Goal: Transaction & Acquisition: Obtain resource

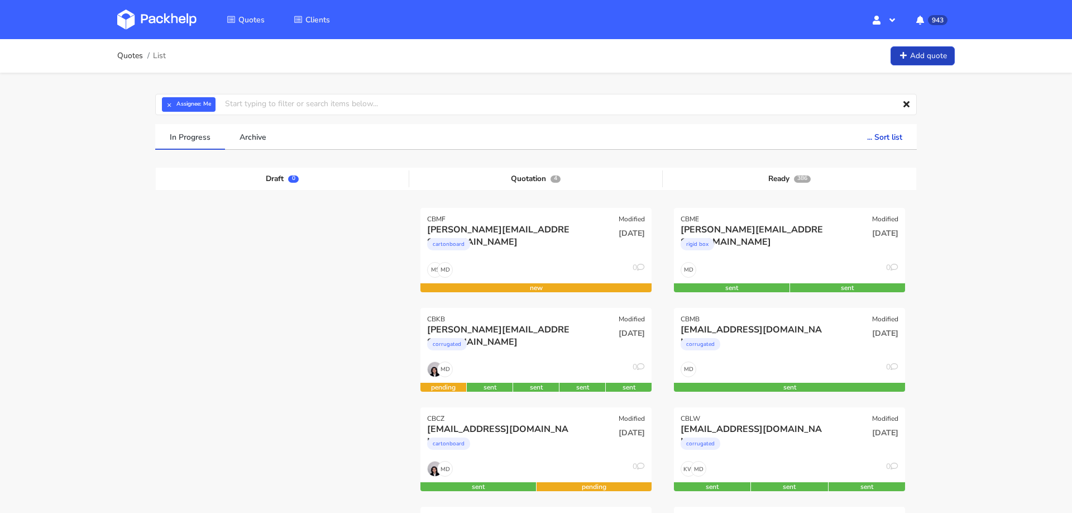
click at [908, 52] on link "Add quote" at bounding box center [923, 56] width 64 height 20
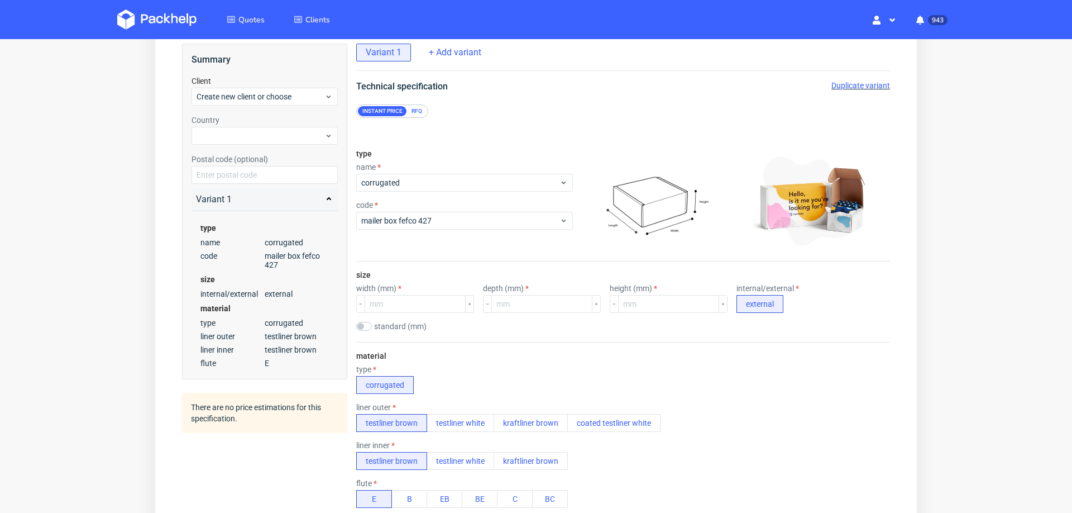
scroll to position [74, 0]
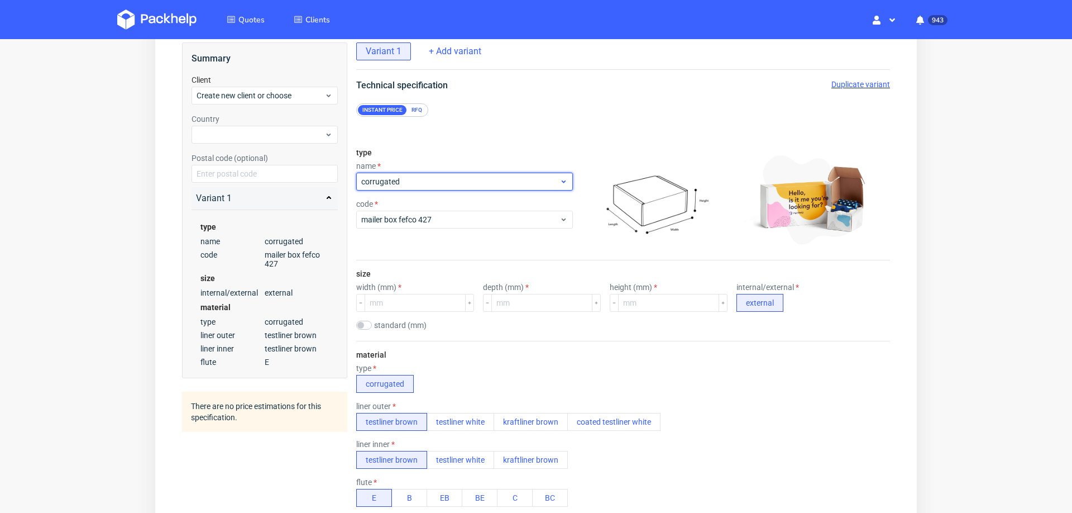
click at [438, 176] on span "corrugated" at bounding box center [460, 181] width 198 height 11
type input "rigi"
click at [431, 199] on div "rigid box" at bounding box center [458, 203] width 194 height 20
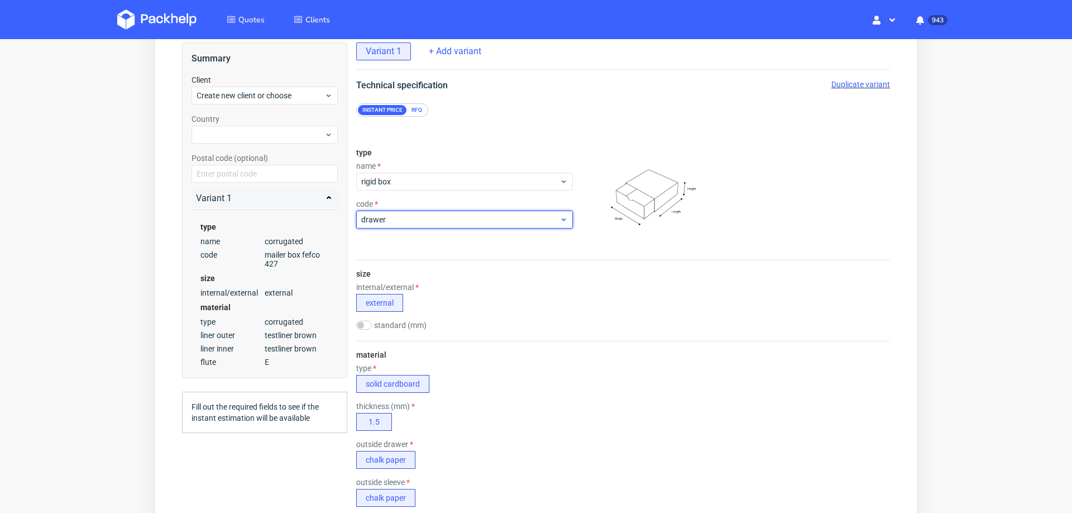
click at [412, 216] on span "drawer" at bounding box center [460, 219] width 198 height 11
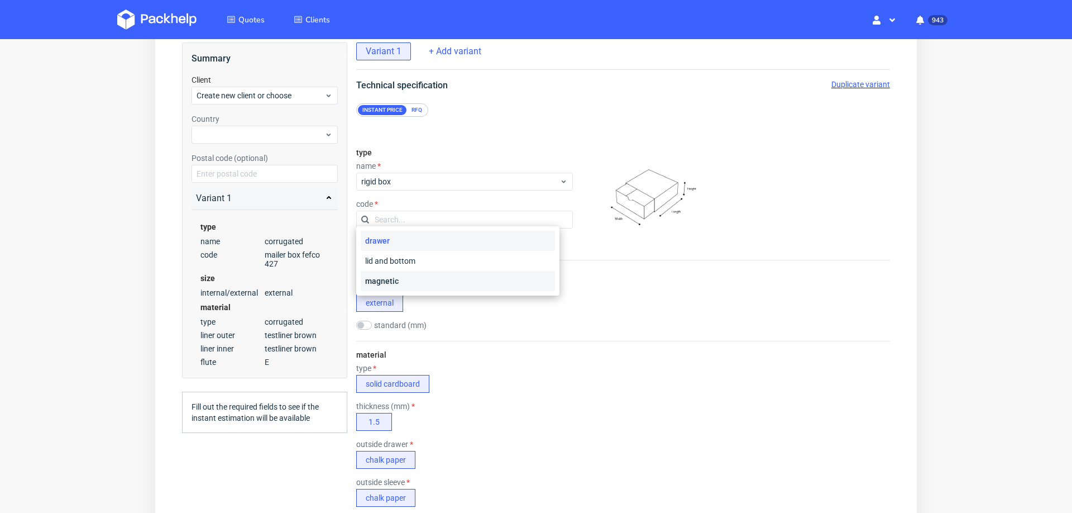
click at [382, 278] on div "magnetic" at bounding box center [458, 281] width 194 height 20
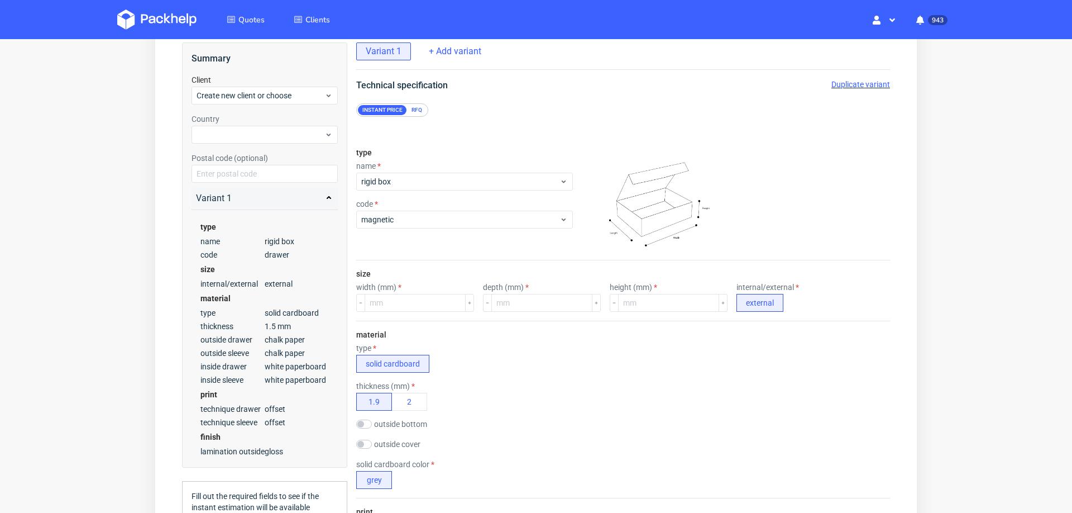
scroll to position [4, 0]
click at [422, 302] on input "number" at bounding box center [415, 303] width 101 height 18
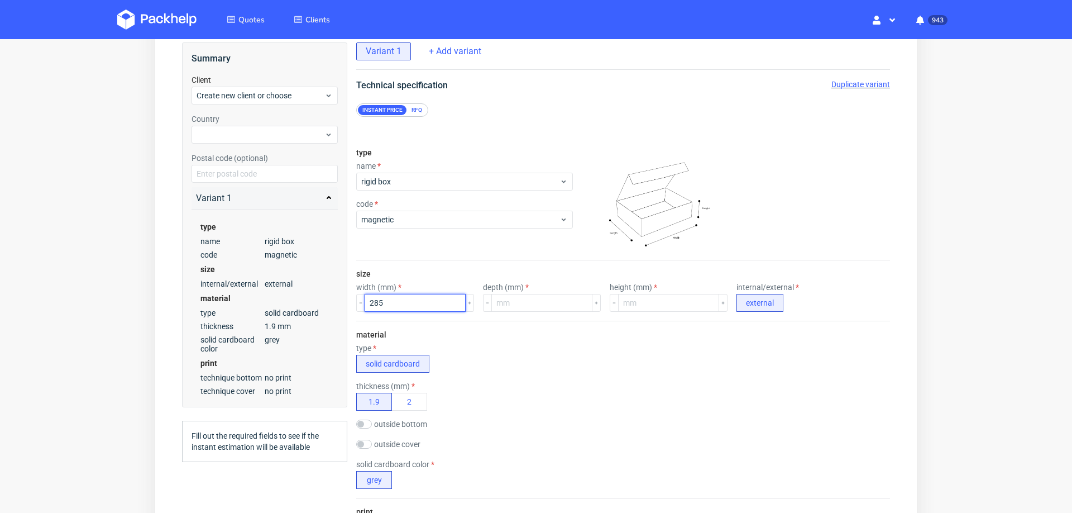
type input "285"
click at [606, 369] on div "material type solid cardboard thickness (mm) 1.9 2 outside bottom chalk paper o…" at bounding box center [623, 409] width 534 height 177
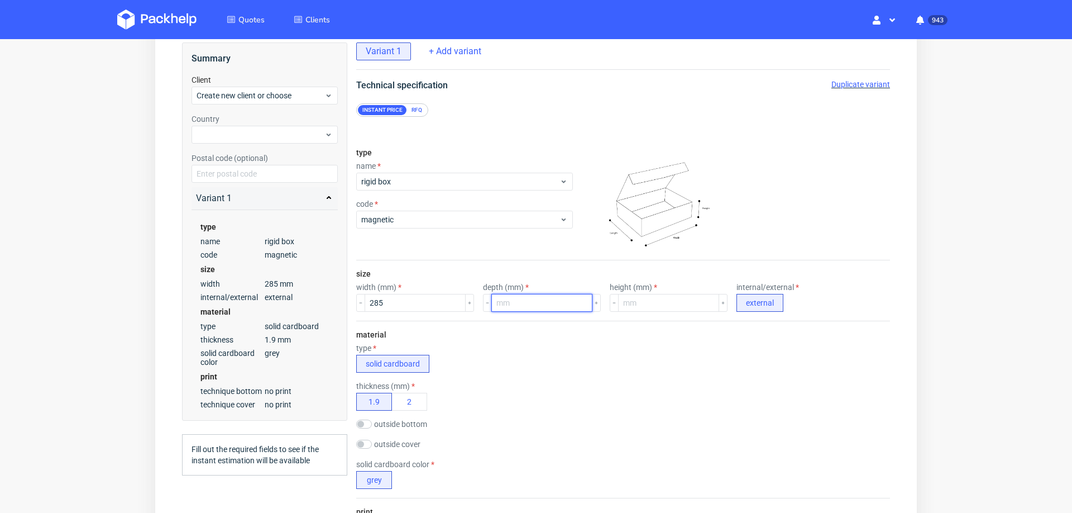
click at [511, 296] on input "number" at bounding box center [541, 303] width 101 height 18
type input "122"
click at [641, 300] on input "number" at bounding box center [668, 303] width 101 height 18
type input "37"
click at [631, 329] on div "material type solid cardboard thickness (mm) 1.9 2 outside bottom chalk paper o…" at bounding box center [623, 409] width 534 height 177
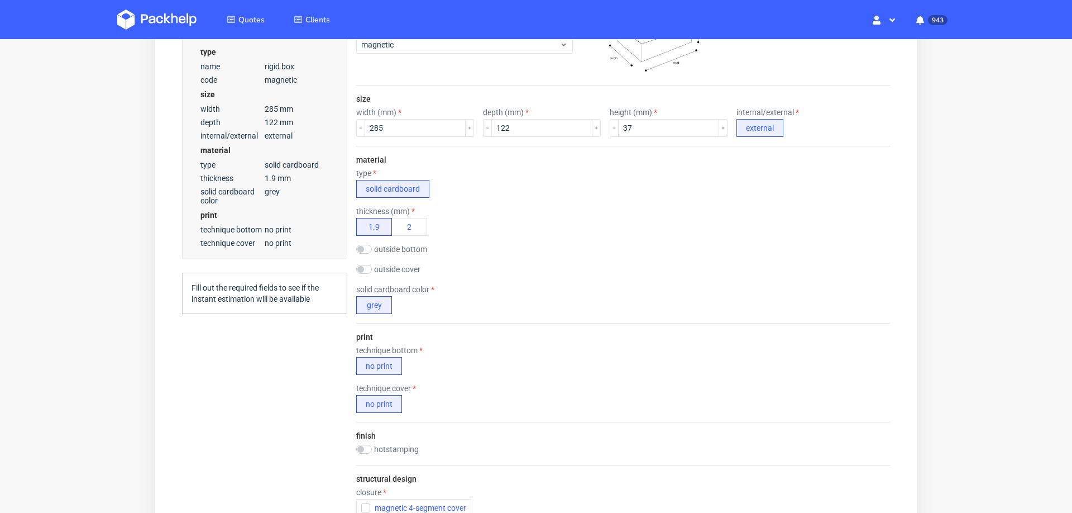
scroll to position [269, 0]
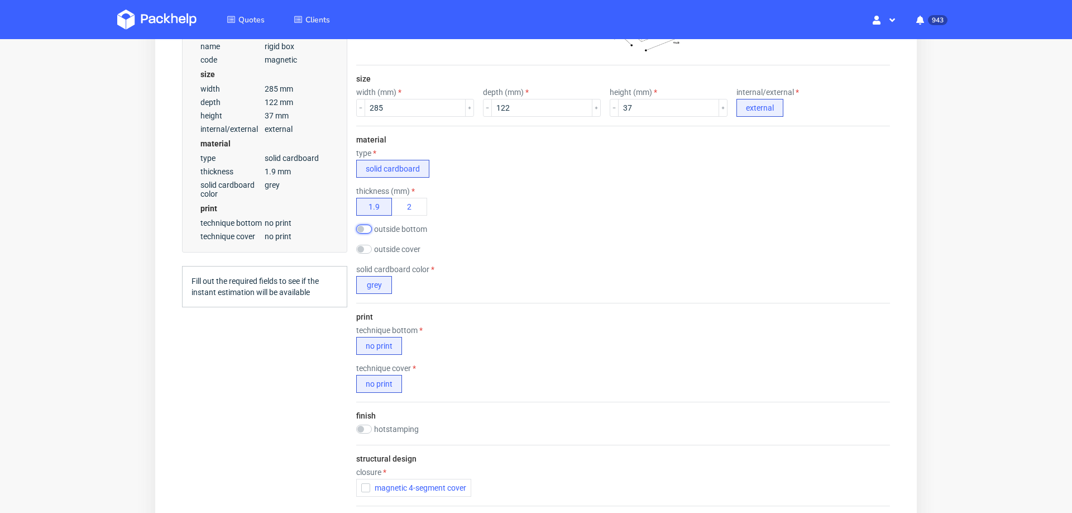
click at [362, 225] on input "checkbox" at bounding box center [364, 228] width 16 height 9
checkbox input "true"
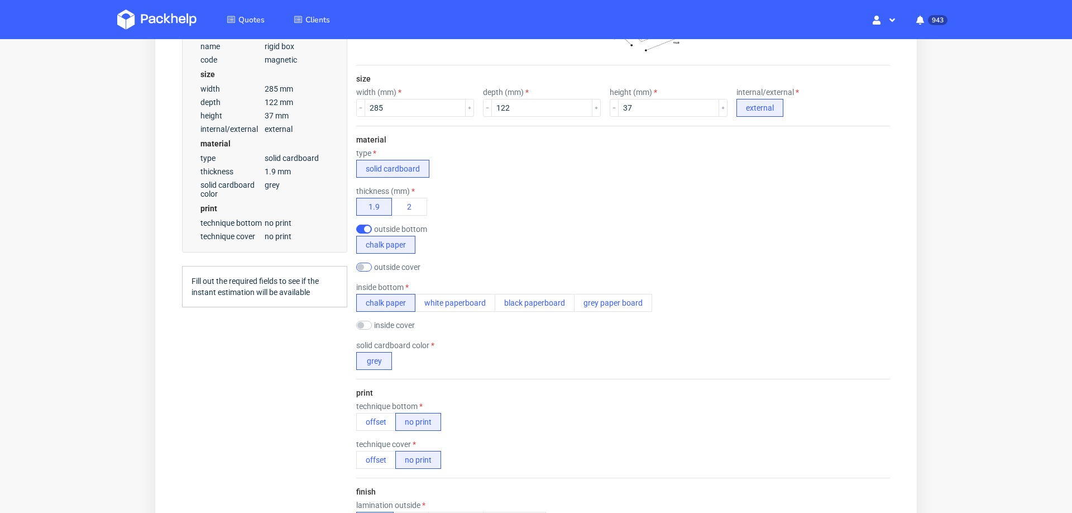
click at [367, 262] on input "checkbox" at bounding box center [364, 266] width 16 height 9
checkbox input "true"
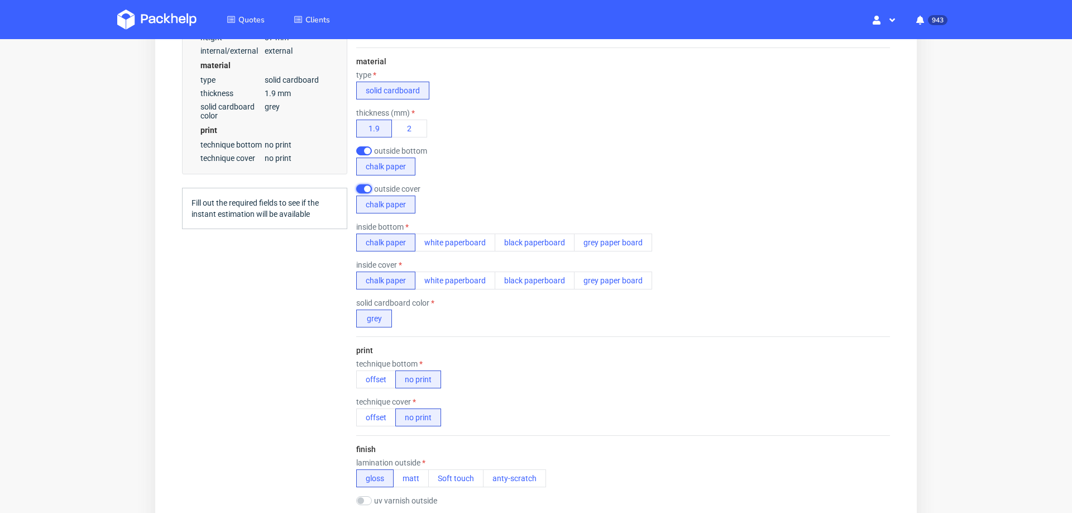
scroll to position [394, 0]
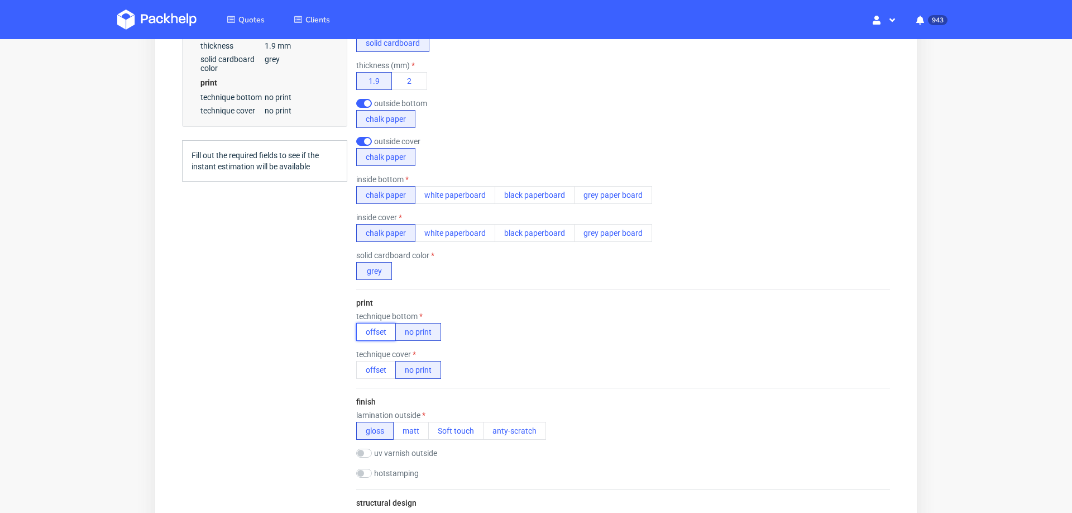
click at [382, 327] on button "offset" at bounding box center [376, 332] width 40 height 18
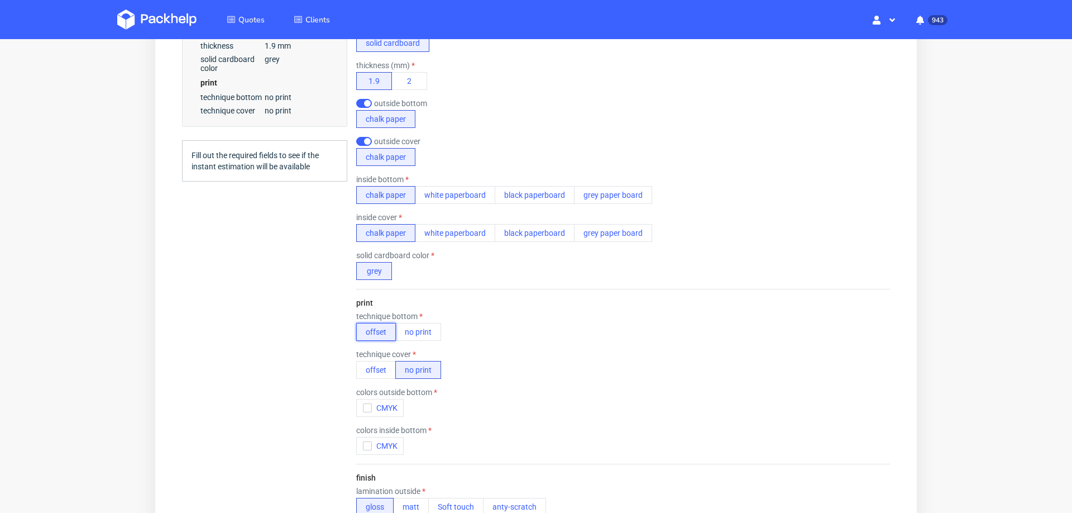
scroll to position [4, 0]
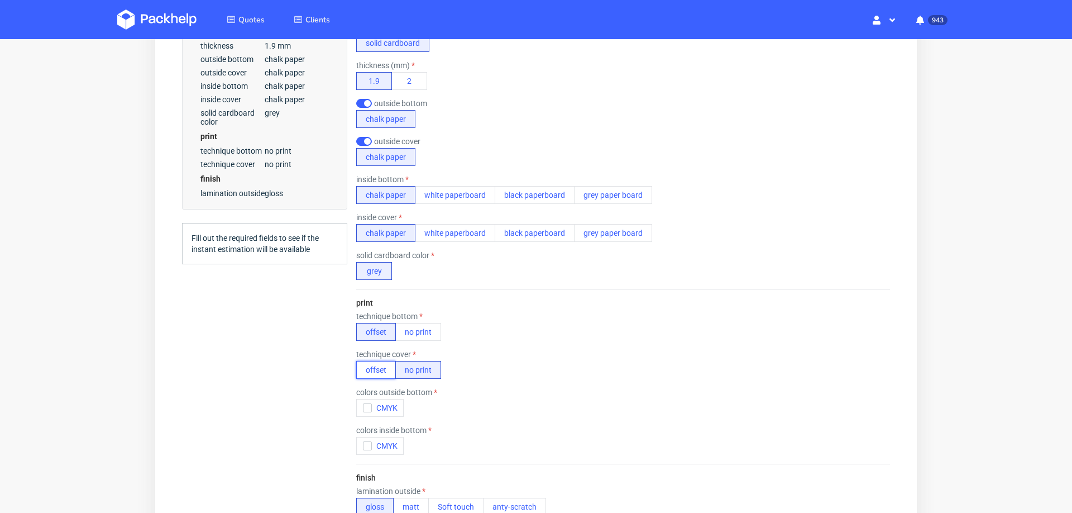
click at [374, 364] on button "offset" at bounding box center [376, 370] width 40 height 18
click at [369, 404] on icon "button" at bounding box center [368, 408] width 8 height 8
click at [360, 462] on button "CMYK" at bounding box center [379, 466] width 47 height 18
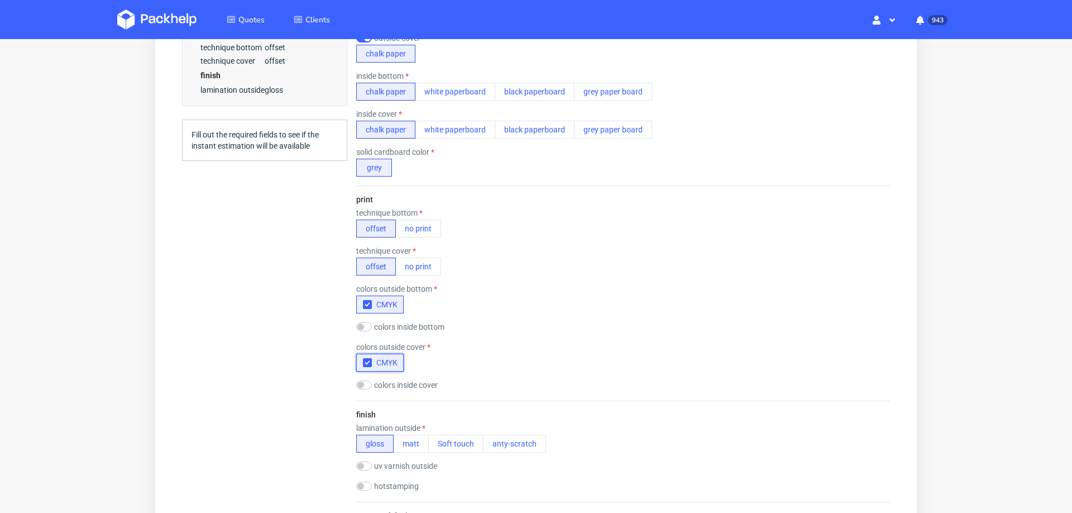
scroll to position [610, 0]
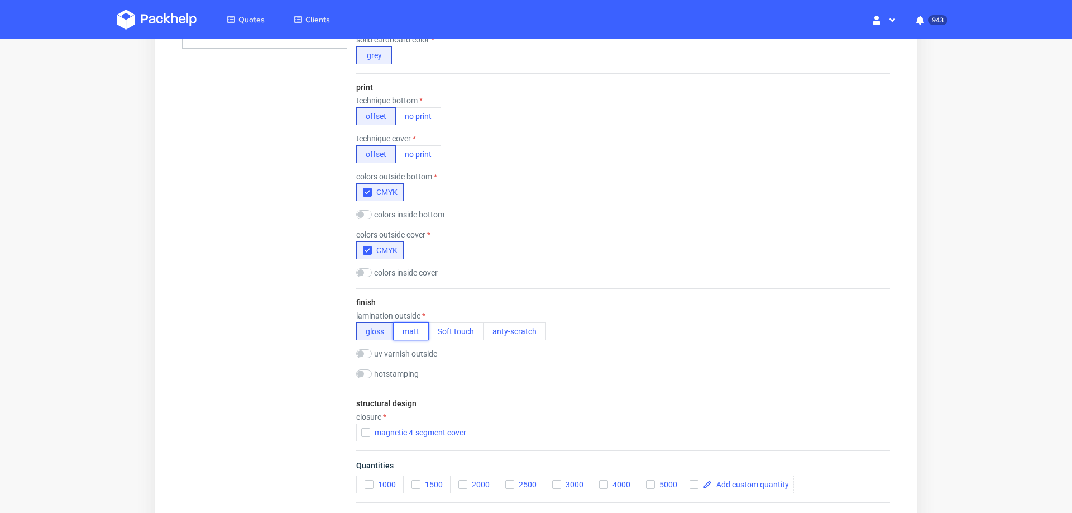
click at [414, 324] on button "matt" at bounding box center [411, 331] width 36 height 18
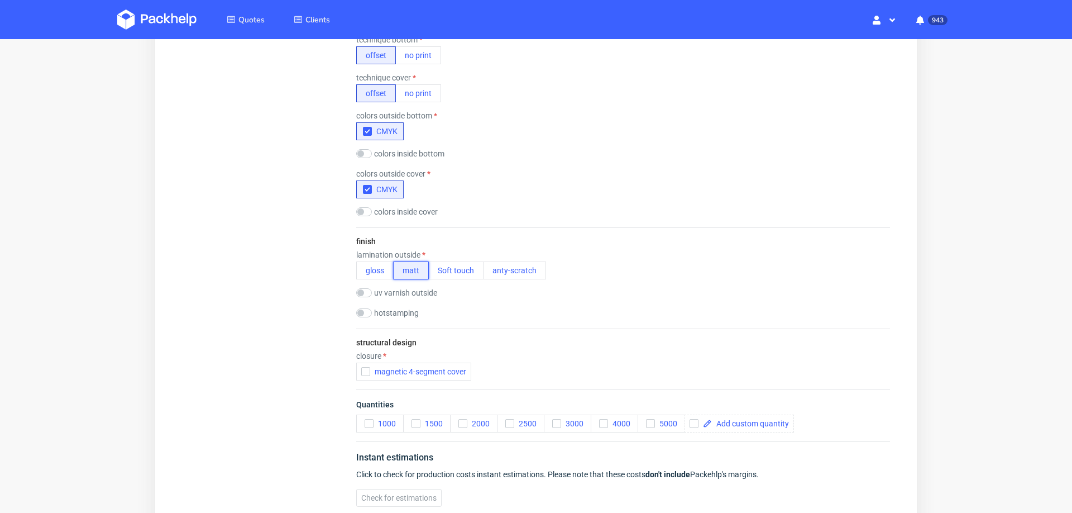
scroll to position [682, 0]
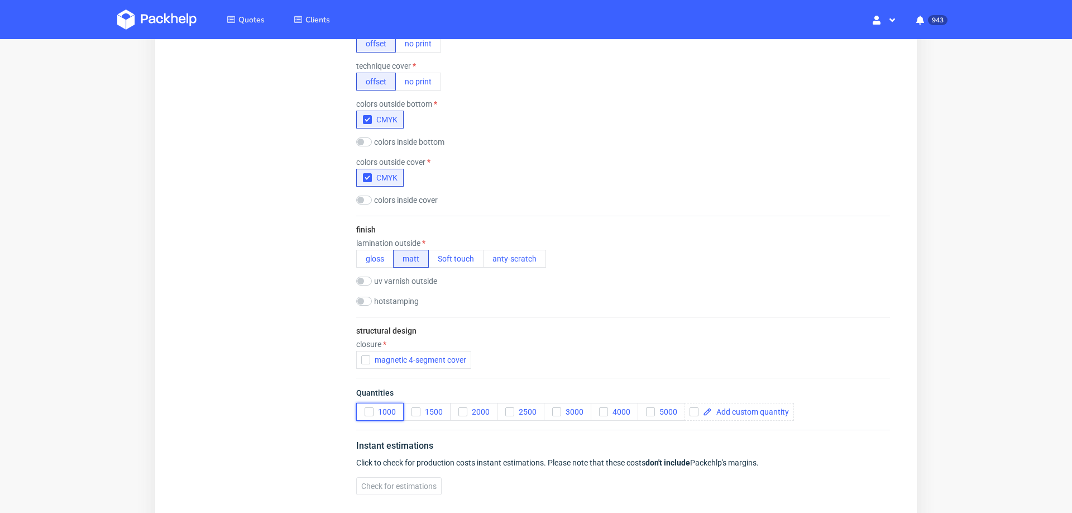
click at [370, 408] on icon "button" at bounding box center [369, 412] width 8 height 8
click at [462, 408] on icon "button" at bounding box center [463, 412] width 8 height 8
click at [386, 482] on span "Check for estimations" at bounding box center [398, 486] width 75 height 8
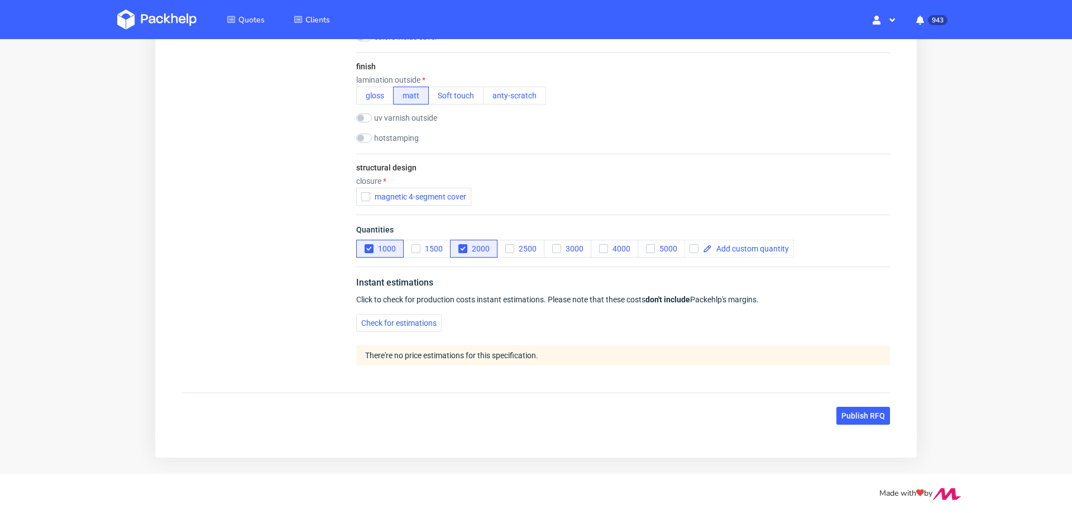
scroll to position [837, 0]
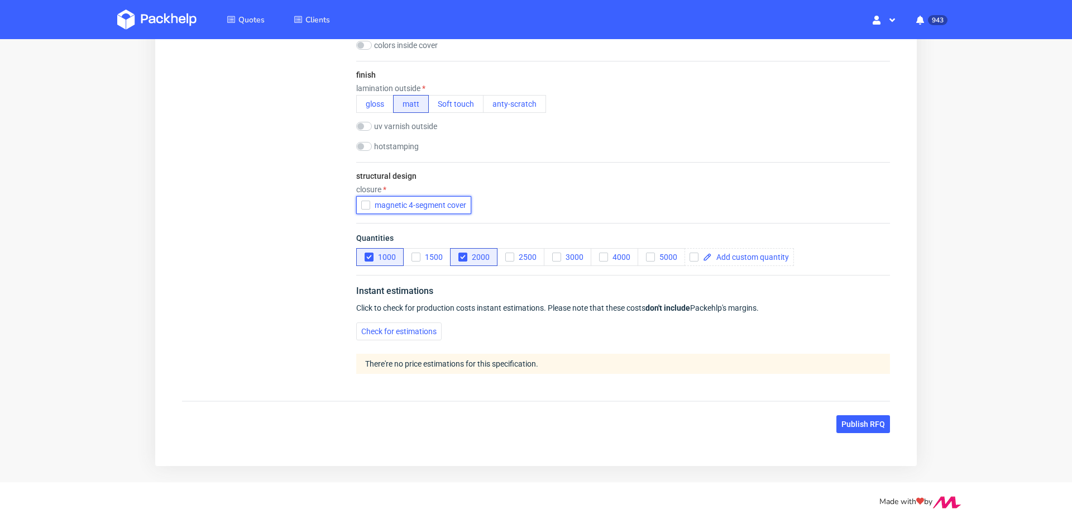
click at [364, 206] on icon "button" at bounding box center [366, 205] width 8 height 8
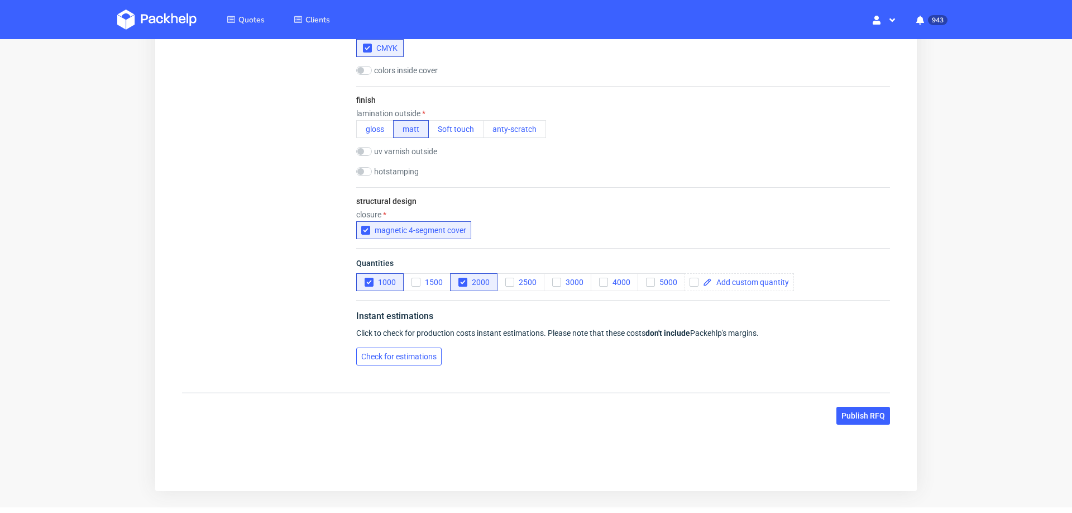
click at [395, 324] on div "Instant estimations" at bounding box center [623, 318] width 534 height 18
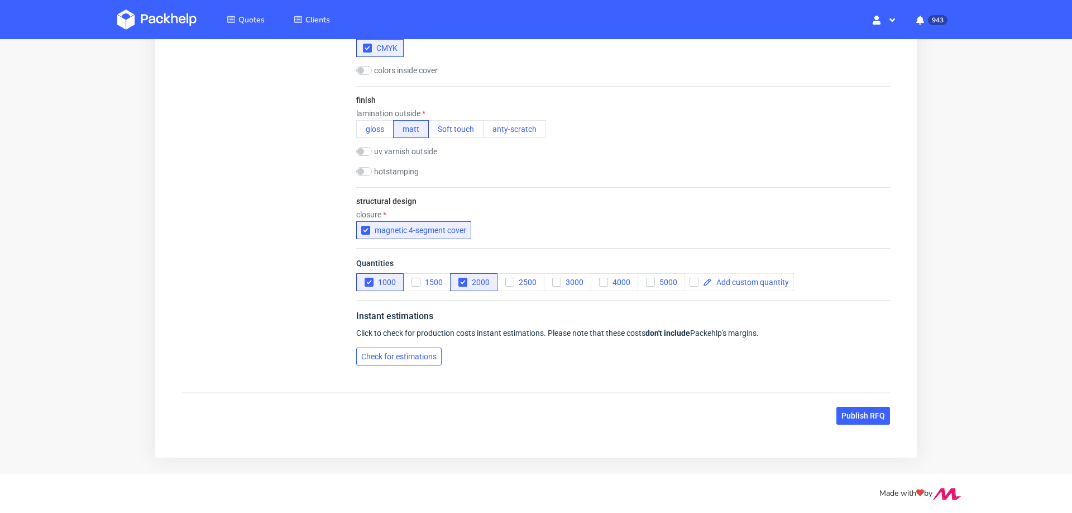
click at [386, 361] on button "Check for estimations" at bounding box center [398, 356] width 85 height 18
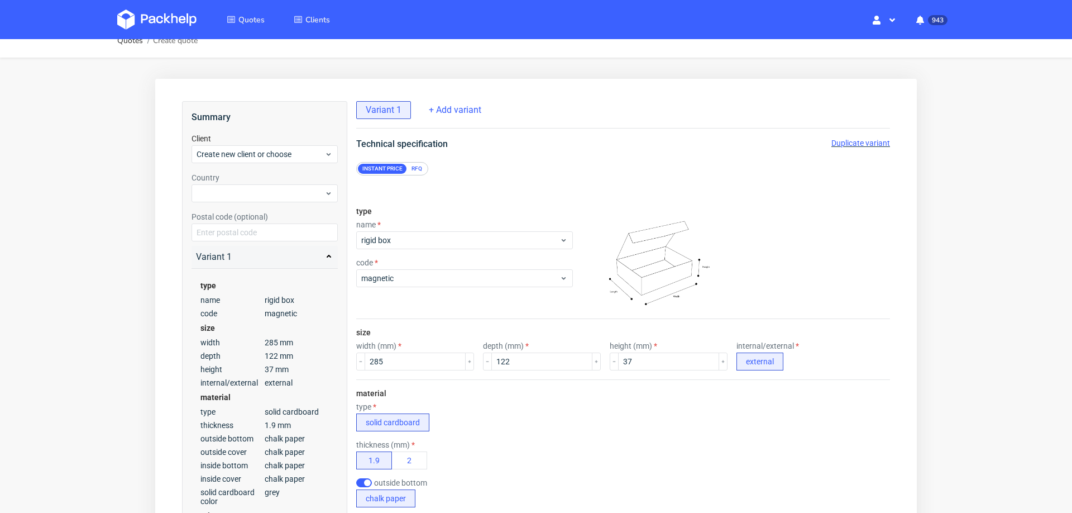
scroll to position [0, 0]
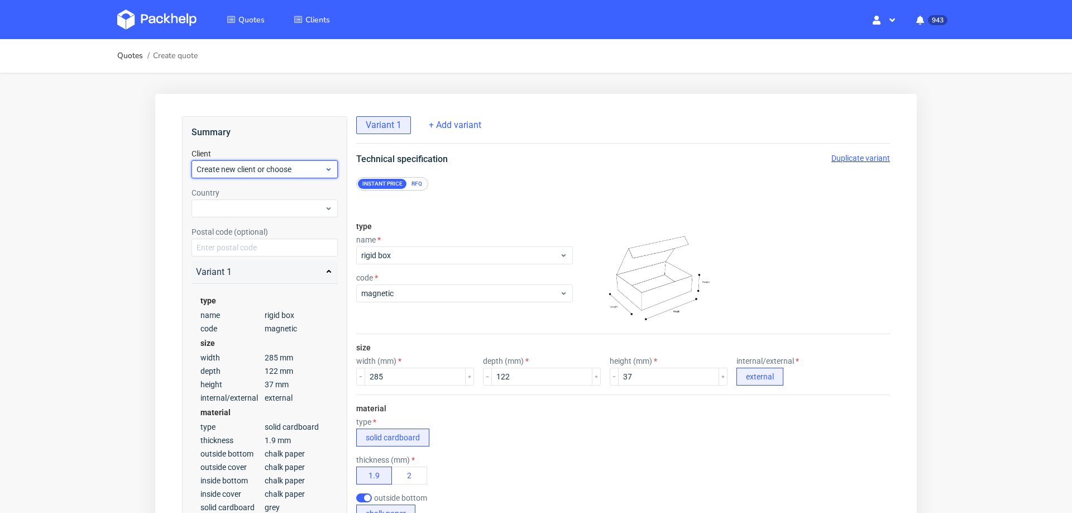
click at [294, 166] on span "Create new client or choose" at bounding box center [261, 169] width 128 height 11
type input "[EMAIL_ADDRESS][DOMAIN_NAME]"
click at [267, 194] on div "Add new client" at bounding box center [265, 195] width 138 height 20
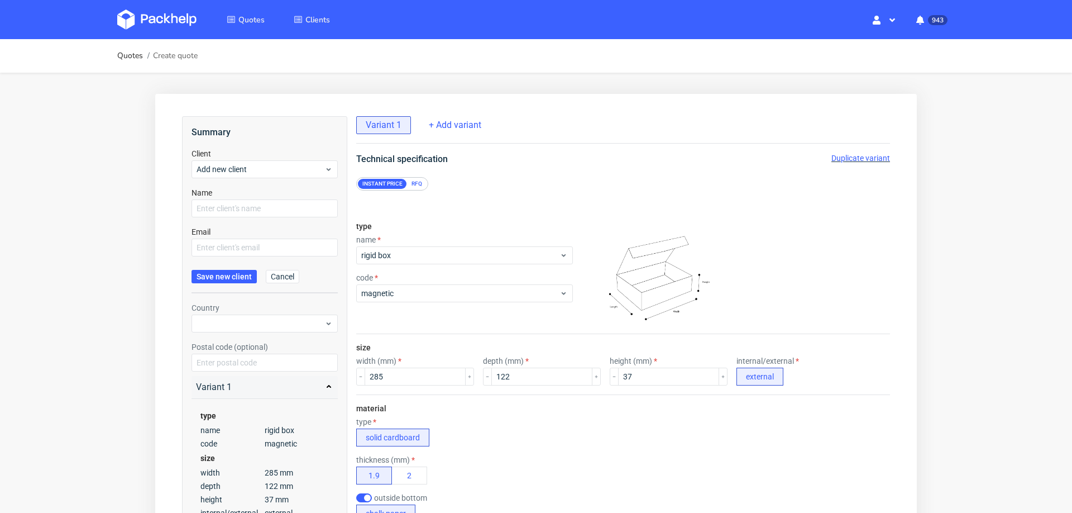
click at [266, 218] on form "Client Add new client Name Email Save new client Cancel" at bounding box center [265, 220] width 146 height 145
click at [278, 208] on input "text" at bounding box center [265, 208] width 146 height 18
paste input "[EMAIL_ADDRESS][DOMAIN_NAME]"
type input "[EMAIL_ADDRESS][DOMAIN_NAME]"
click at [254, 246] on input "text" at bounding box center [265, 247] width 146 height 18
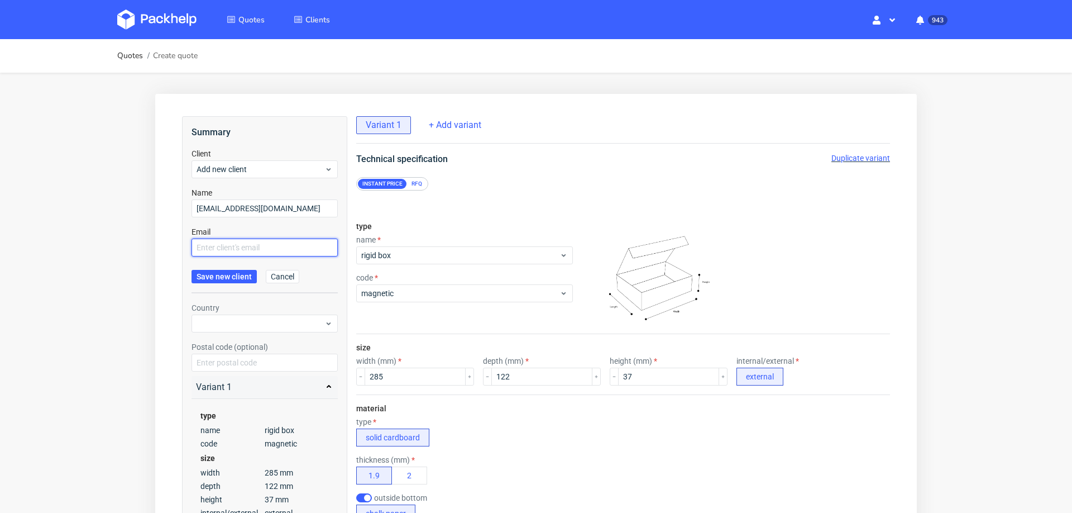
paste input "[EMAIL_ADDRESS][DOMAIN_NAME]"
type input "[EMAIL_ADDRESS][DOMAIN_NAME]"
click at [232, 279] on span "Save new client" at bounding box center [224, 276] width 55 height 8
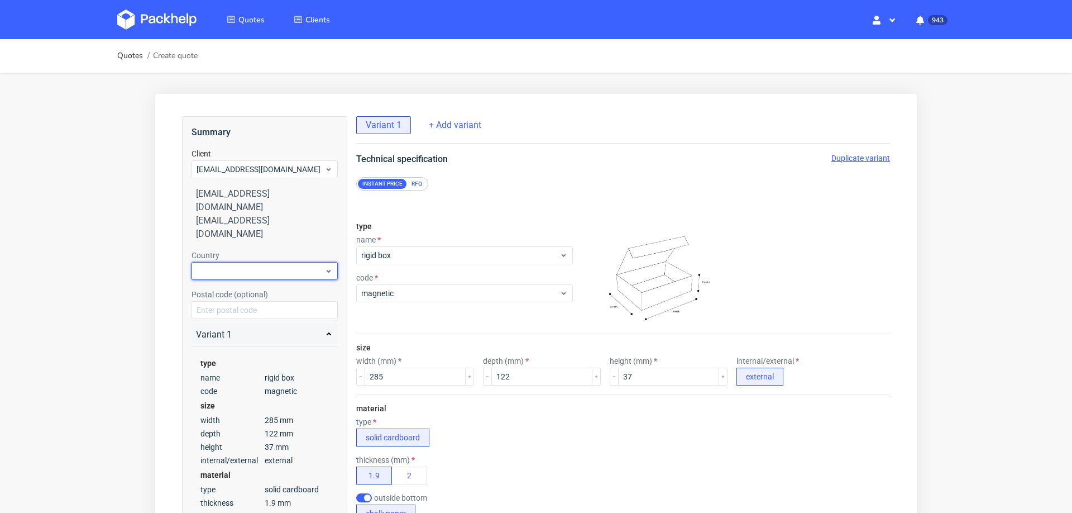
click at [254, 262] on div at bounding box center [265, 271] width 146 height 18
type input "pol"
click at [240, 287] on div "[GEOGRAPHIC_DATA]" at bounding box center [265, 290] width 138 height 20
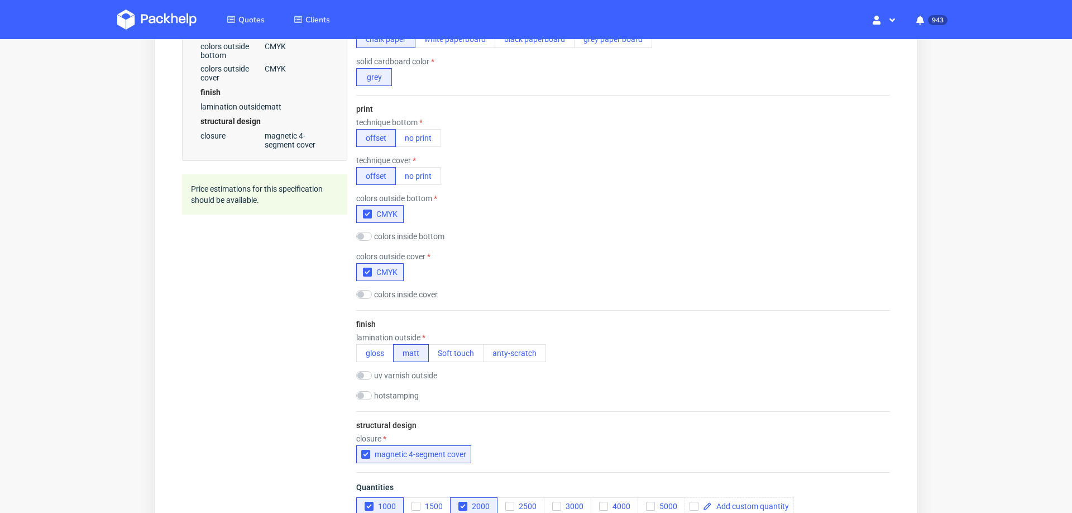
scroll to position [812, 0]
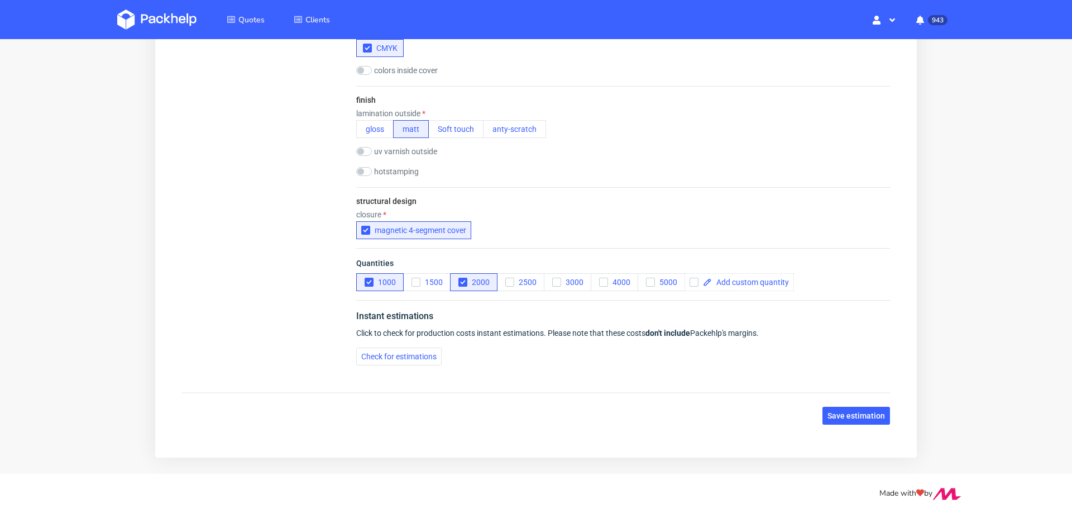
click at [388, 365] on div "Instant estimations Click to check for production costs instant estimations. Pl…" at bounding box center [623, 337] width 534 height 74
click at [404, 357] on span "Check for estimations" at bounding box center [398, 356] width 75 height 8
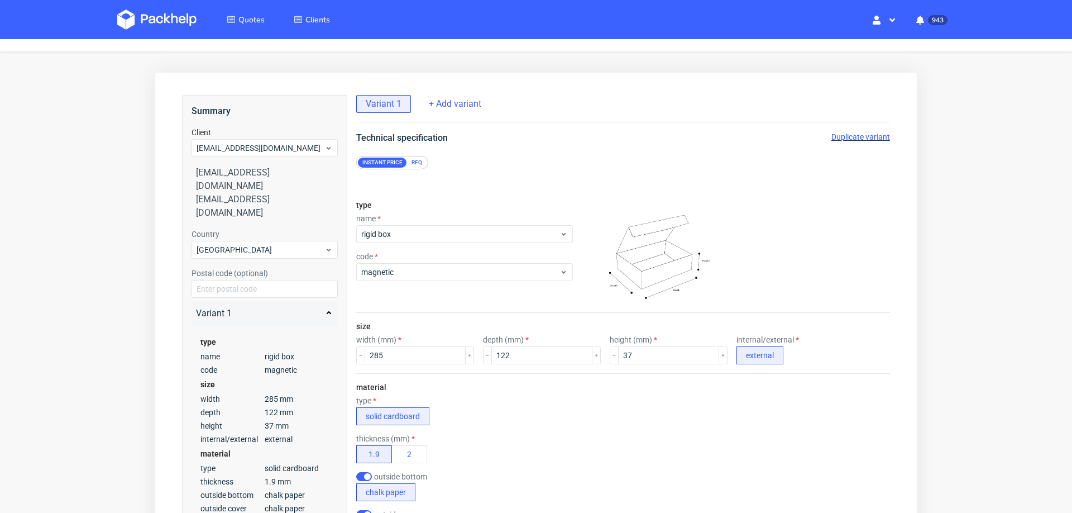
scroll to position [0, 0]
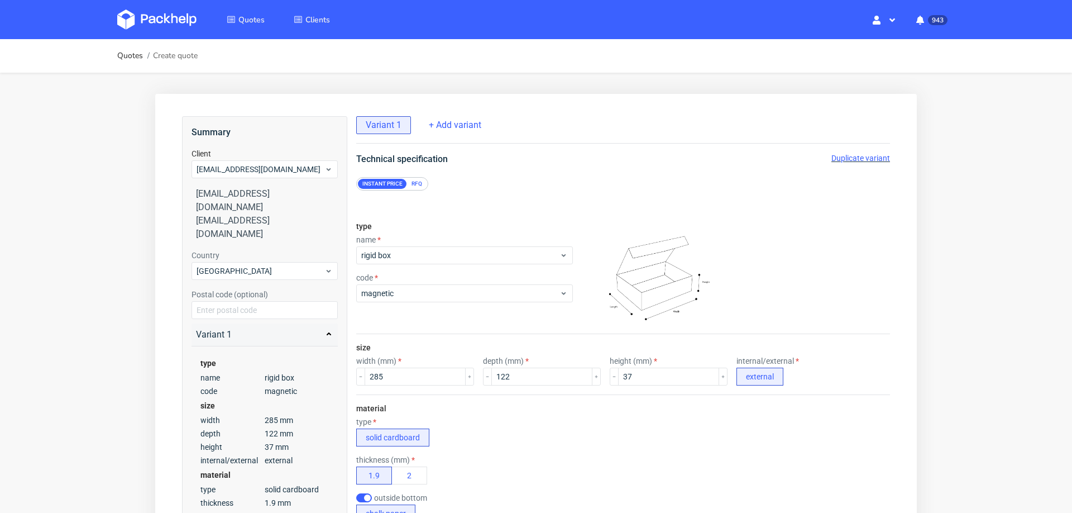
click at [845, 158] on span "Duplicate variant" at bounding box center [860, 158] width 59 height 9
click at [849, 164] on div "Technical specification Duplicate variant Remove variant" at bounding box center [623, 158] width 578 height 13
click at [859, 154] on span "Remove variant" at bounding box center [863, 158] width 54 height 9
radio input "false"
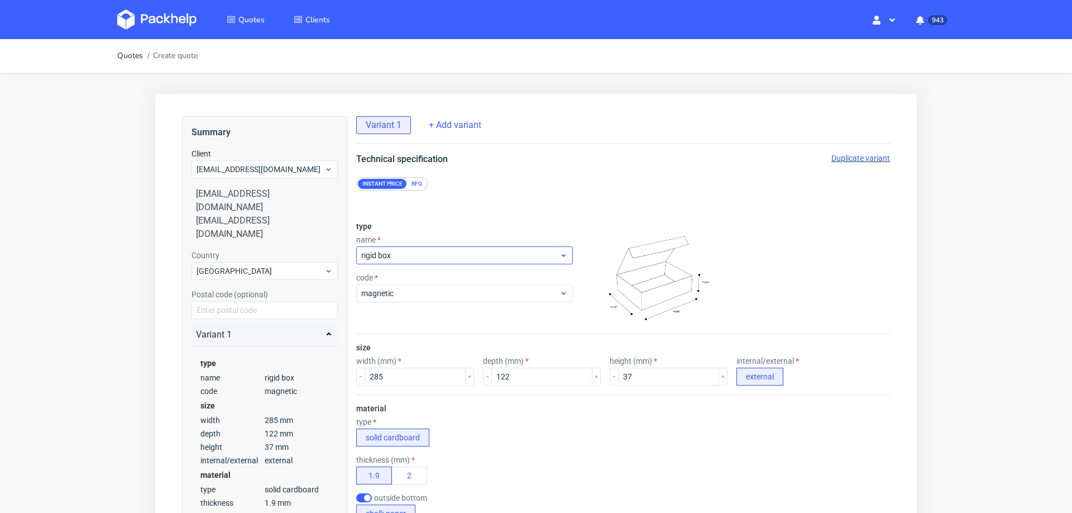
radio input "false"
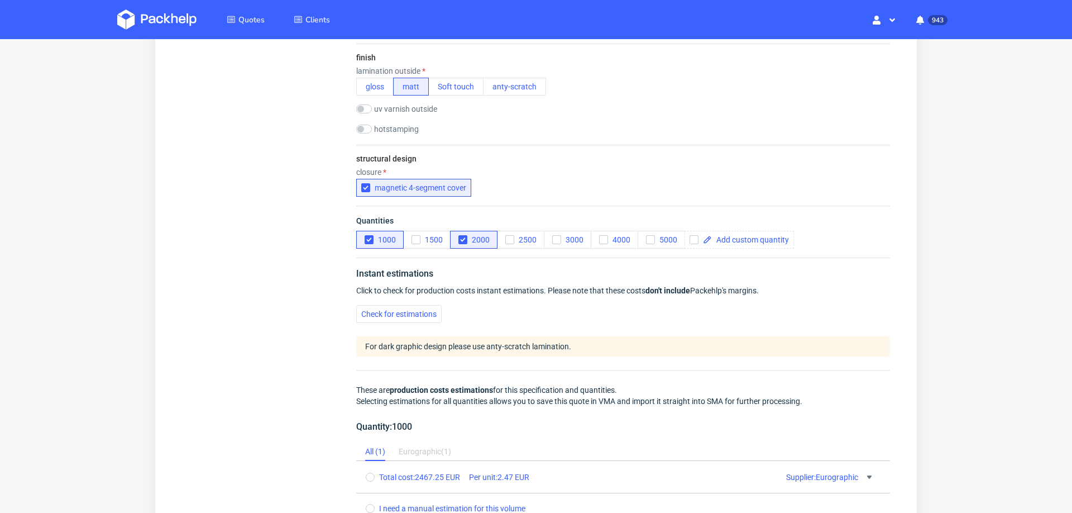
scroll to position [810, 0]
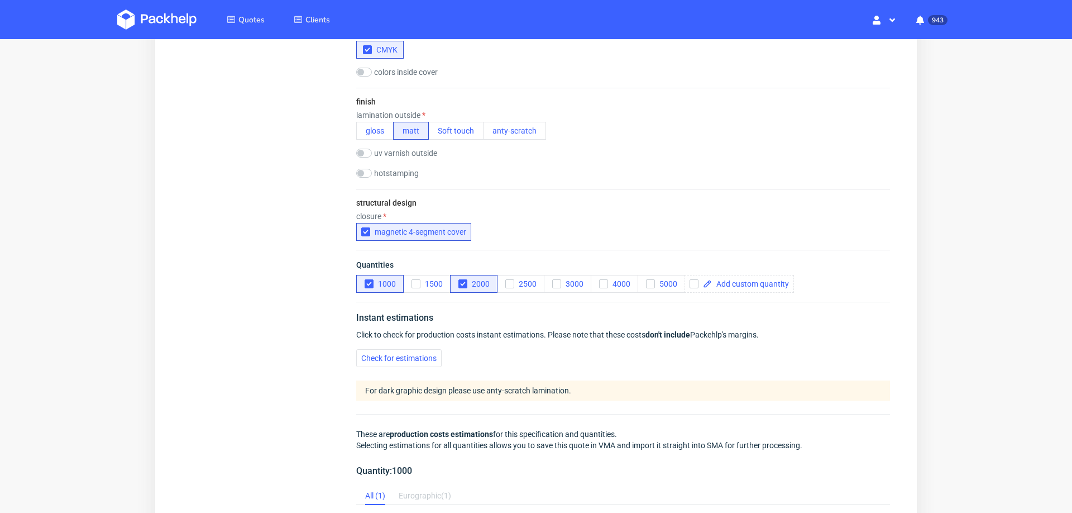
click at [444, 364] on div "Check for estimations" at bounding box center [623, 358] width 534 height 18
click at [424, 361] on button "Check for estimations" at bounding box center [398, 358] width 85 height 18
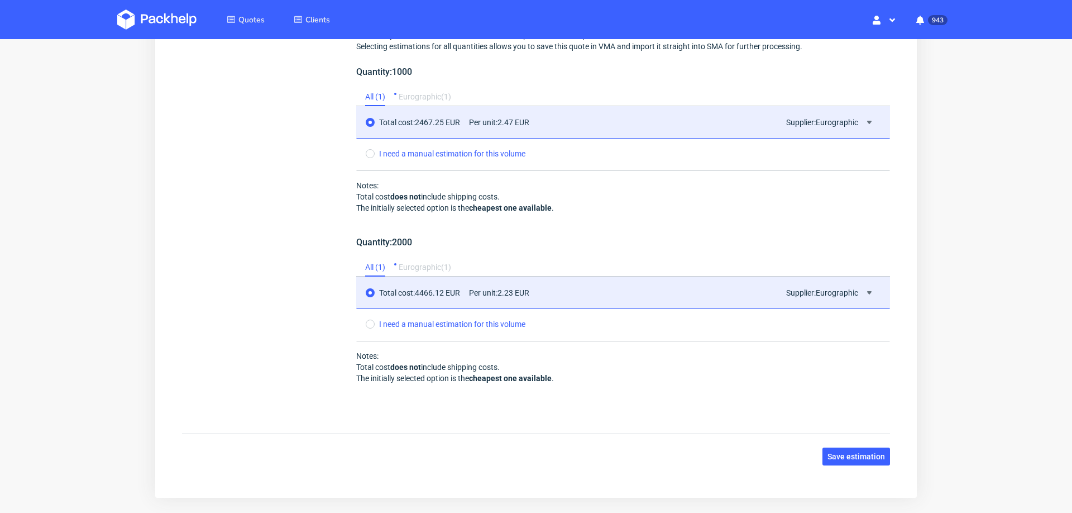
scroll to position [1249, 0]
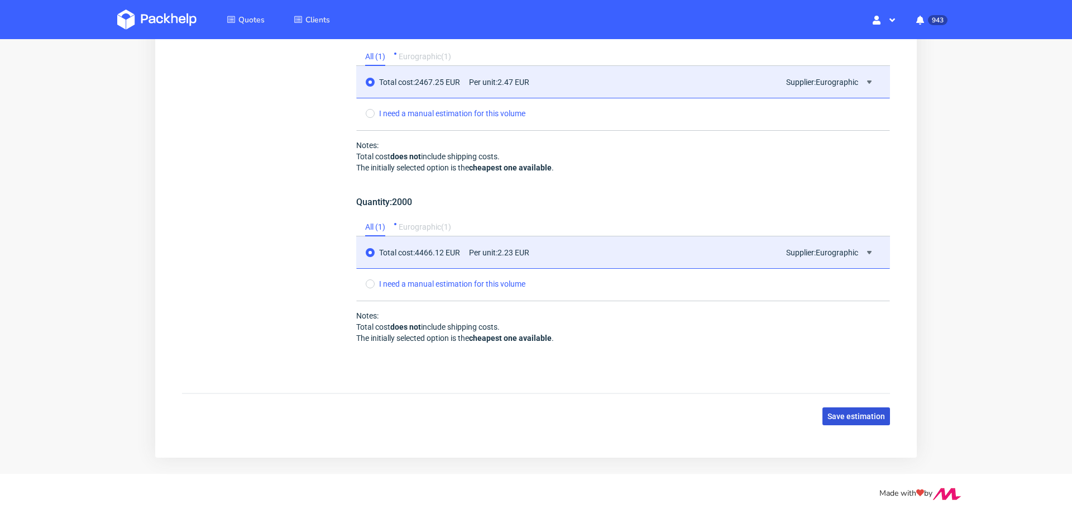
click at [854, 412] on span "Save estimation" at bounding box center [857, 416] width 58 height 8
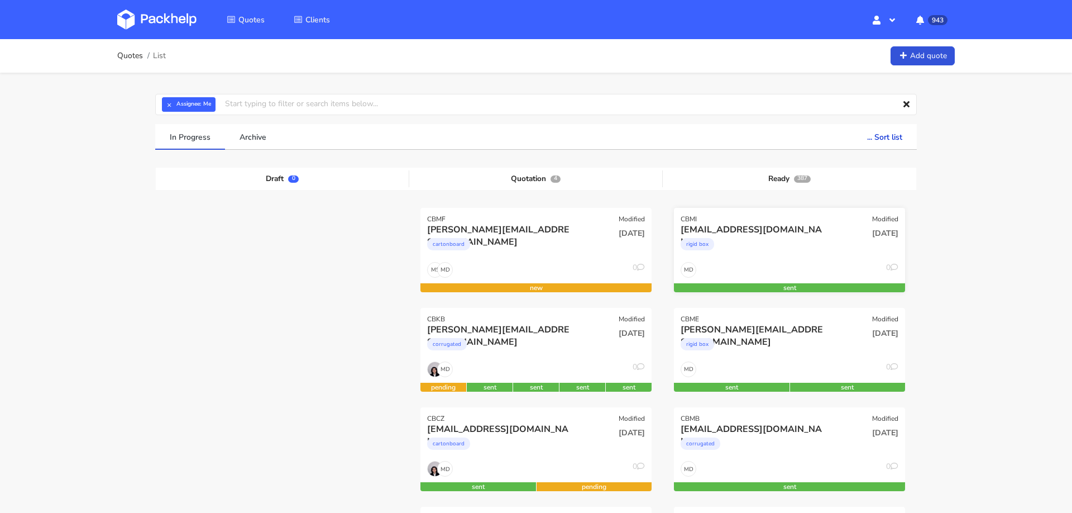
click at [807, 234] on div "n.nataliabartosiewicz@gmail.com" at bounding box center [755, 229] width 148 height 12
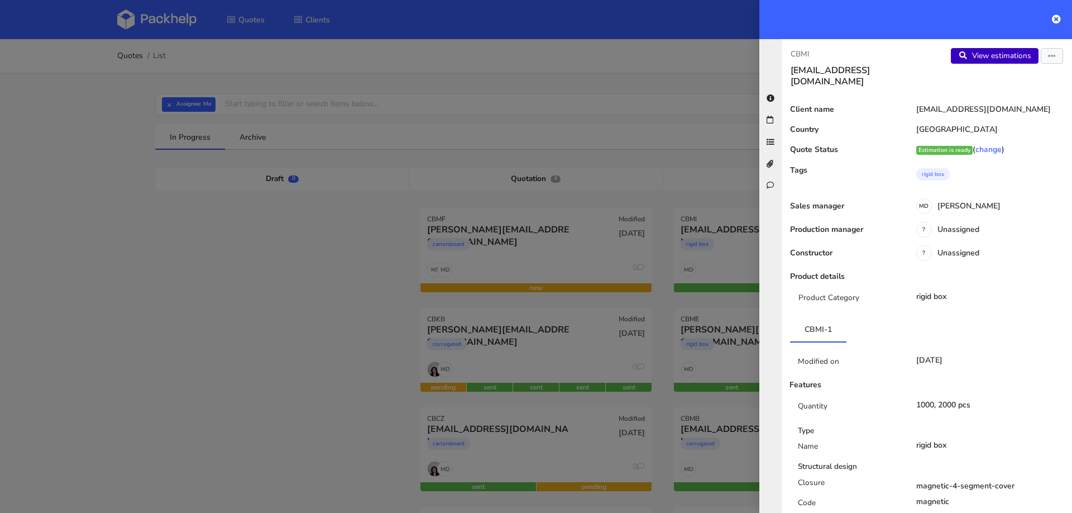
click at [997, 58] on link "View estimations" at bounding box center [995, 56] width 88 height 16
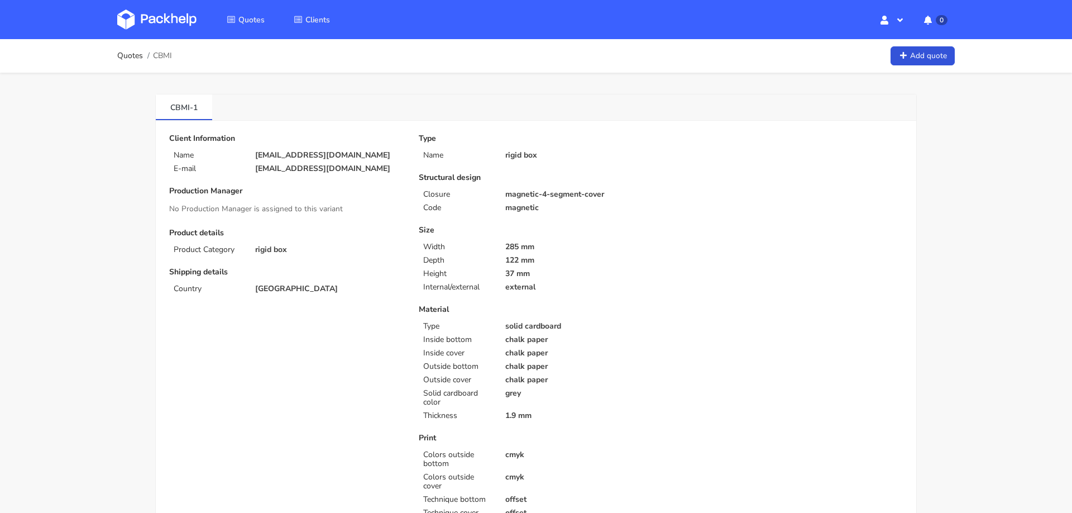
drag, startPoint x: 254, startPoint y: 153, endPoint x: 376, endPoint y: 155, distance: 122.9
click at [376, 155] on div "[EMAIL_ADDRESS][DOMAIN_NAME]" at bounding box center [329, 155] width 164 height 9
copy p "[EMAIL_ADDRESS][DOMAIN_NAME]"
click at [164, 59] on span "CBMI" at bounding box center [162, 55] width 19 height 9
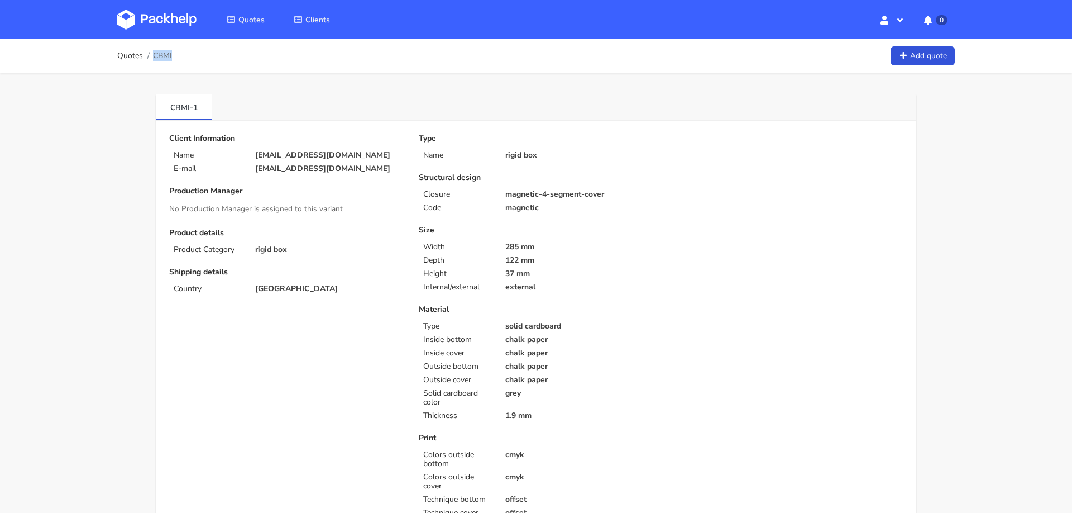
copy span "CBMI"
click at [334, 152] on p "n.nataliabartosiewicz@gmail.com" at bounding box center [329, 155] width 148 height 9
copy div "n.nataliabartosiewicz@gmail.com"
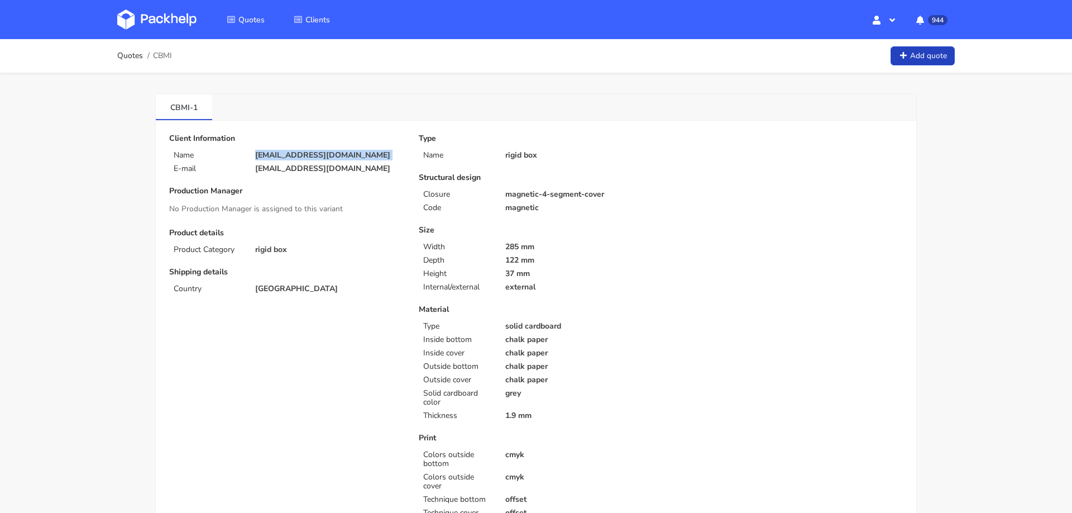
click at [937, 58] on link "Add quote" at bounding box center [923, 56] width 64 height 20
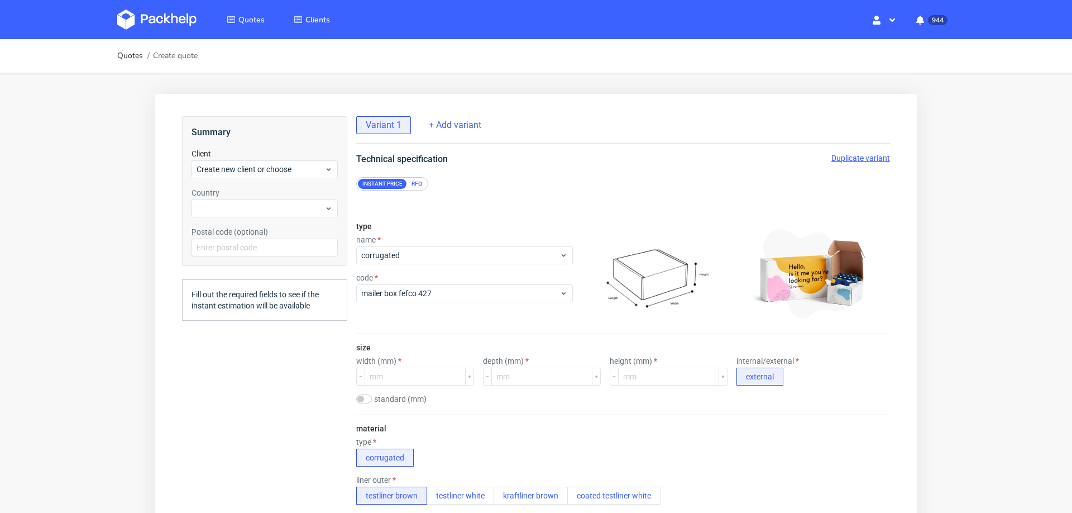
click at [291, 180] on div "Summary Client Create new client or choose Country Postal code (optional)" at bounding box center [264, 191] width 165 height 150
click at [300, 176] on div "Create new client or choose" at bounding box center [265, 169] width 146 height 18
type input "[EMAIL_ADDRESS][DOMAIN_NAME]"
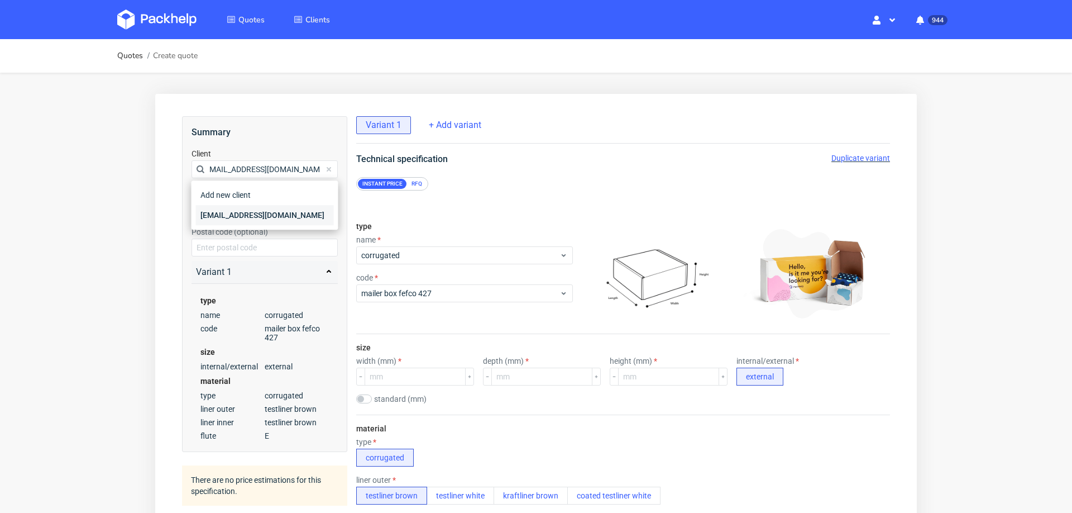
click at [264, 213] on div "[EMAIL_ADDRESS][DOMAIN_NAME]" at bounding box center [265, 215] width 138 height 20
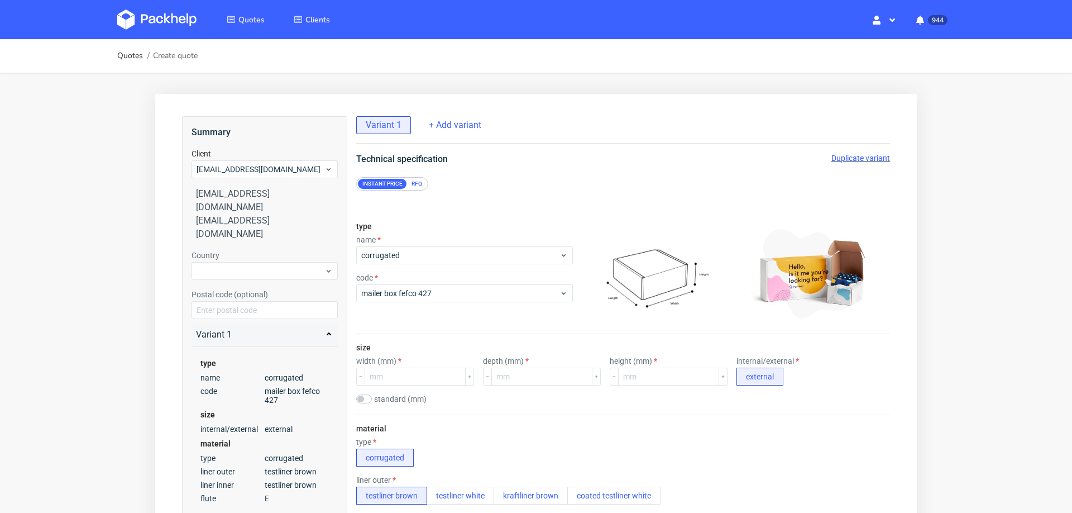
click at [260, 250] on div "Country" at bounding box center [265, 265] width 146 height 30
click at [259, 262] on div at bounding box center [265, 271] width 146 height 18
type input "pol"
click at [245, 288] on div "[GEOGRAPHIC_DATA]" at bounding box center [265, 290] width 138 height 20
click at [496, 259] on span "corrugated" at bounding box center [460, 255] width 198 height 11
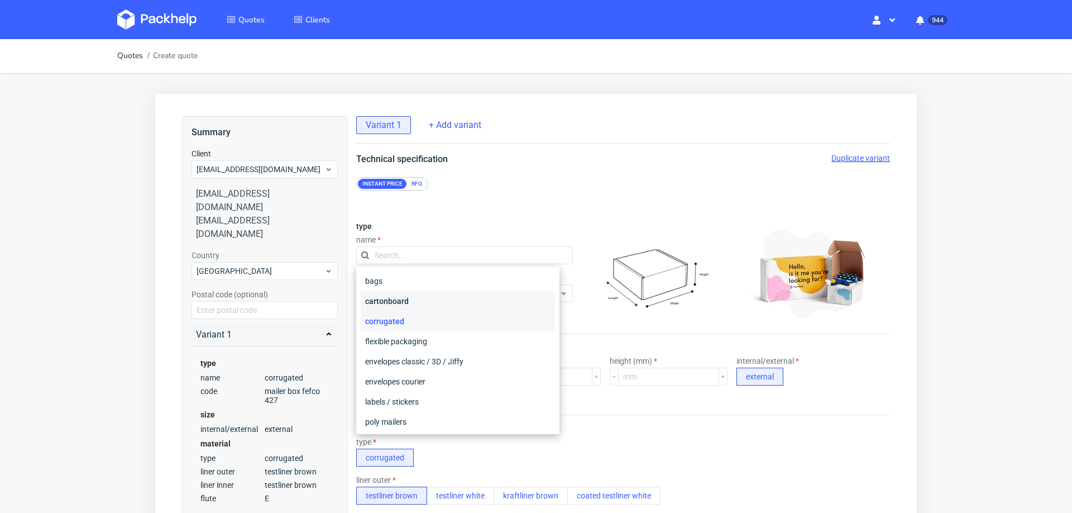
click at [470, 294] on div "cartonboard" at bounding box center [458, 301] width 194 height 20
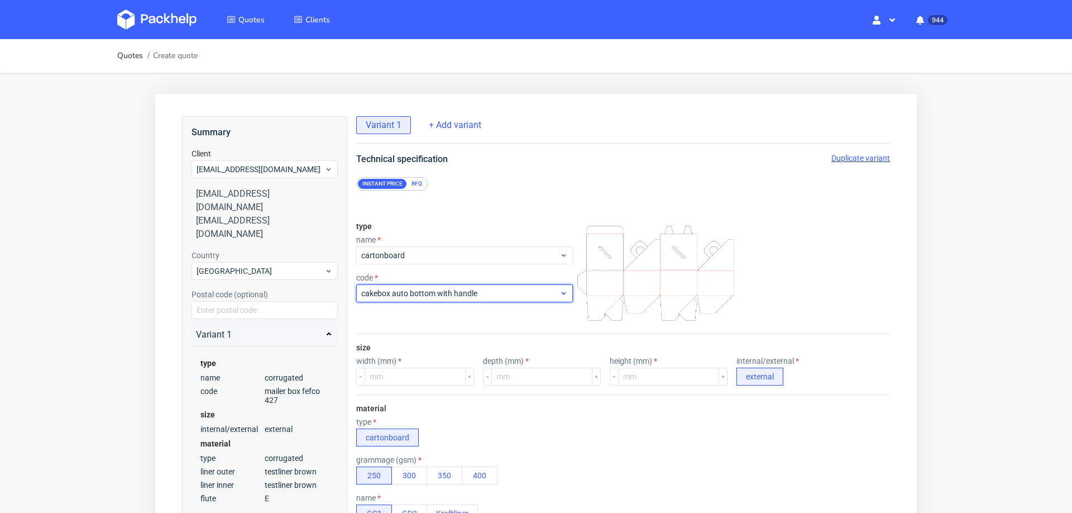
click at [477, 293] on span "cakebox auto bottom with handle" at bounding box center [460, 293] width 198 height 11
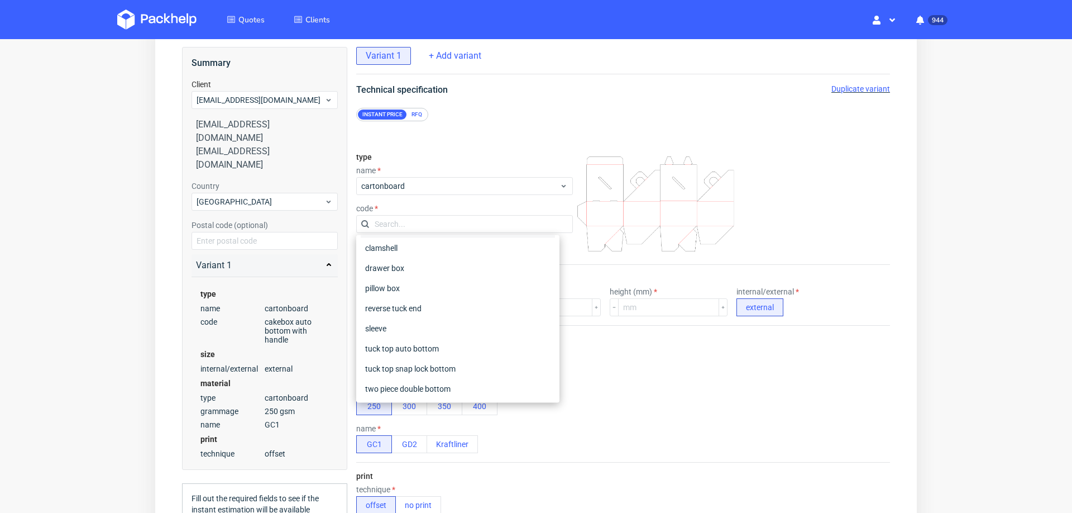
scroll to position [0, 0]
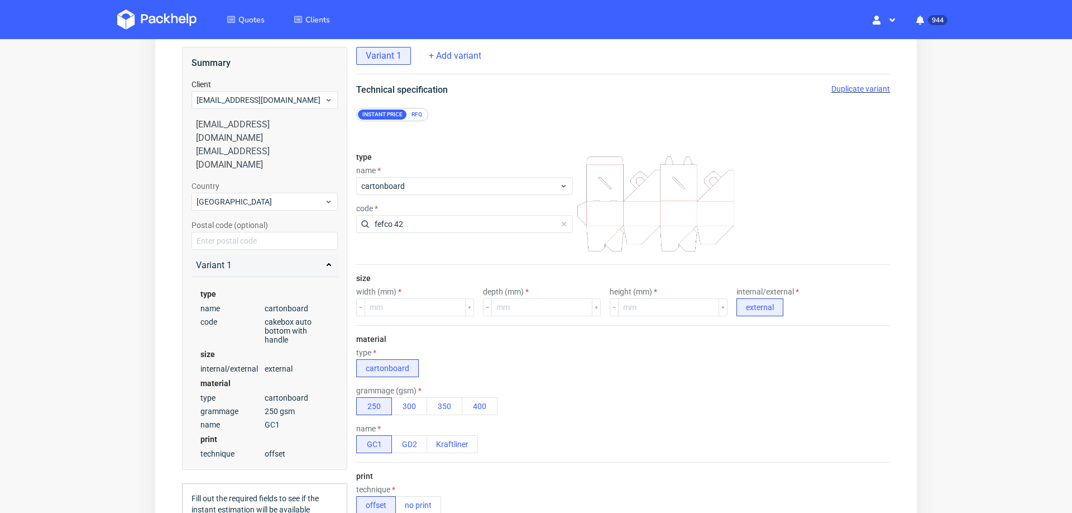
type input "fefco 427"
click at [413, 118] on div "RFQ" at bounding box center [417, 114] width 20 height 10
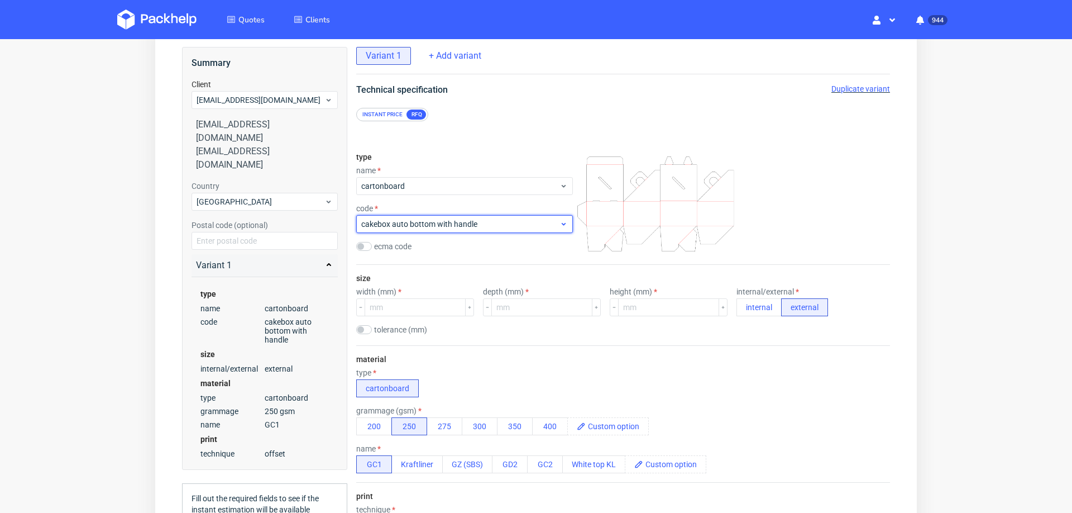
click at [435, 232] on div "cakebox auto bottom with handle" at bounding box center [464, 224] width 217 height 18
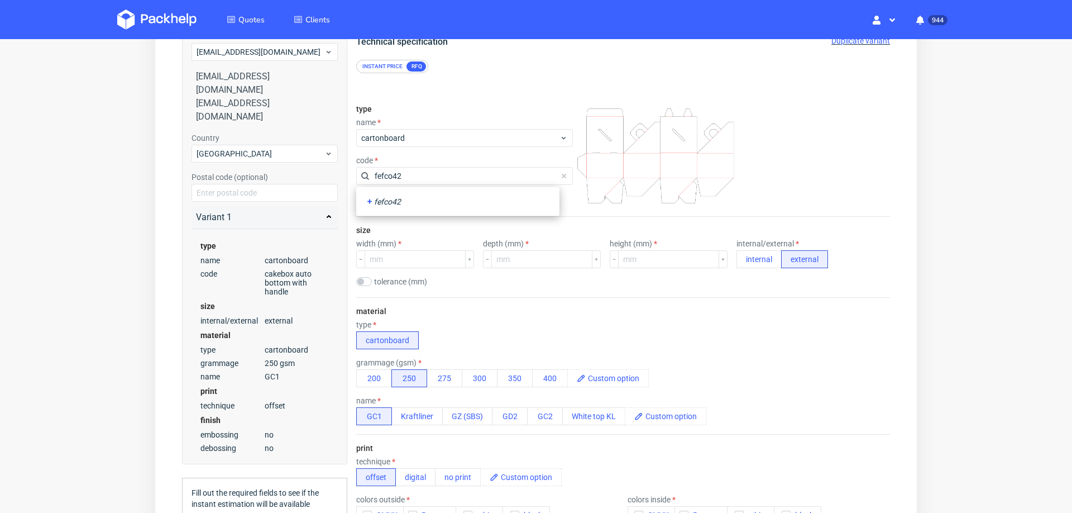
type input "fefco427"
click at [381, 204] on div "fefco427" at bounding box center [457, 201] width 185 height 11
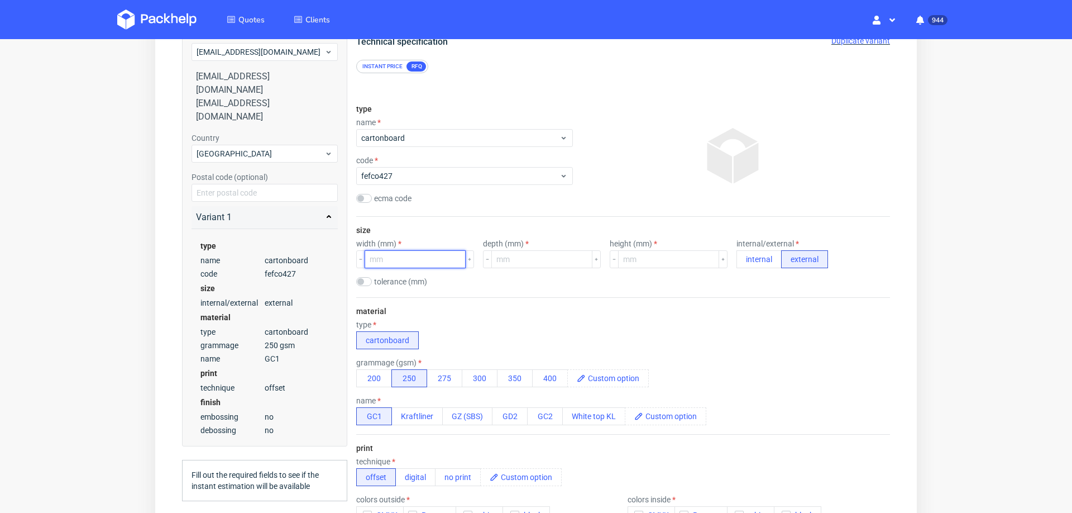
click at [404, 253] on input "number" at bounding box center [415, 259] width 101 height 18
type input "160"
click at [539, 257] on input "number" at bounding box center [541, 259] width 101 height 18
type input "80"
click at [648, 262] on input "number" at bounding box center [668, 259] width 101 height 18
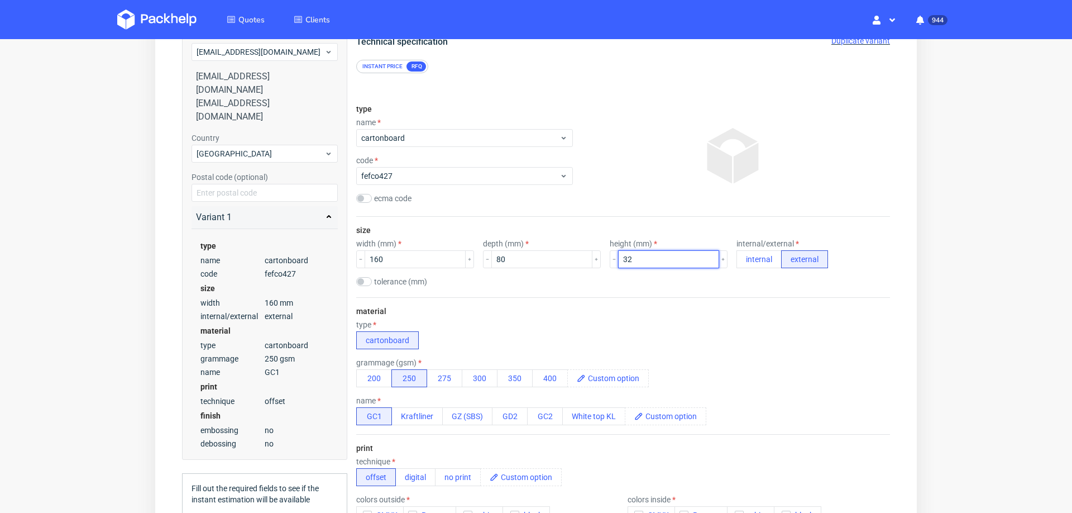
type input "32"
click at [714, 274] on div "size width (mm) 160 depth (mm) 80 height (mm) 32 internal/external internal ext…" at bounding box center [623, 257] width 534 height 80
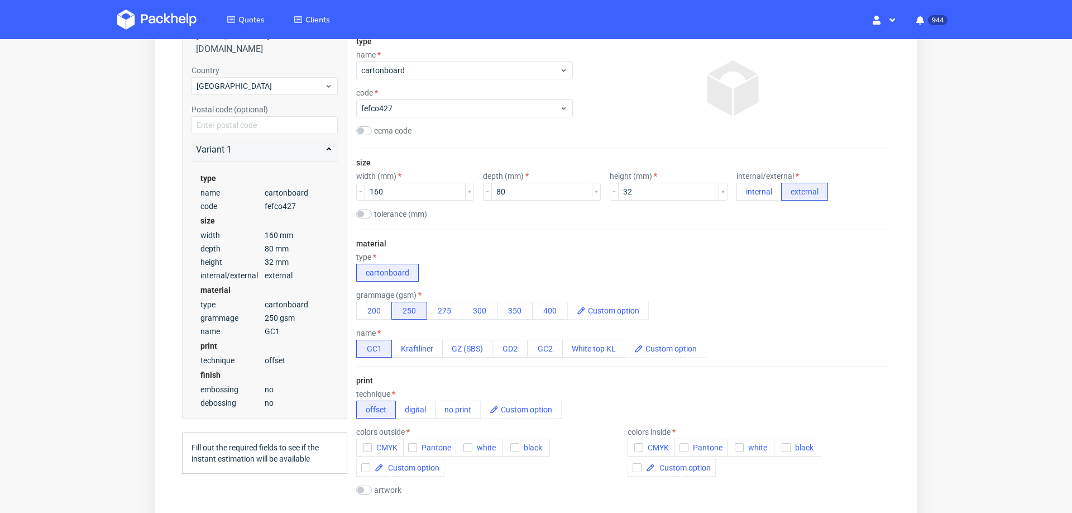
scroll to position [186, 0]
click at [482, 305] on button "300" at bounding box center [480, 309] width 36 height 18
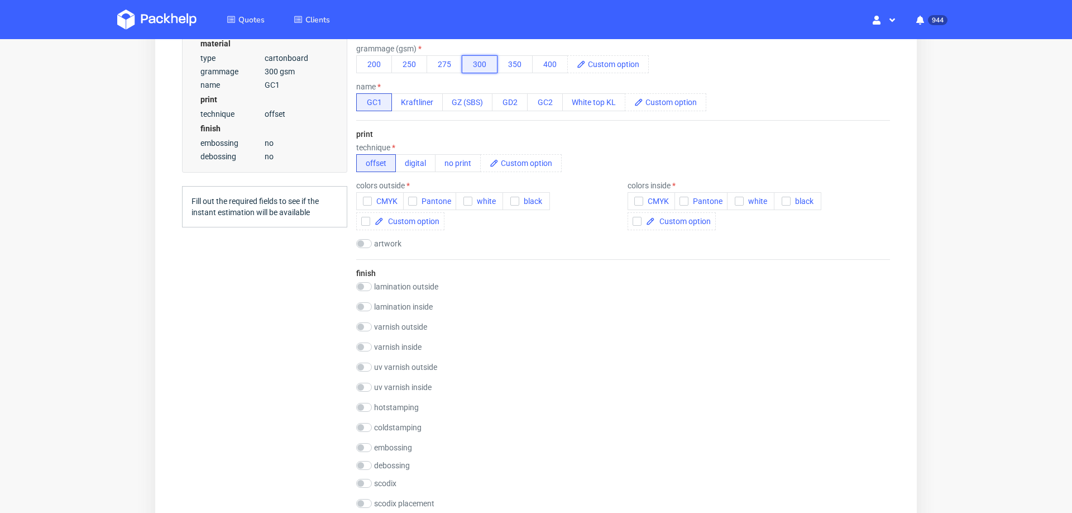
scroll to position [429, 0]
click at [367, 203] on icon "button" at bounding box center [368, 203] width 8 height 8
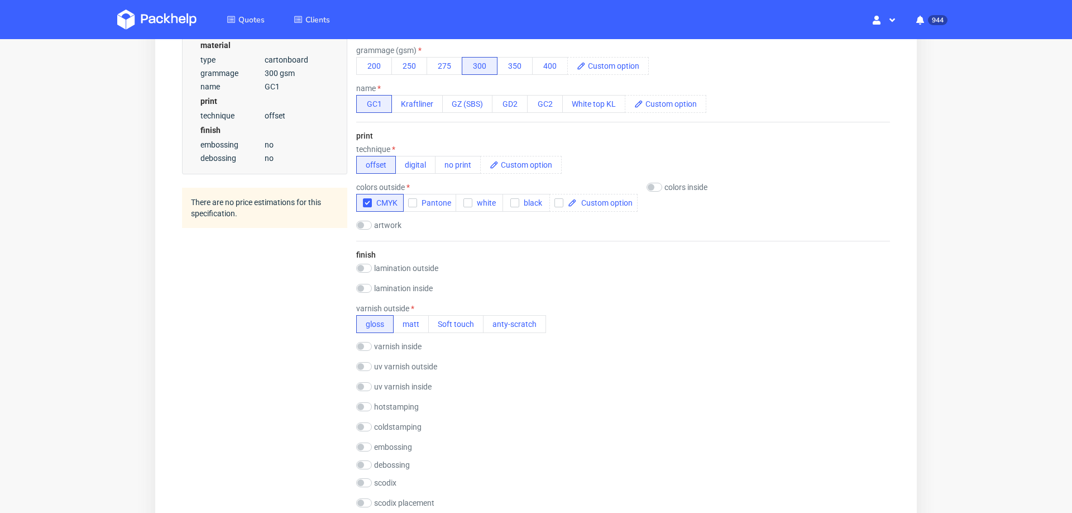
click at [664, 188] on label "colors inside" at bounding box center [685, 187] width 43 height 9
checkbox input "true"
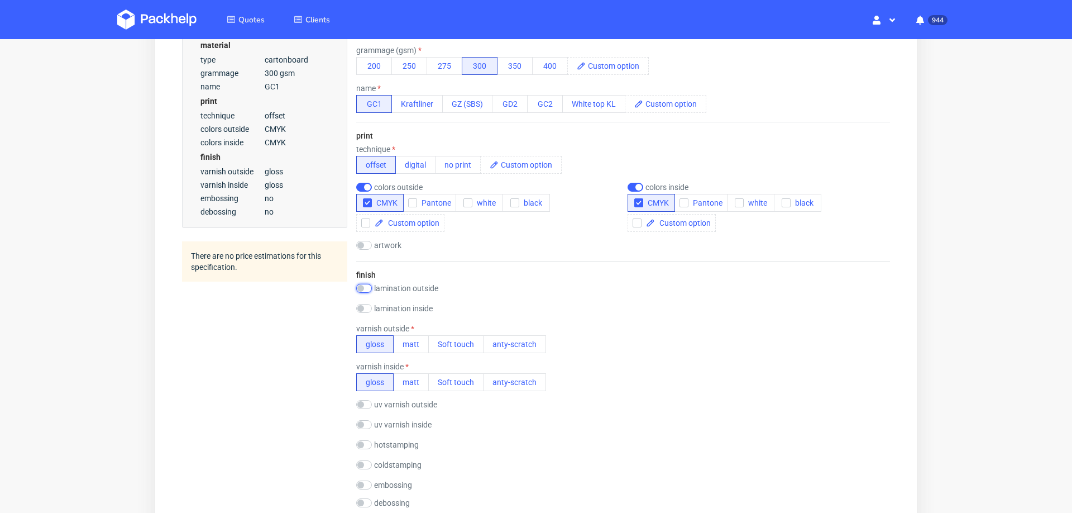
click at [366, 285] on input "checkbox" at bounding box center [364, 288] width 16 height 9
checkbox input "true"
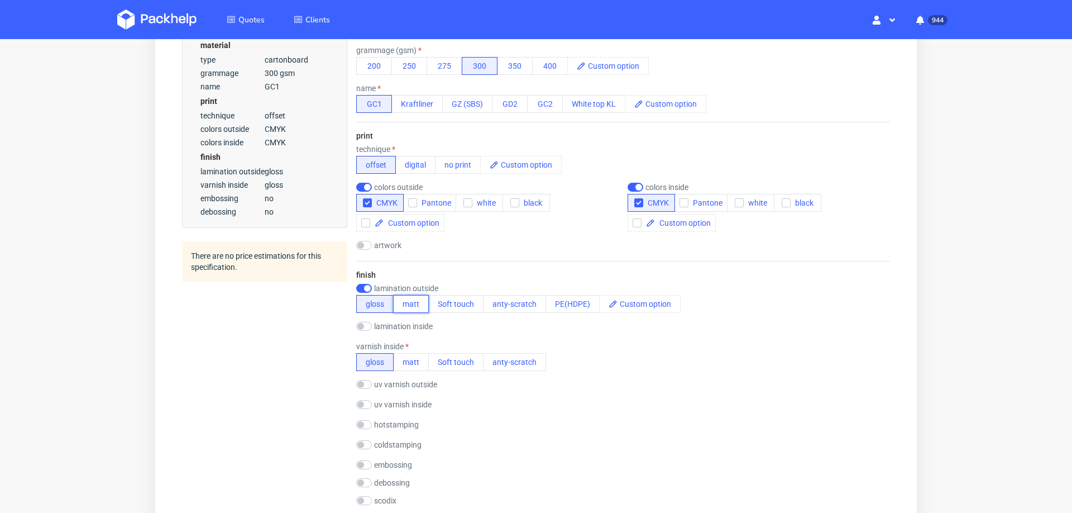
click at [415, 299] on button "matt" at bounding box center [411, 304] width 36 height 18
click at [418, 362] on button "matt" at bounding box center [411, 362] width 36 height 18
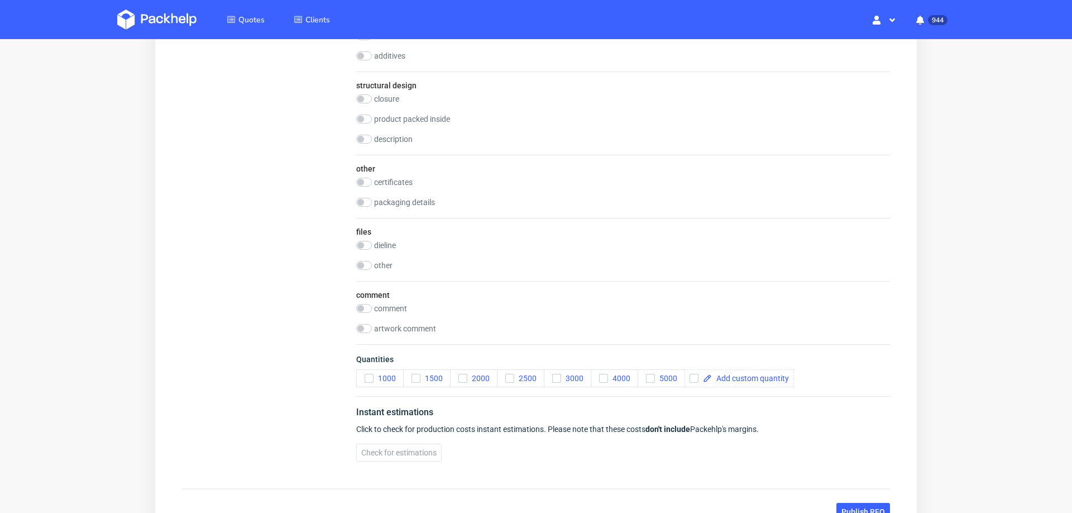
scroll to position [1019, 0]
click at [369, 375] on use "button" at bounding box center [368, 377] width 5 height 4
click at [465, 372] on icon "button" at bounding box center [463, 376] width 8 height 8
click at [396, 442] on button "Check for estimations" at bounding box center [398, 451] width 85 height 18
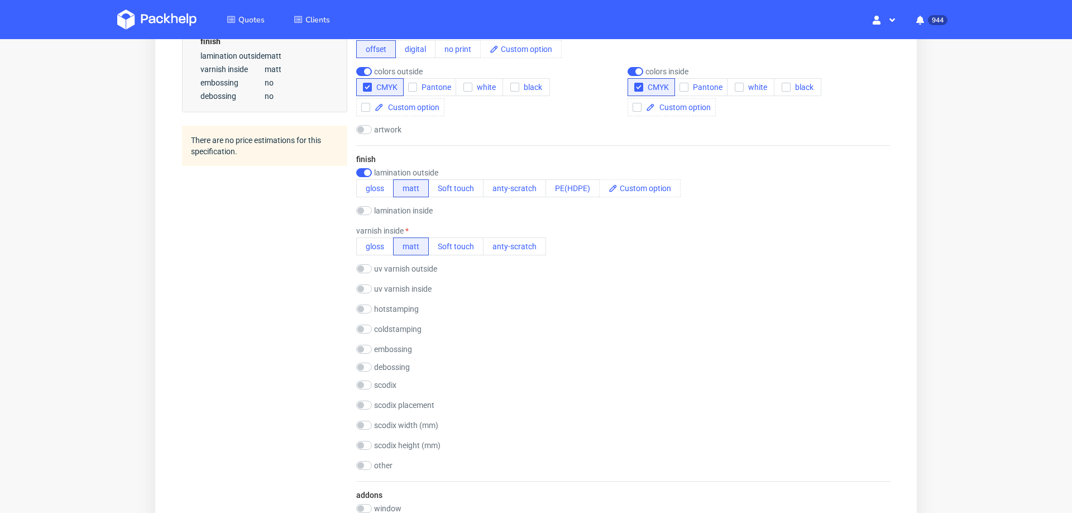
scroll to position [539, 0]
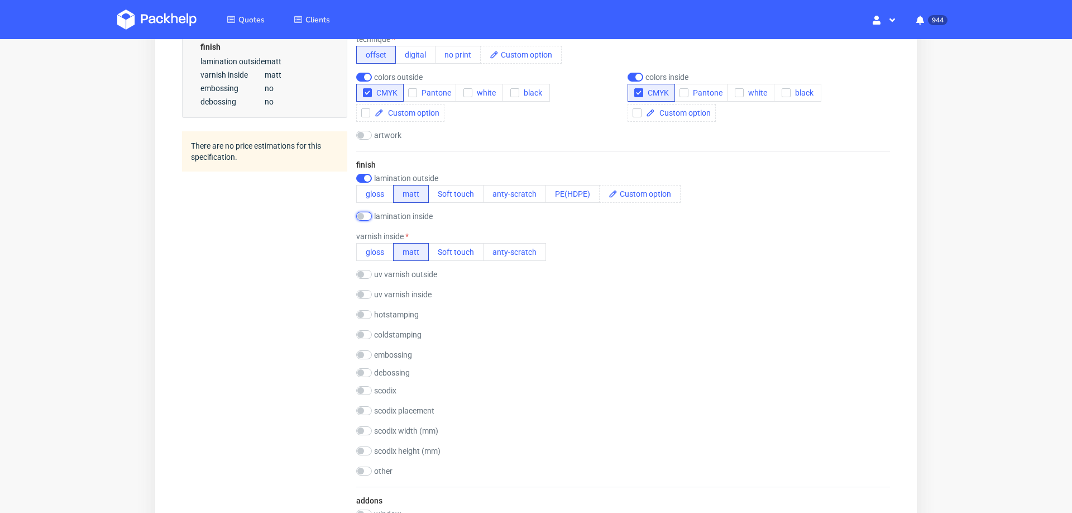
click at [366, 215] on input "checkbox" at bounding box center [364, 216] width 16 height 9
checkbox input "true"
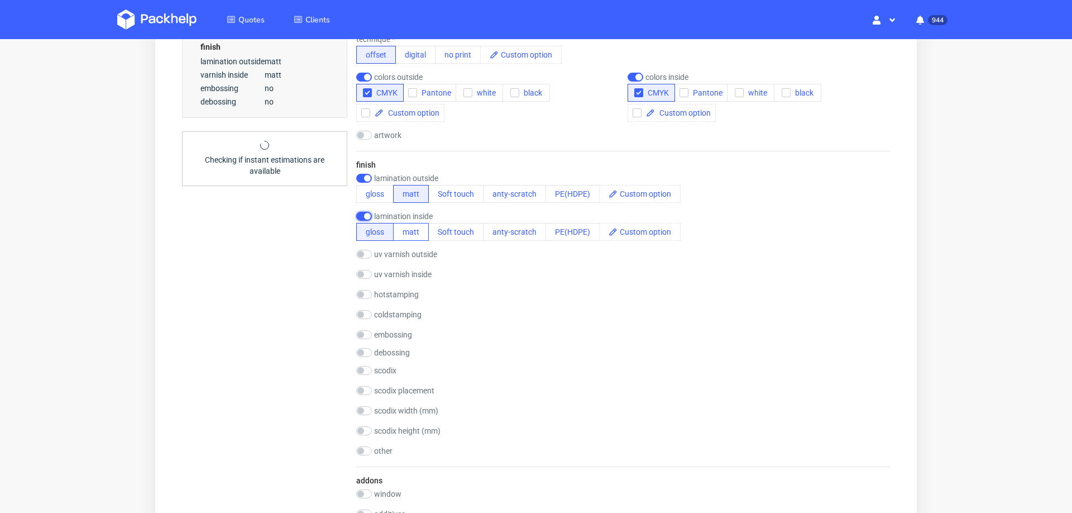
click at [417, 232] on button "matt" at bounding box center [411, 232] width 36 height 18
click at [320, 253] on div "Summary Client n.nataliabartosiewicz@gmail.com n.nataliabartosiewicz@gmail.com …" at bounding box center [264, 252] width 165 height 1351
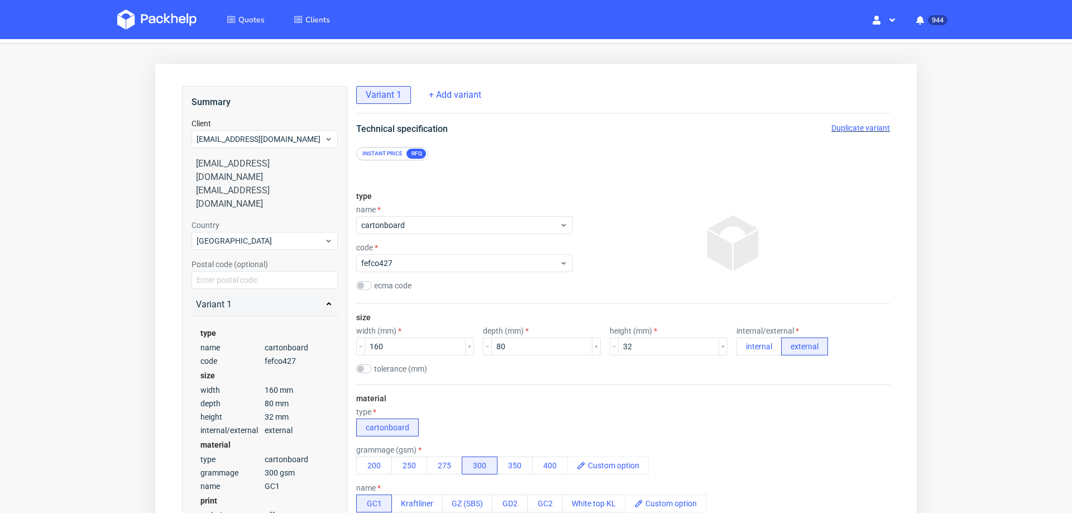
scroll to position [27, 0]
click at [858, 134] on span "Duplicate variant" at bounding box center [860, 130] width 59 height 9
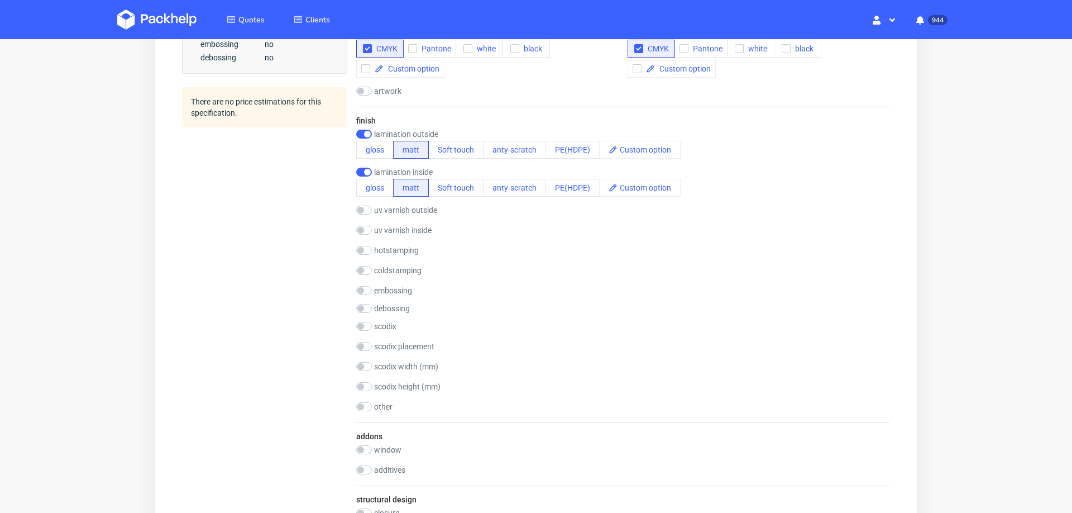
scroll to position [585, 0]
click at [362, 128] on input "checkbox" at bounding box center [364, 132] width 16 height 9
checkbox input "false"
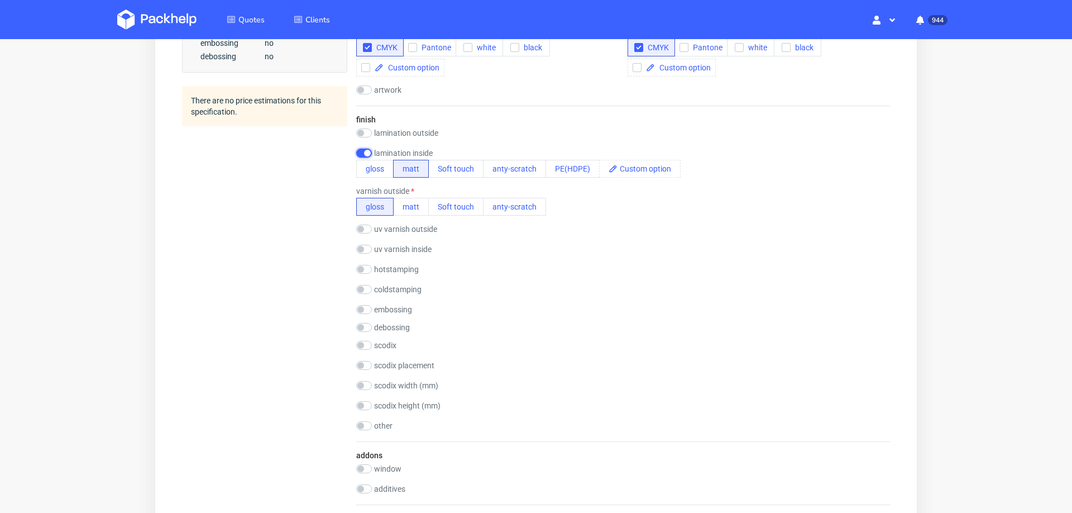
click at [359, 150] on input "checkbox" at bounding box center [364, 153] width 16 height 9
checkbox input "false"
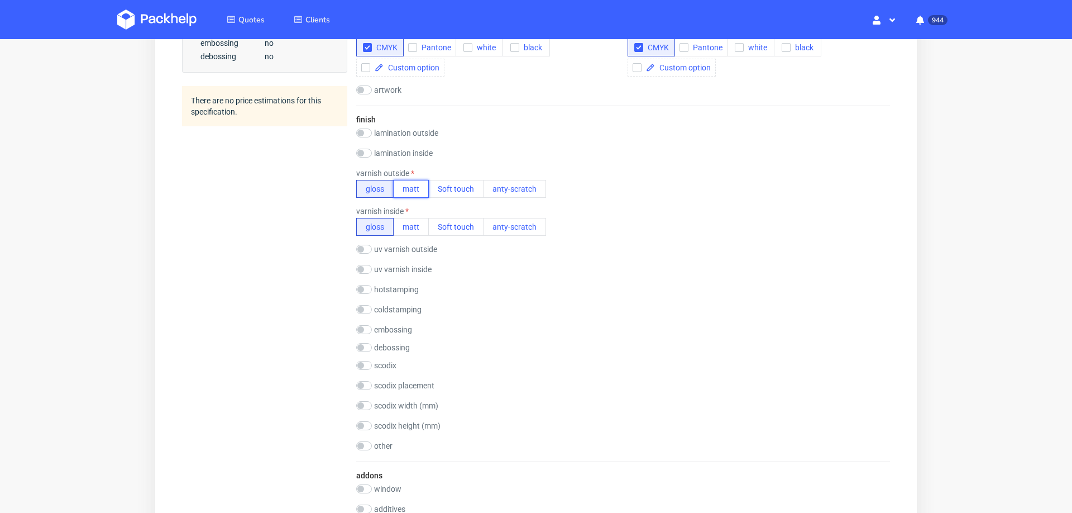
click at [403, 182] on button "matt" at bounding box center [411, 189] width 36 height 18
click at [406, 218] on button "matt" at bounding box center [411, 227] width 36 height 18
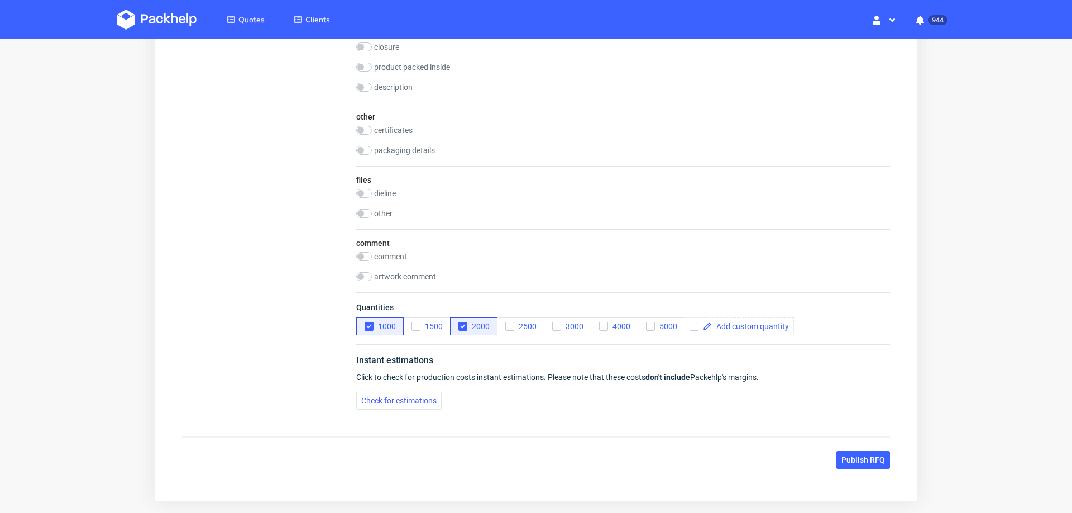
scroll to position [1132, 0]
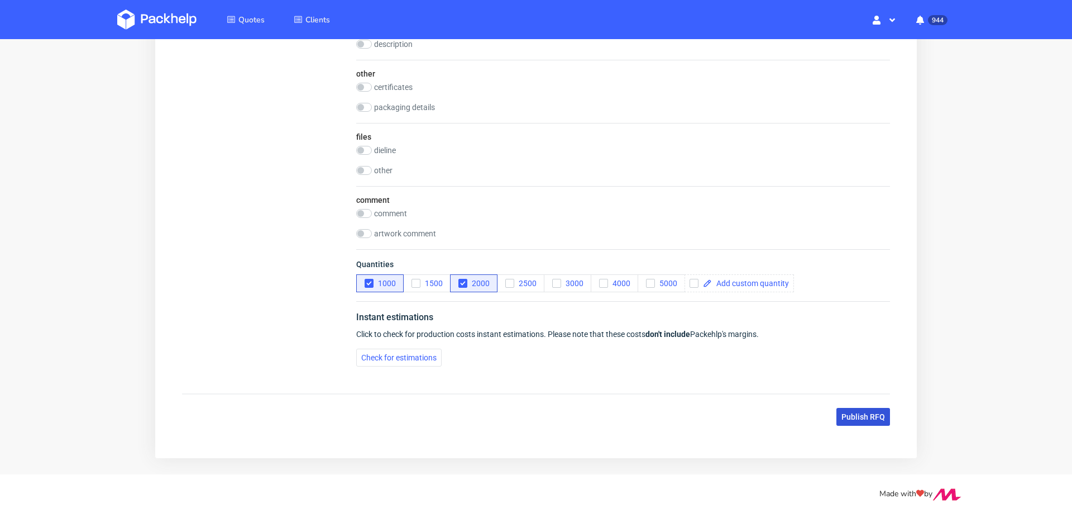
click at [855, 413] on span "Publish RFQ" at bounding box center [863, 417] width 44 height 8
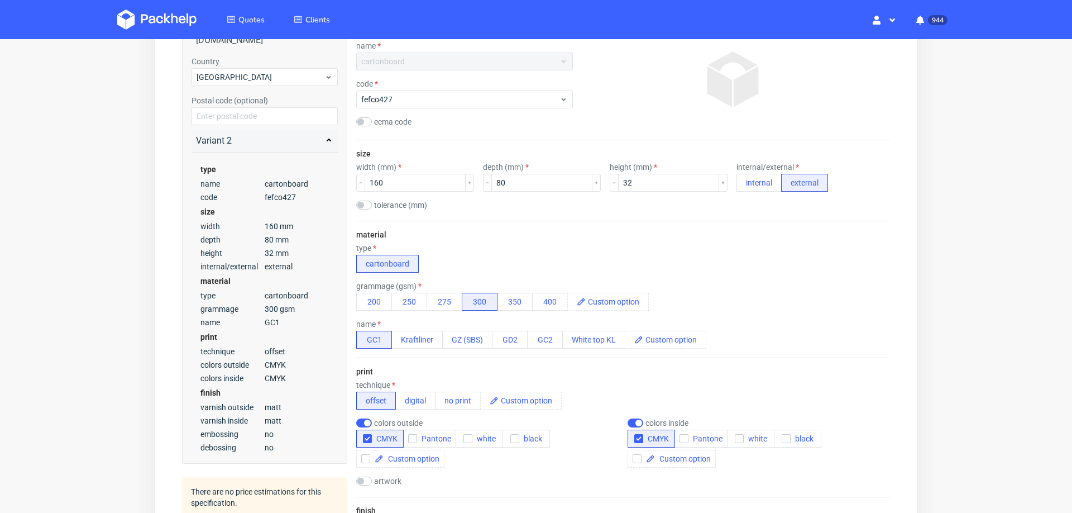
scroll to position [192, 0]
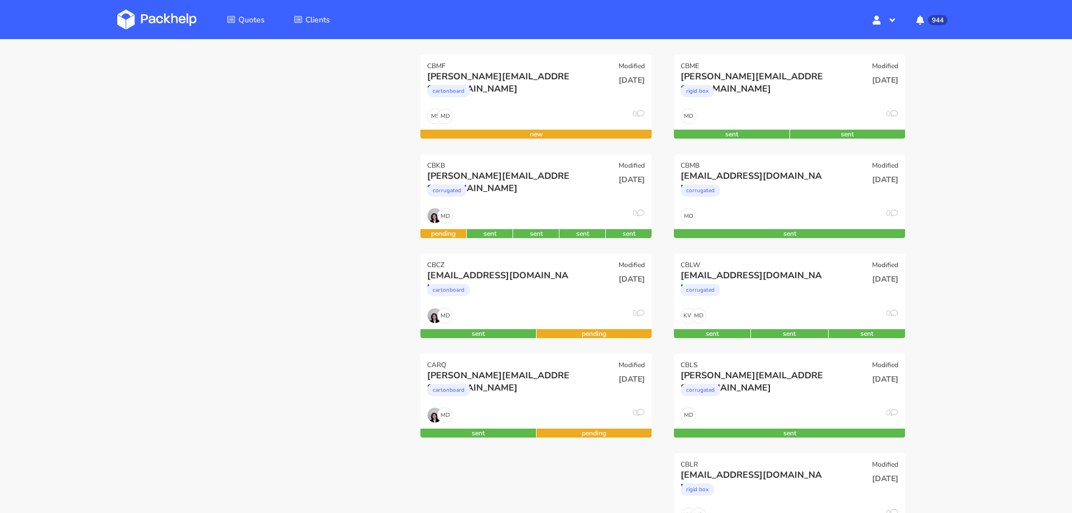
scroll to position [266, 0]
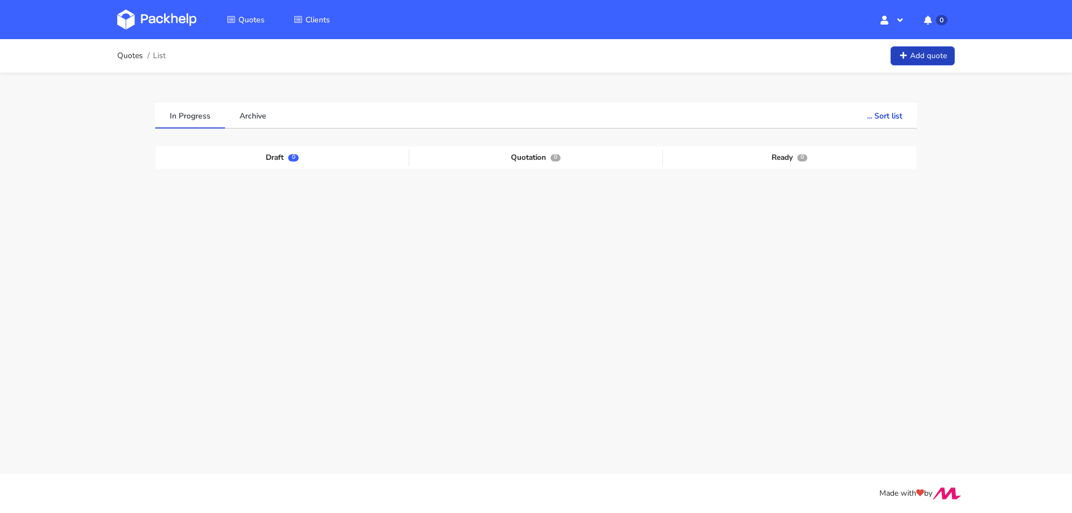
click at [906, 52] on icon at bounding box center [902, 56] width 9 height 8
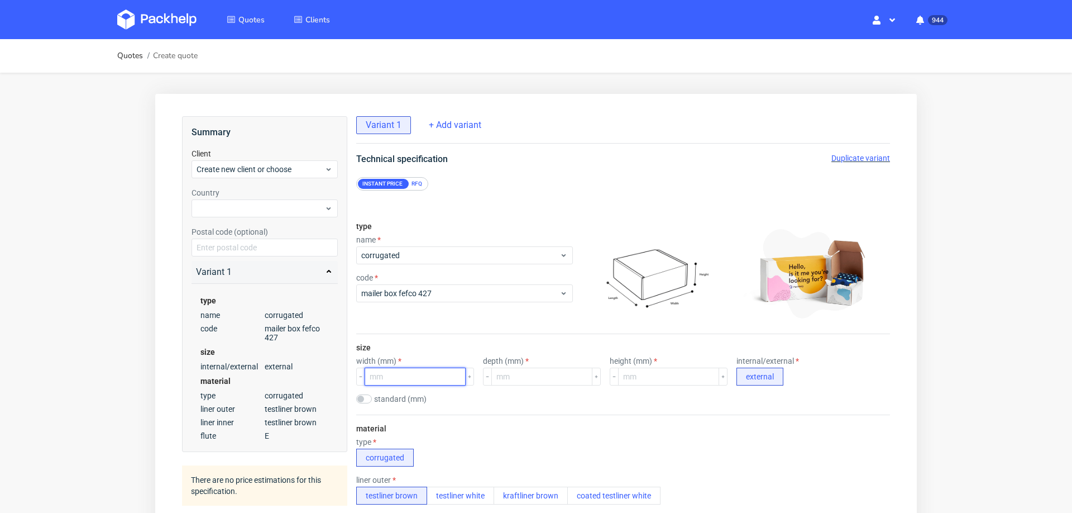
click at [412, 371] on input "number" at bounding box center [415, 376] width 101 height 18
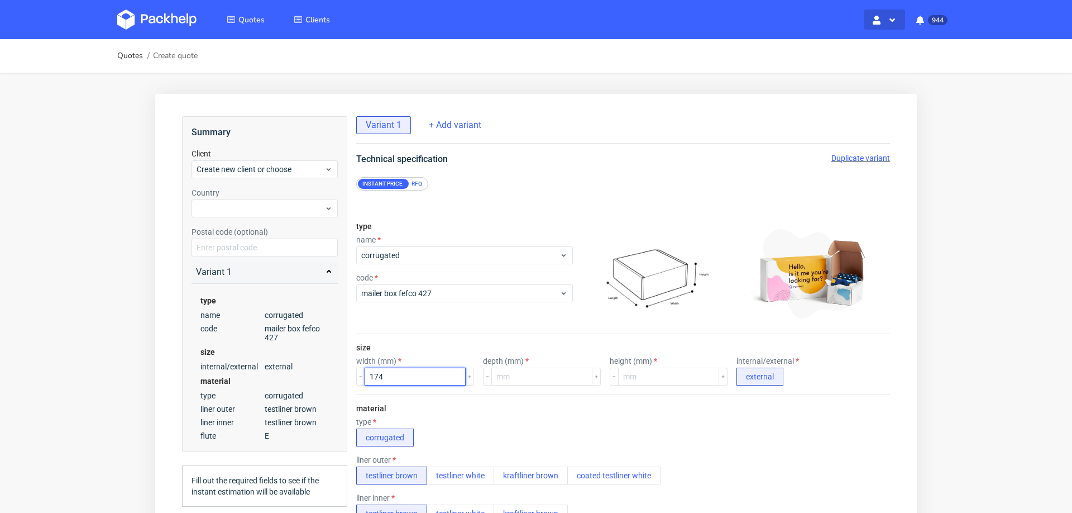
type input "174"
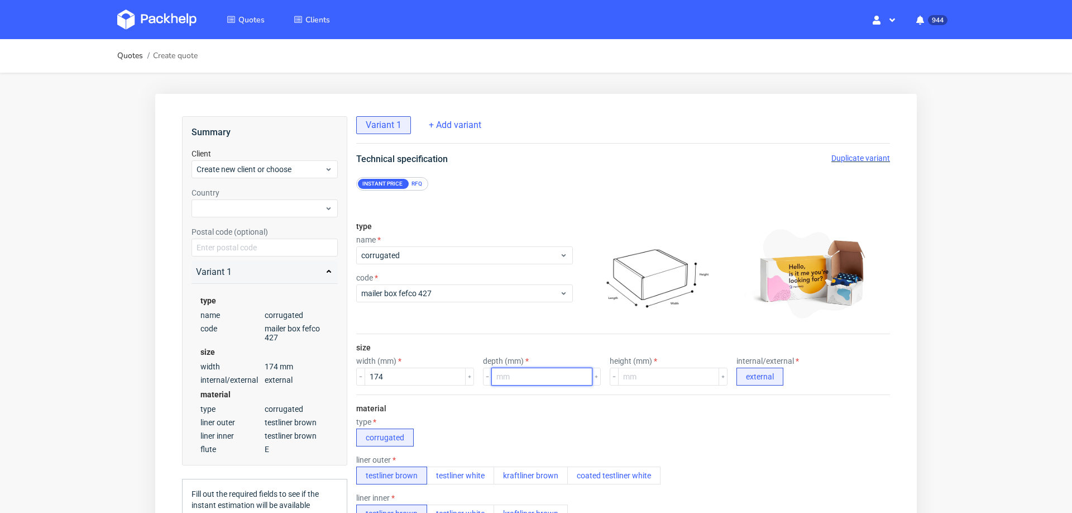
click at [525, 376] on input "number" at bounding box center [541, 376] width 101 height 18
type input "159"
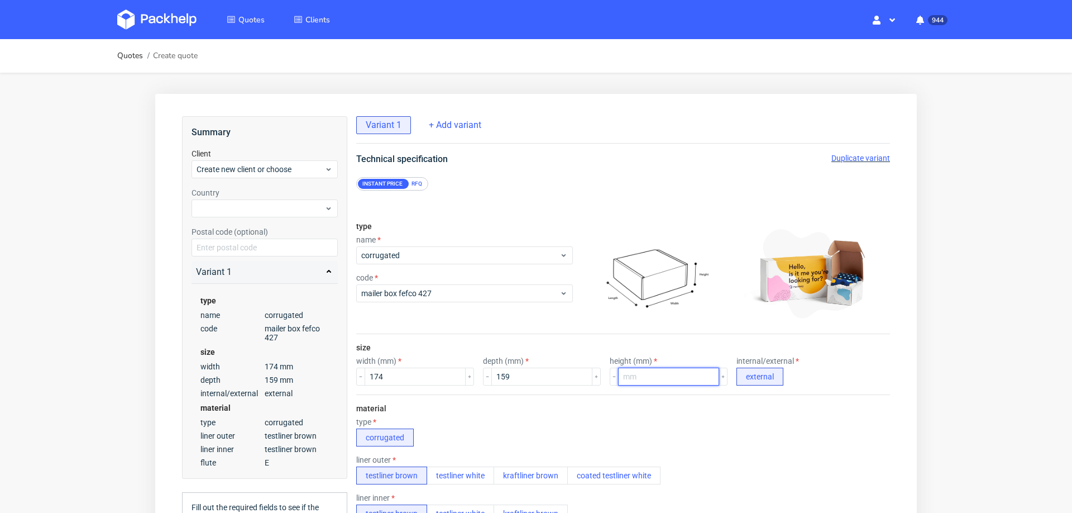
click at [668, 377] on input "number" at bounding box center [668, 376] width 101 height 18
type input "106"
click at [754, 417] on div "type corrugated" at bounding box center [623, 431] width 534 height 29
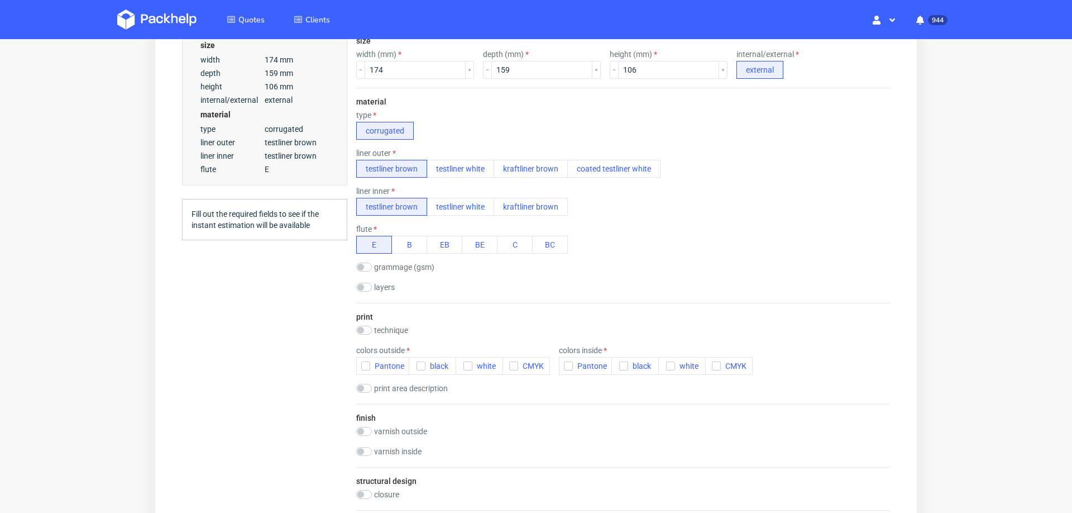
scroll to position [310, 0]
click at [367, 322] on input "checkbox" at bounding box center [364, 326] width 16 height 9
checkbox input "true"
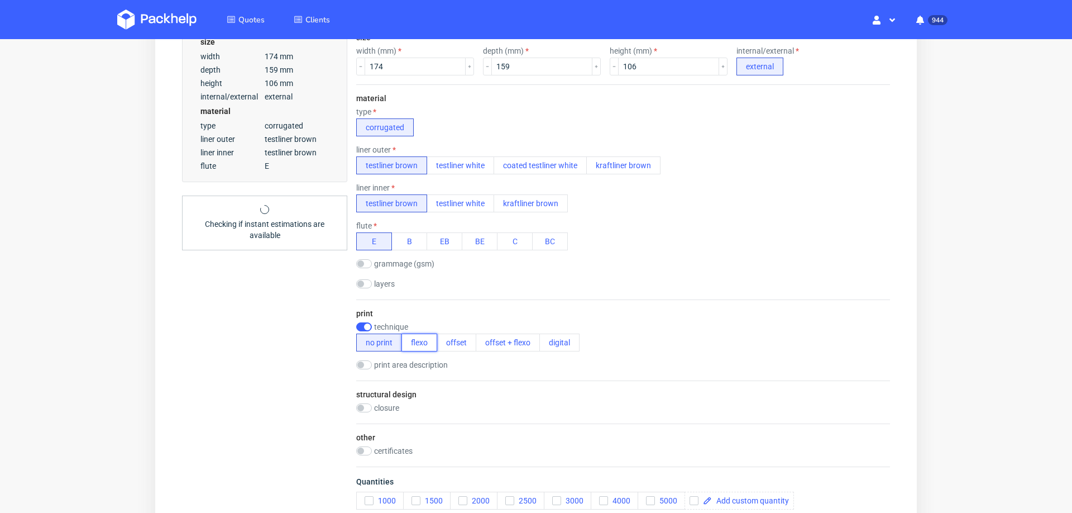
click at [418, 341] on button "flexo" at bounding box center [419, 342] width 36 height 18
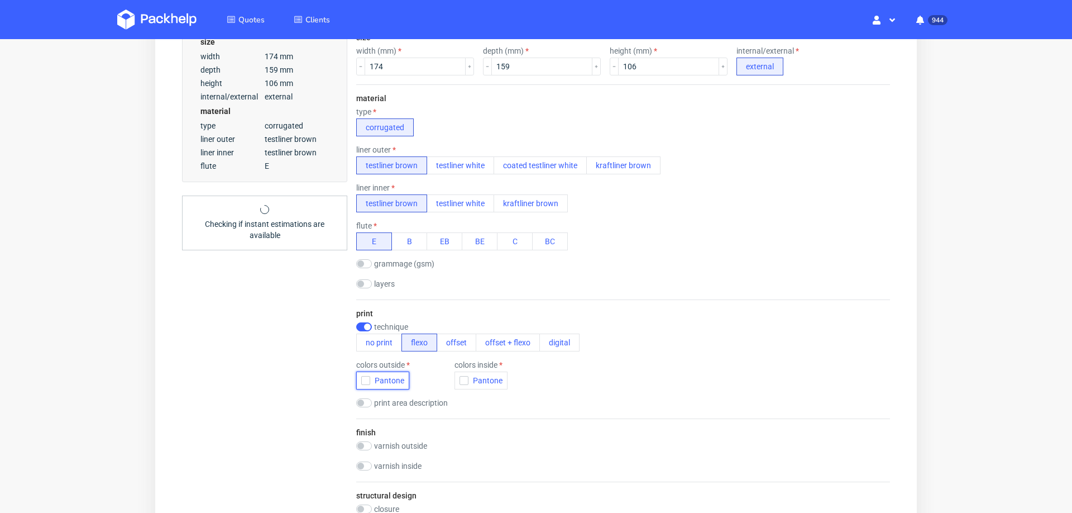
click at [369, 384] on button "Pantone" at bounding box center [382, 380] width 53 height 18
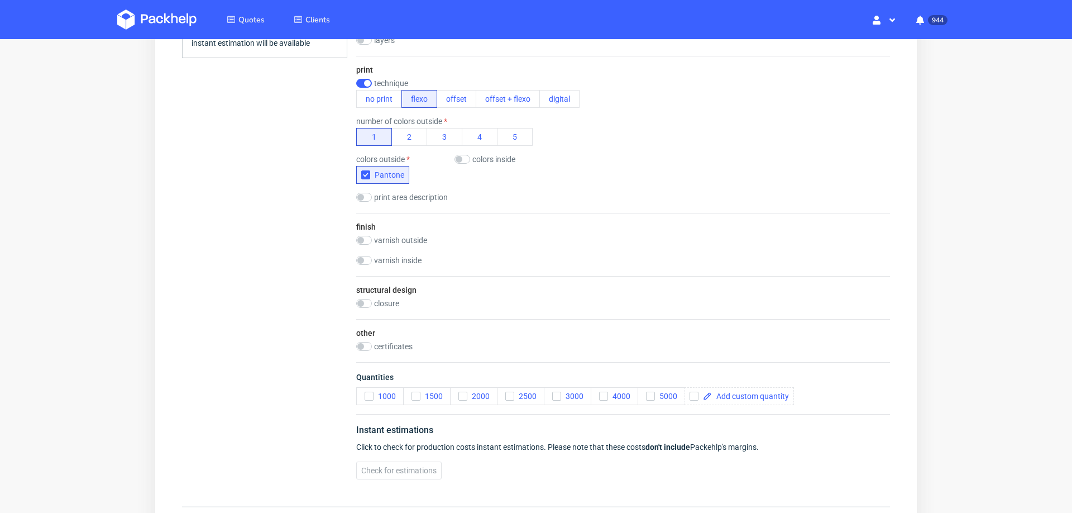
scroll to position [565, 0]
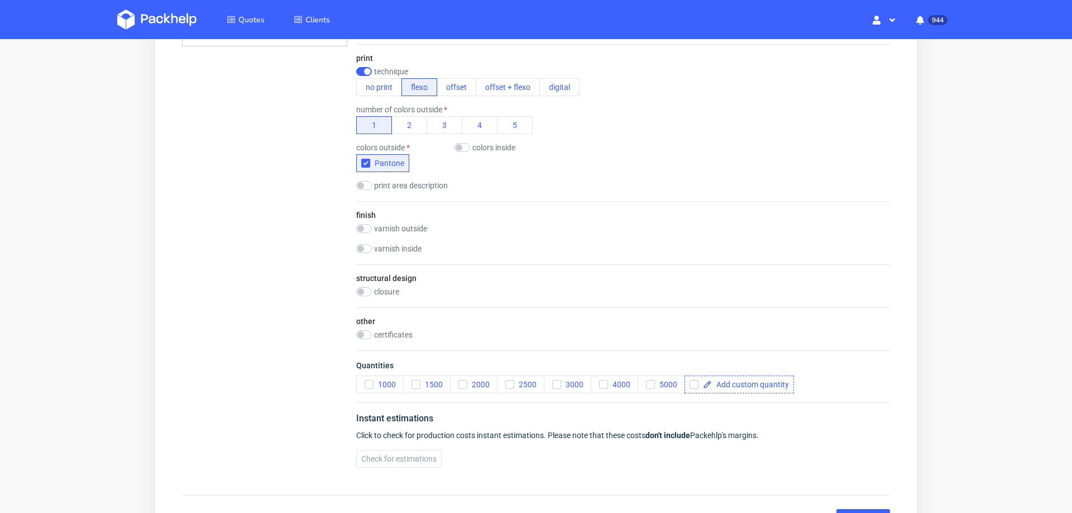
click at [730, 381] on span at bounding box center [750, 384] width 77 height 8
click at [843, 361] on span "Quantities" at bounding box center [623, 368] width 534 height 16
checkbox input "true"
click at [808, 380] on span at bounding box center [800, 384] width 77 height 8
click at [854, 402] on div "Instant estimations Click to check for production costs instant estimations. Pl…" at bounding box center [623, 439] width 534 height 74
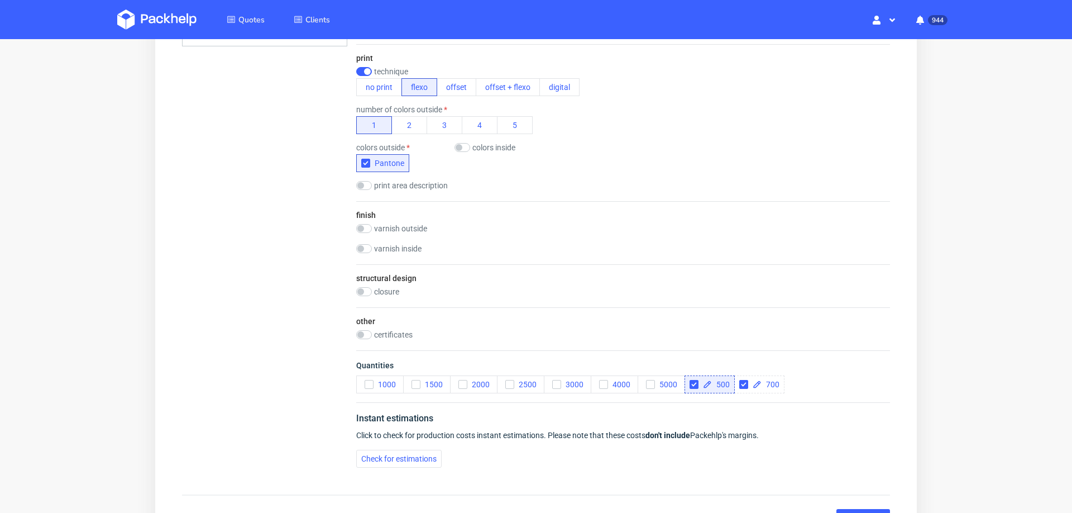
checkbox input "true"
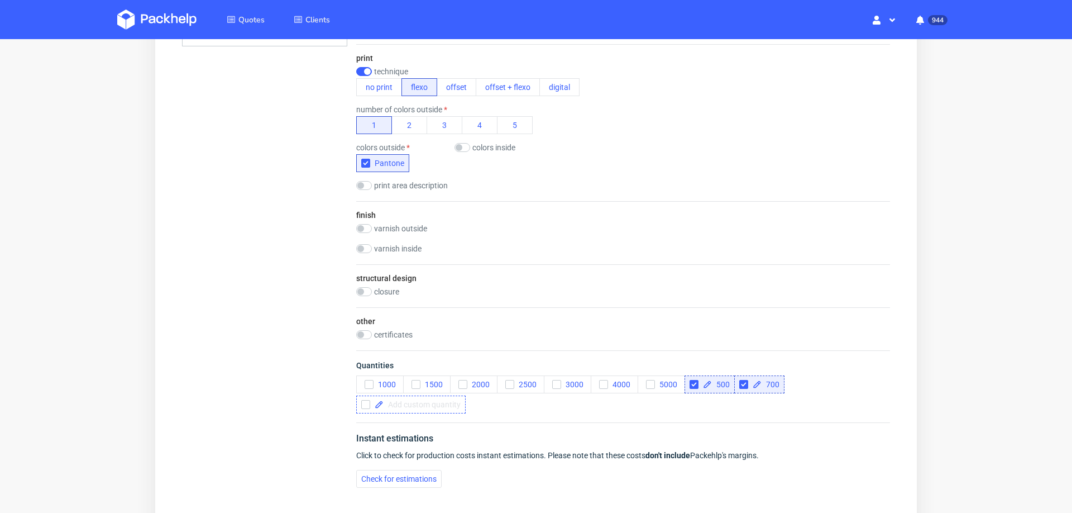
click at [420, 400] on span at bounding box center [422, 404] width 77 height 8
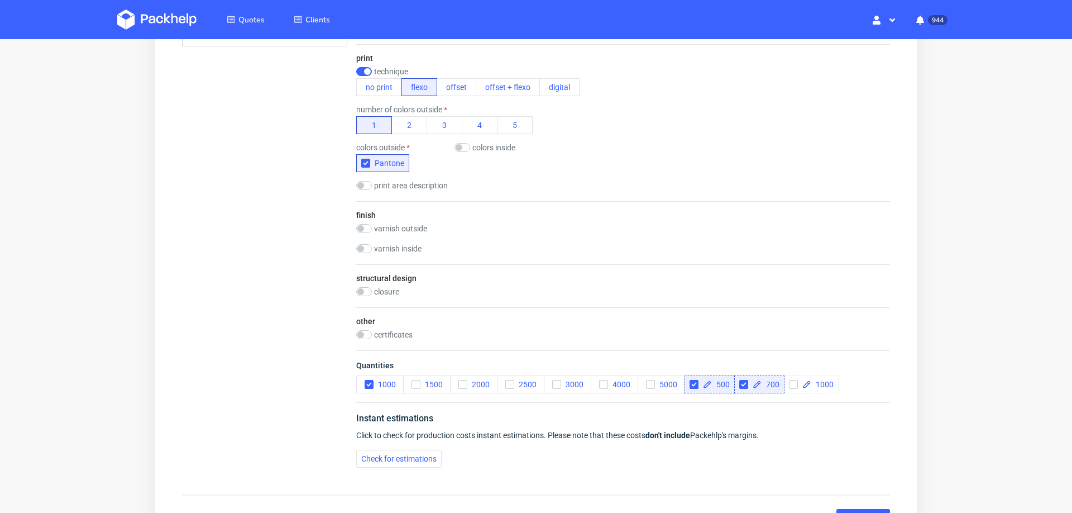
click at [495, 441] on div "Instant estimations Click to check for production costs instant estimations. Pl…" at bounding box center [623, 439] width 534 height 74
checkbox input "false"
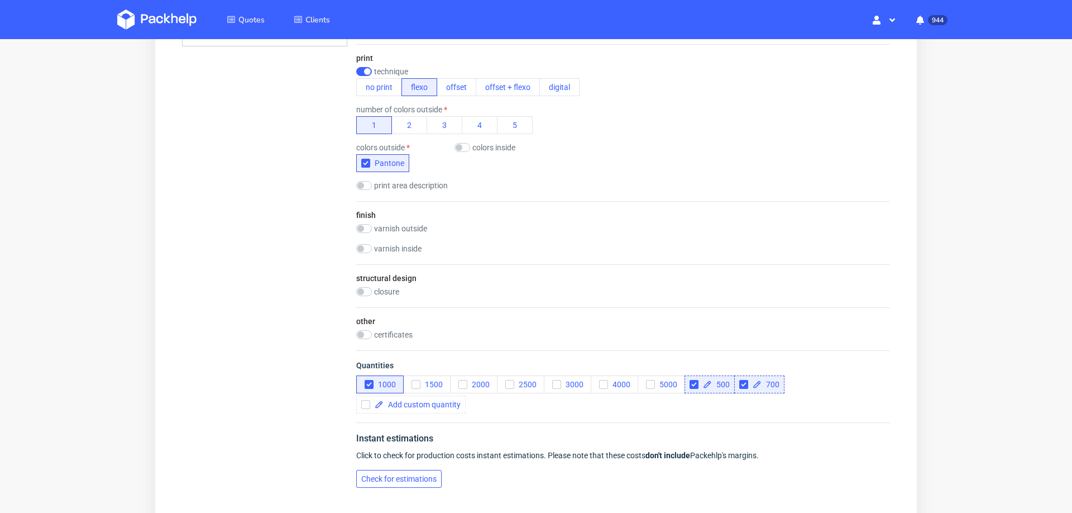
click at [373, 475] on span "Check for estimations" at bounding box center [398, 479] width 75 height 8
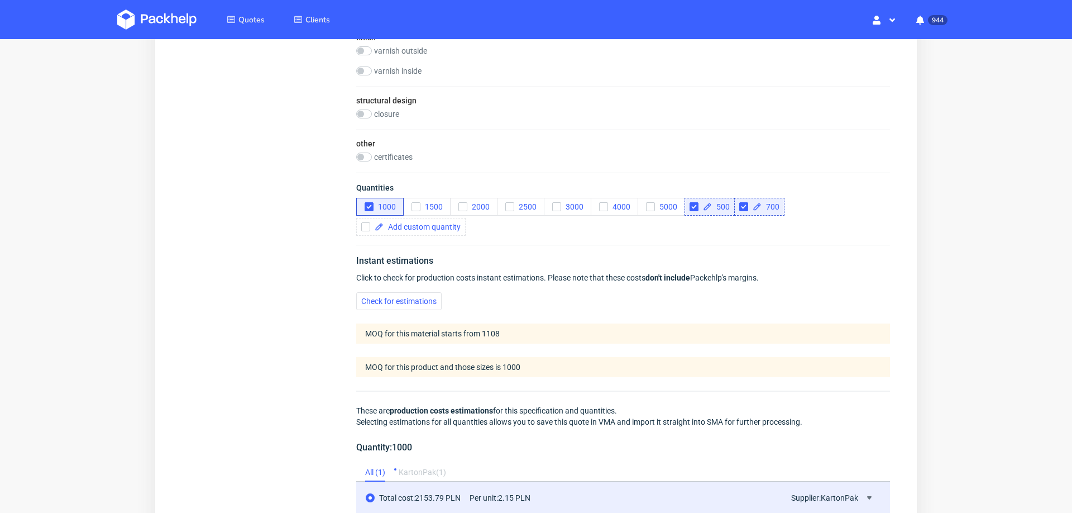
scroll to position [728, 0]
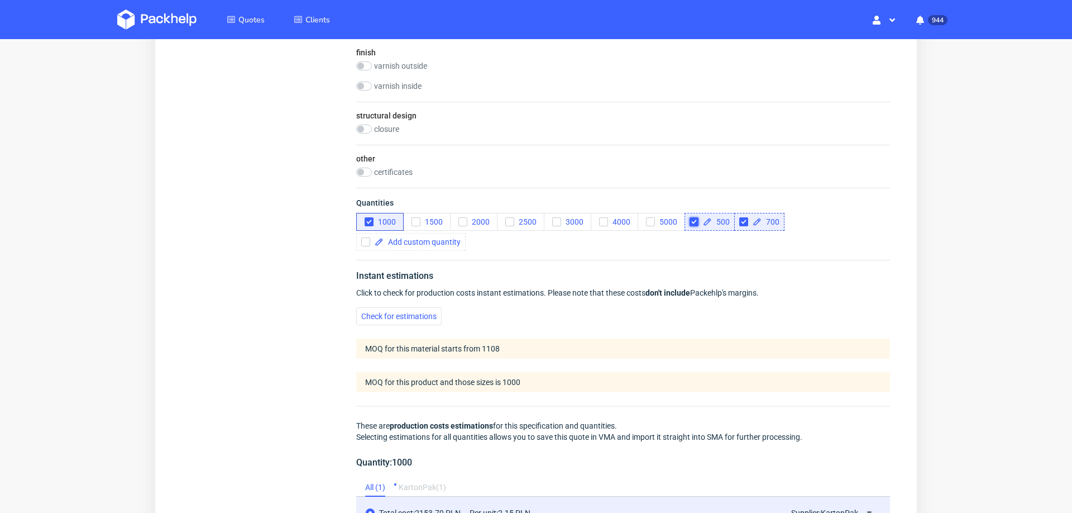
click at [696, 219] on input "checkbox" at bounding box center [694, 221] width 9 height 9
checkbox input "true"
checkbox input "false"
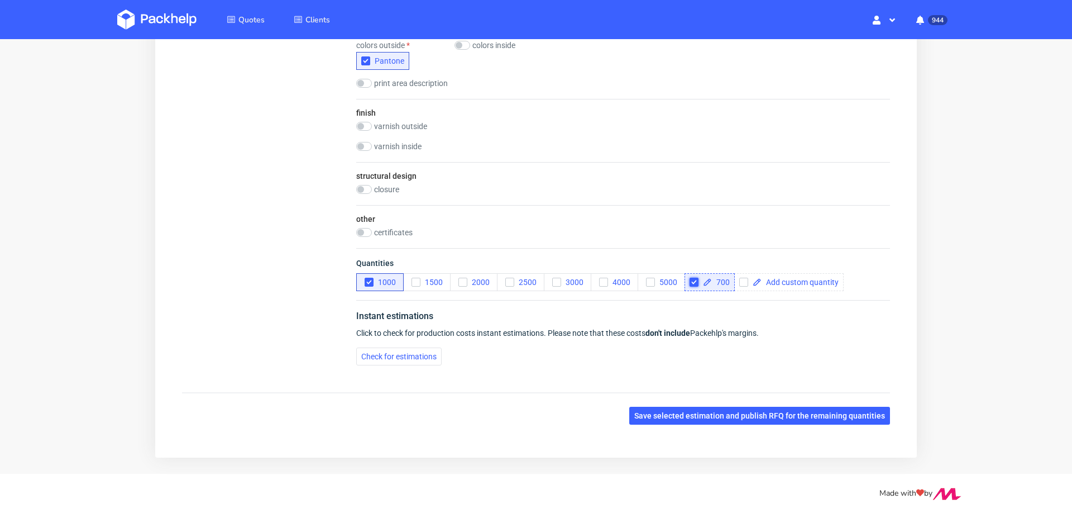
scroll to position [667, 0]
click at [692, 278] on input "checkbox" at bounding box center [694, 282] width 9 height 9
checkbox input "false"
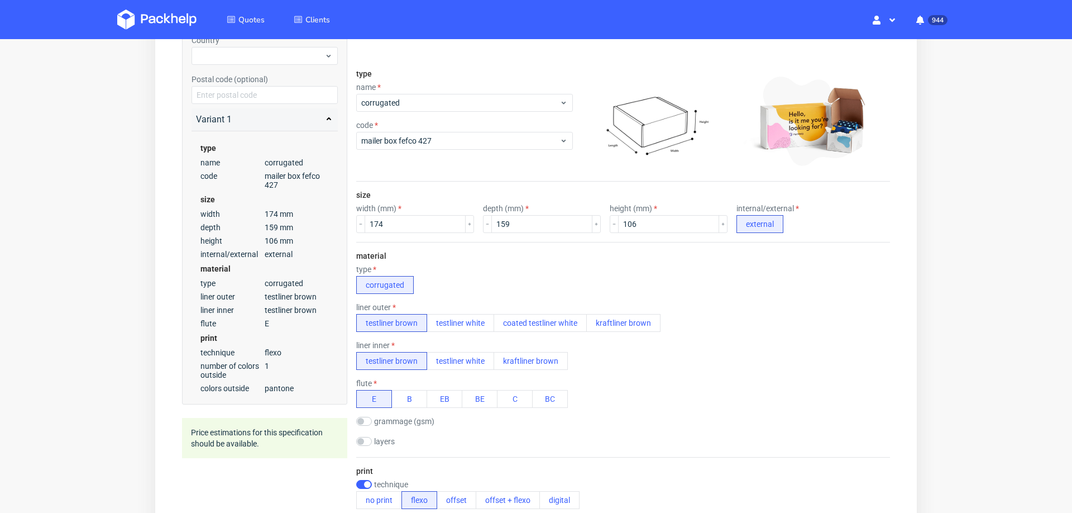
scroll to position [0, 0]
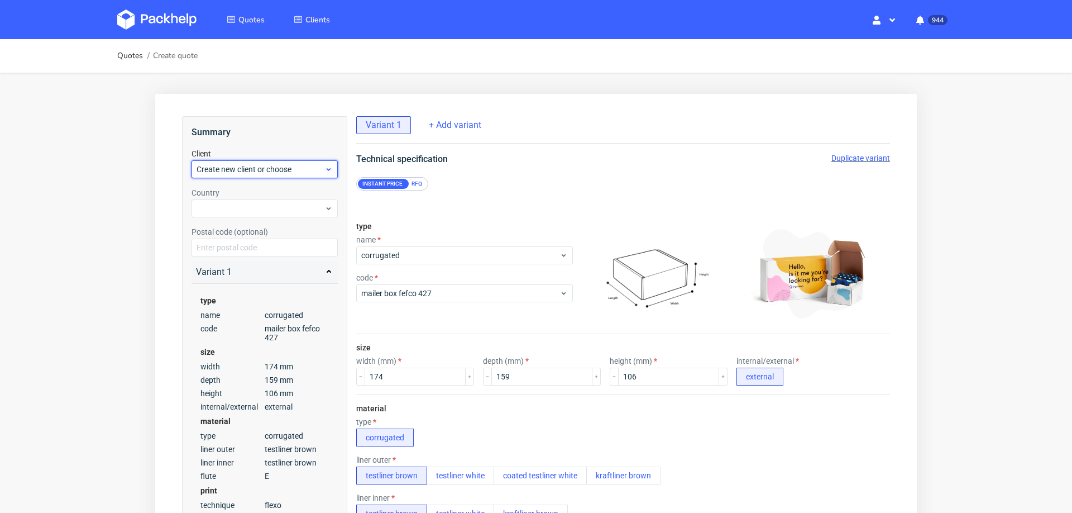
click at [295, 177] on div "Create new client or choose" at bounding box center [265, 169] width 146 height 18
click at [283, 210] on div at bounding box center [265, 208] width 146 height 18
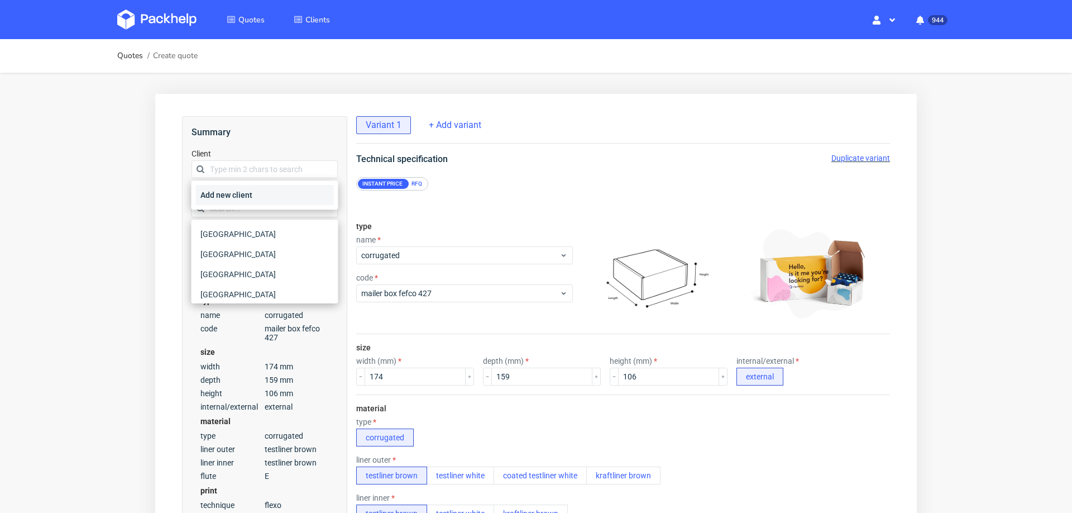
click at [290, 197] on div "Add new client" at bounding box center [265, 195] width 138 height 20
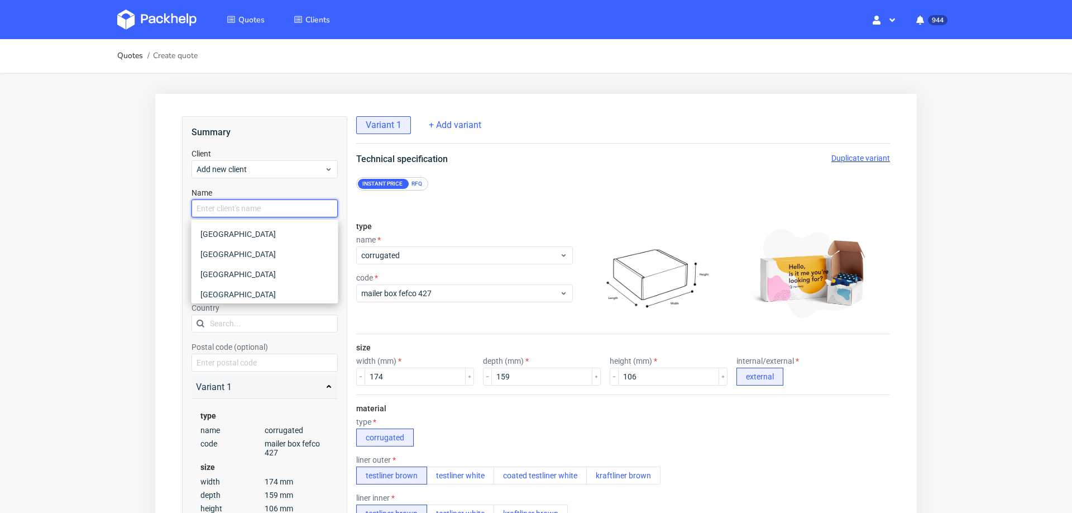
click at [288, 212] on input "text" at bounding box center [265, 208] width 146 height 18
paste input "nicolas.gold@sheyn.at"
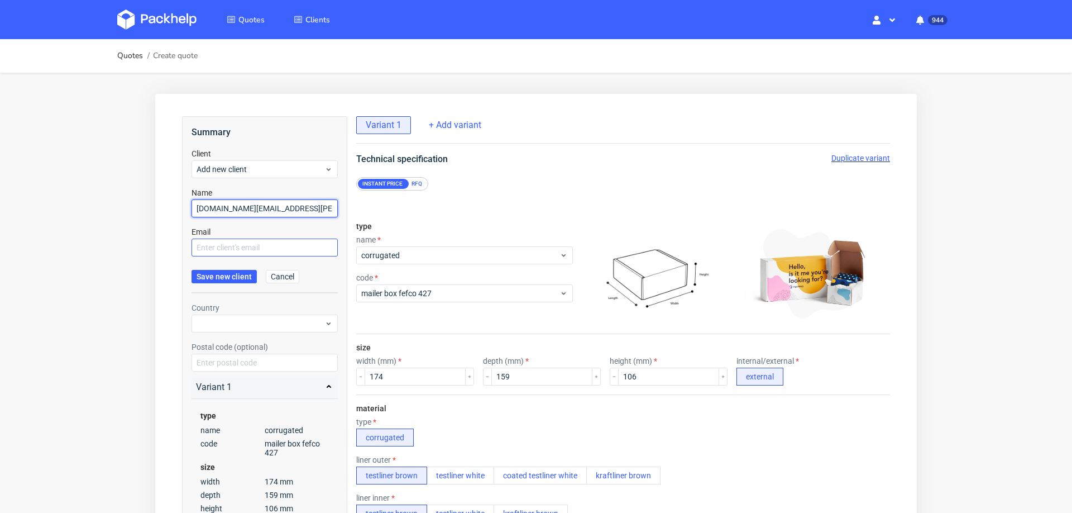
type input "nicolas.gold@sheyn.at"
click at [268, 251] on input "text" at bounding box center [265, 247] width 146 height 18
paste input "nicolas.gold@sheyn.at"
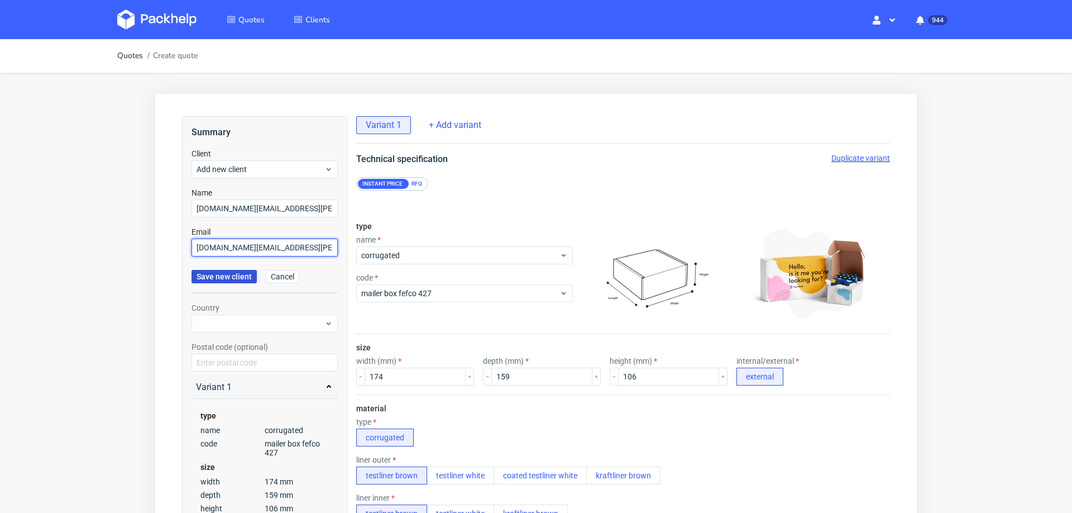
type input "nicolas.gold@sheyn.at"
click at [240, 274] on span "Save new client" at bounding box center [224, 276] width 55 height 8
click at [272, 169] on span "Add new client" at bounding box center [261, 169] width 128 height 11
click at [267, 193] on div "Add new client" at bounding box center [265, 195] width 138 height 20
click at [277, 172] on span "Add new client" at bounding box center [261, 169] width 128 height 11
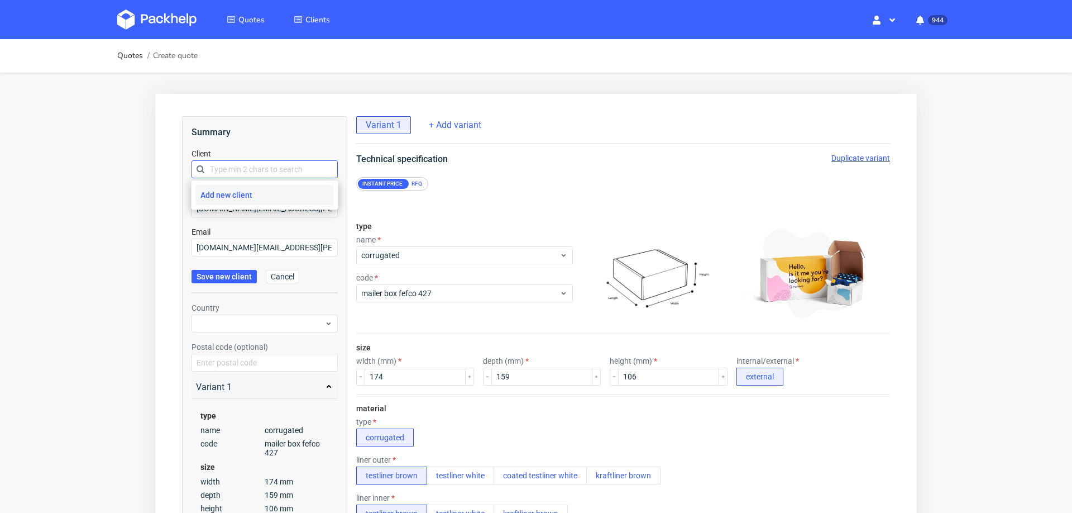
type input "nicolas.gold@sheyn.at"
click at [263, 215] on div "nicolas.gold@sheyn.at" at bounding box center [265, 220] width 138 height 31
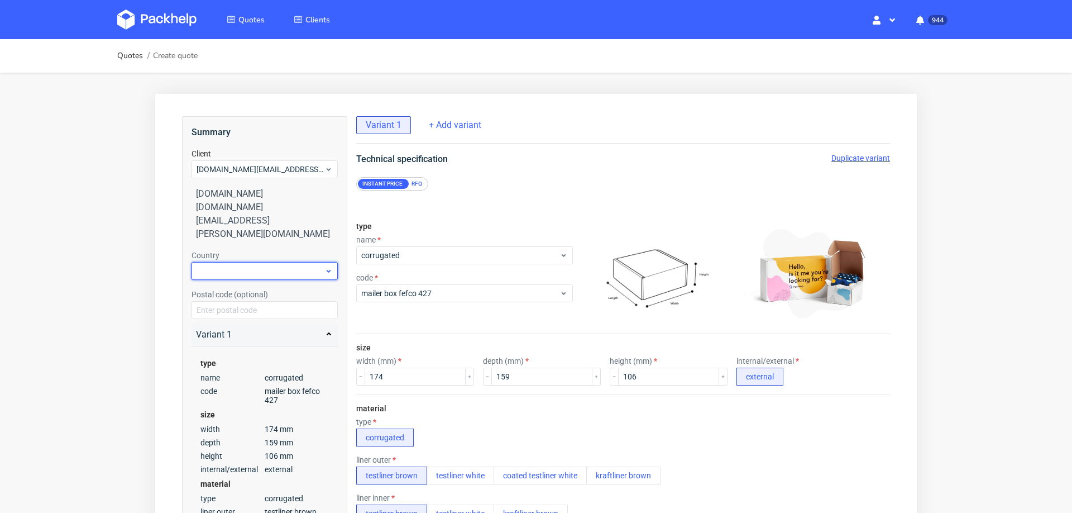
click at [254, 262] on div at bounding box center [265, 271] width 146 height 18
type input "au"
click at [240, 286] on div "Austria" at bounding box center [265, 290] width 138 height 20
click at [248, 301] on input "text" at bounding box center [265, 310] width 146 height 18
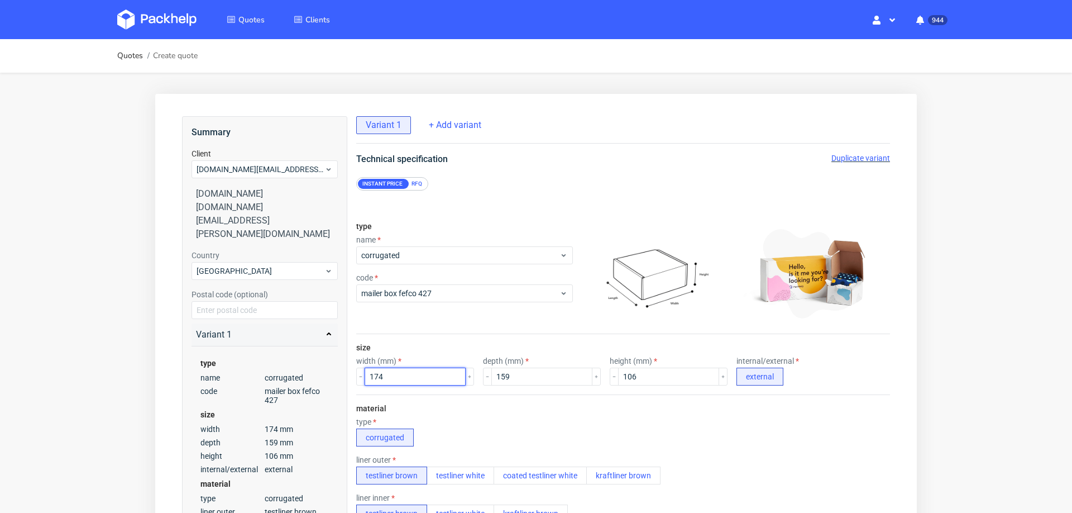
click at [395, 382] on input "174" at bounding box center [415, 376] width 101 height 18
type input "166"
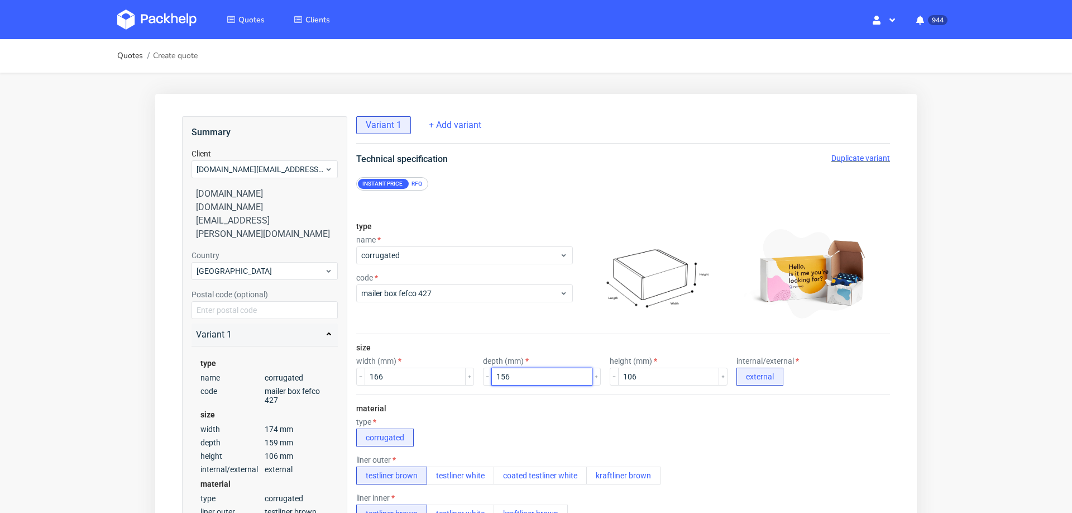
type input "156"
click at [638, 373] on input "106" at bounding box center [668, 376] width 101 height 18
type input "104"
click at [696, 433] on div "type corrugated" at bounding box center [623, 431] width 534 height 29
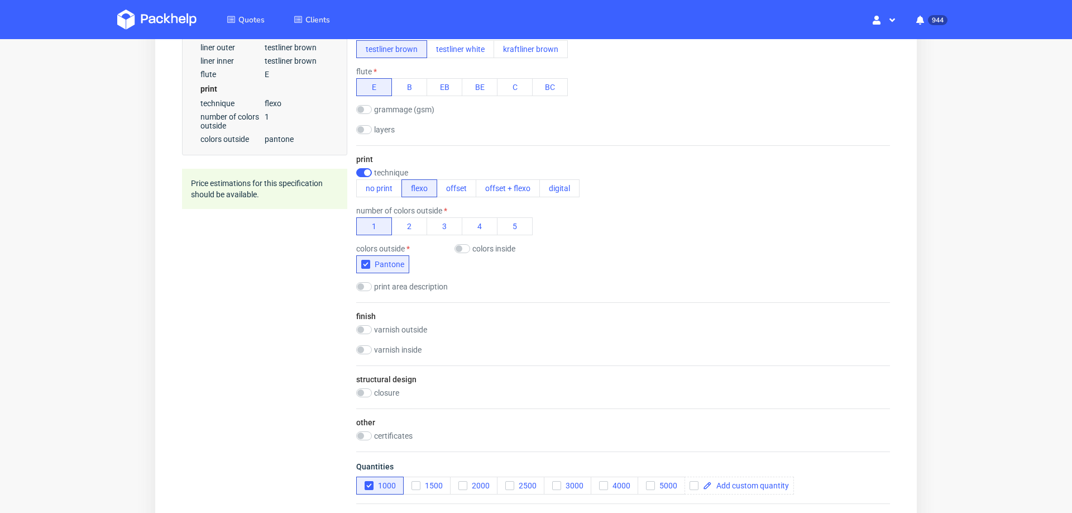
scroll to position [598, 0]
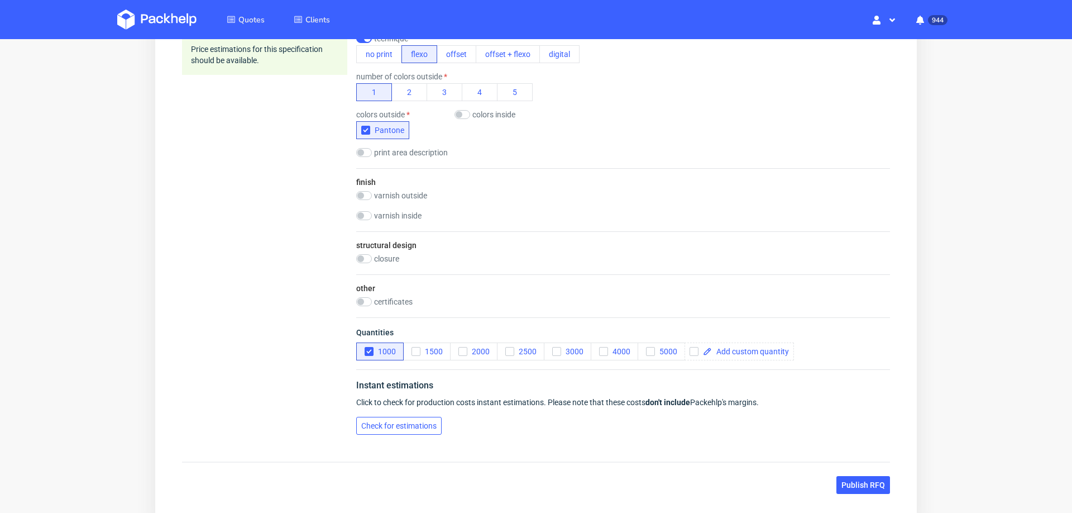
click at [410, 422] on span "Check for estimations" at bounding box center [398, 426] width 75 height 8
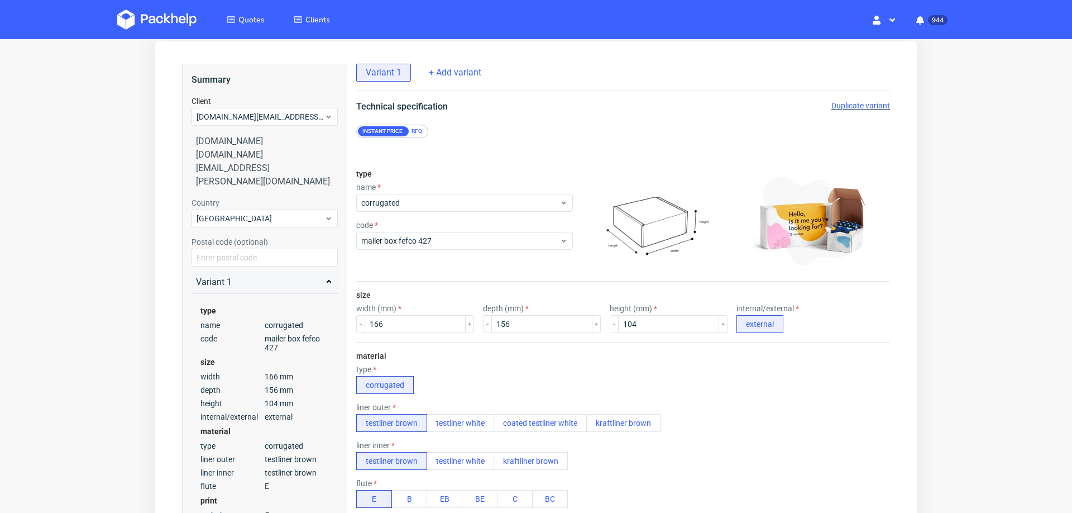
scroll to position [50, 0]
click at [856, 103] on span "Duplicate variant" at bounding box center [860, 107] width 59 height 9
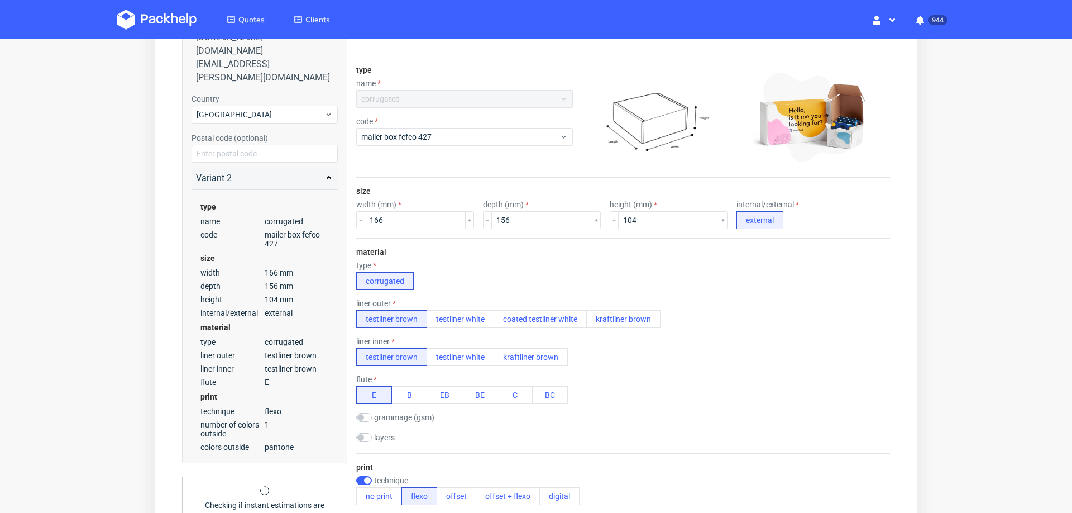
scroll to position [156, 0]
click at [621, 318] on button "kraftliner brown" at bounding box center [623, 319] width 74 height 18
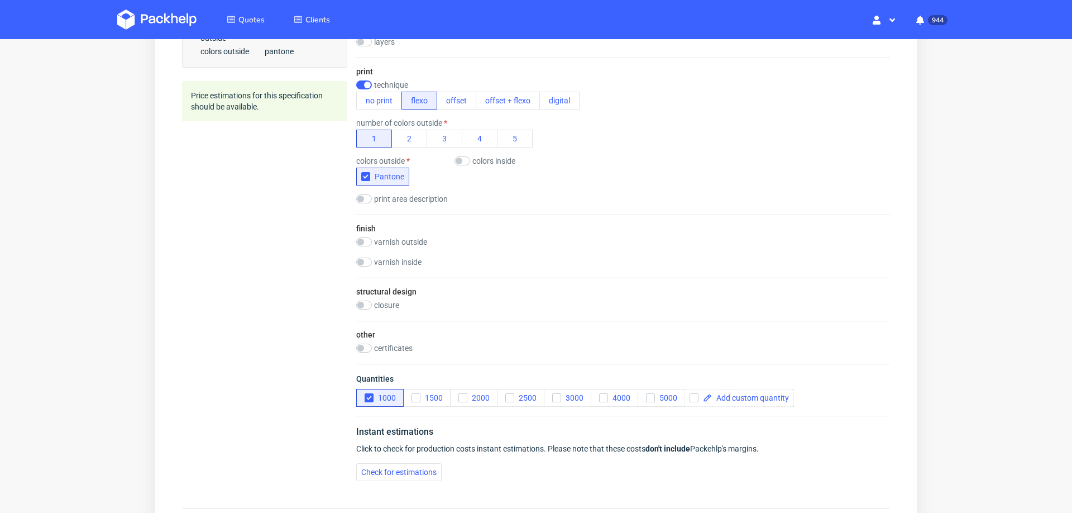
scroll to position [667, 0]
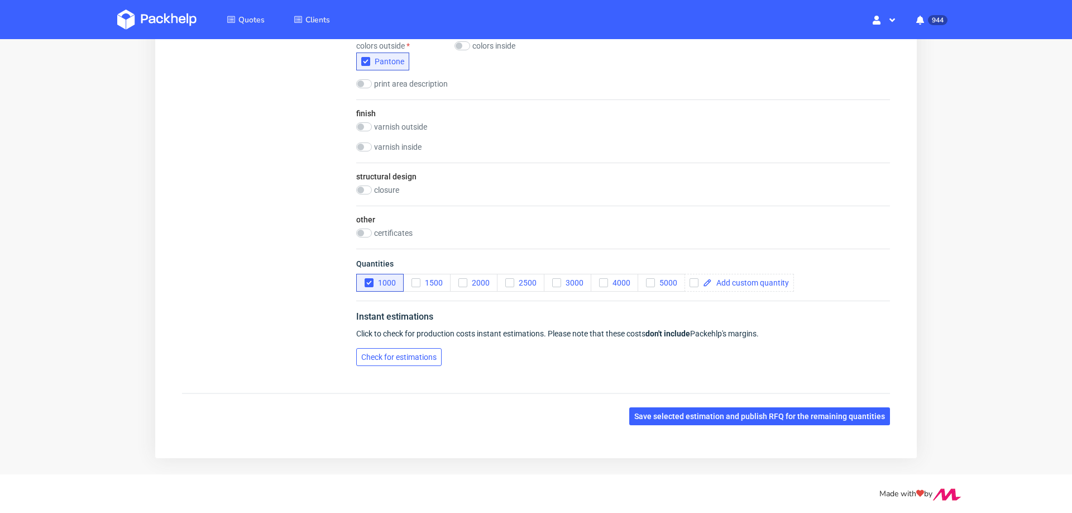
click at [404, 353] on span "Check for estimations" at bounding box center [398, 357] width 75 height 8
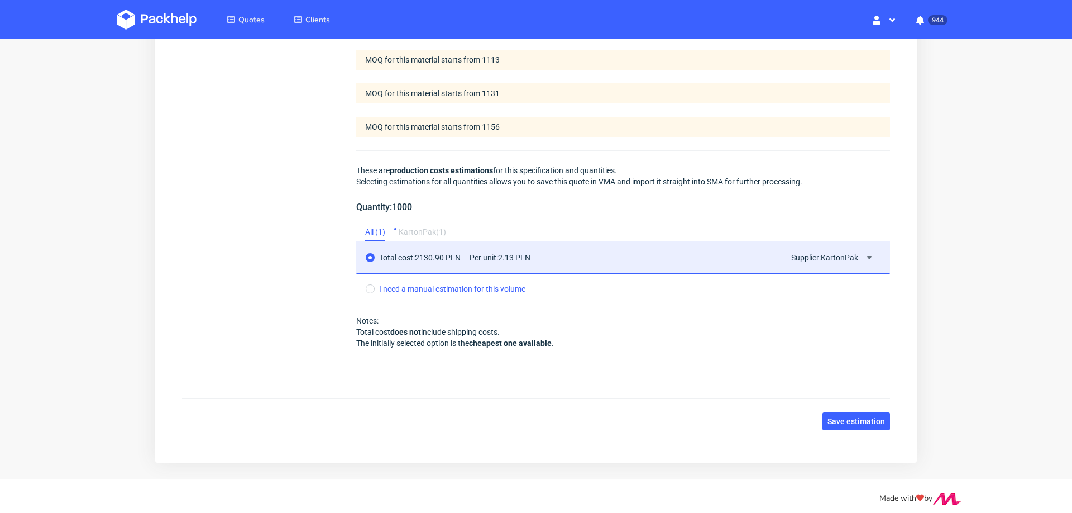
scroll to position [1035, 0]
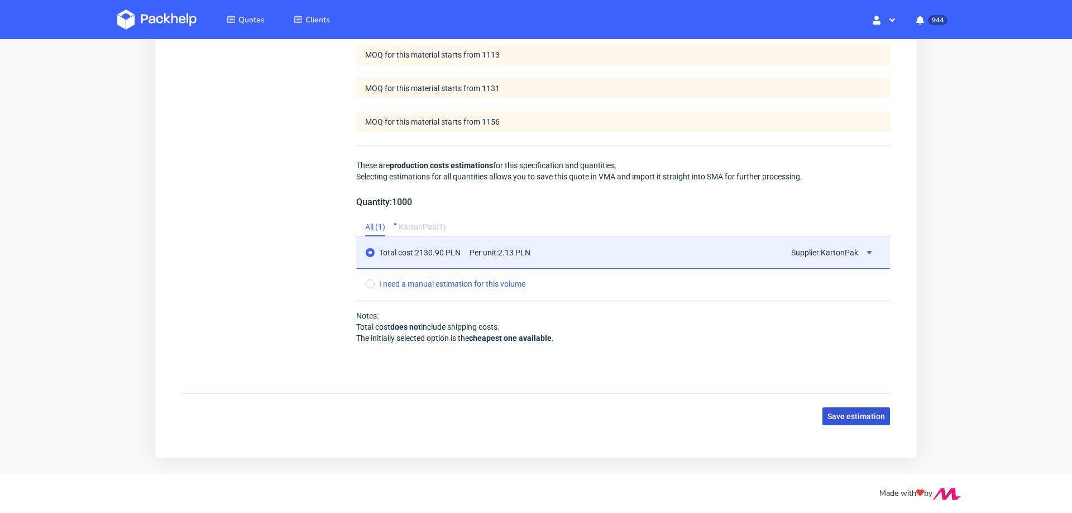
click at [844, 407] on button "Save estimation" at bounding box center [856, 416] width 68 height 18
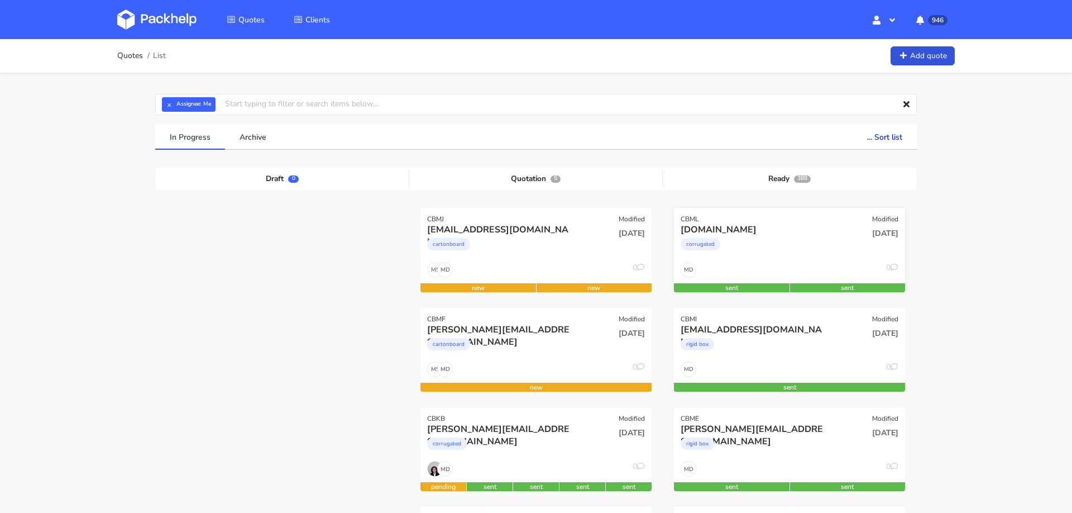
click at [791, 229] on div "[DOMAIN_NAME]" at bounding box center [755, 229] width 148 height 12
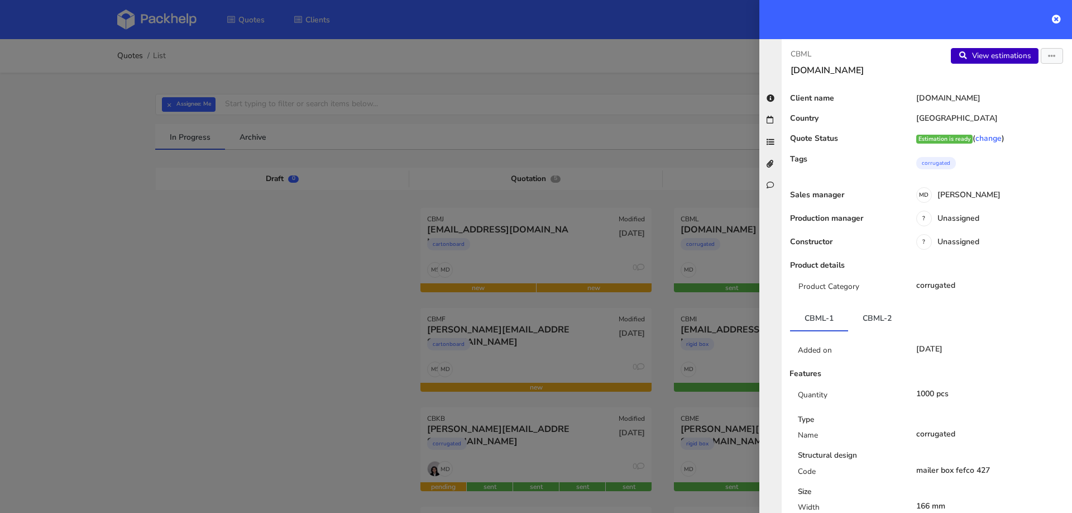
click at [960, 59] on icon at bounding box center [962, 56] width 9 height 8
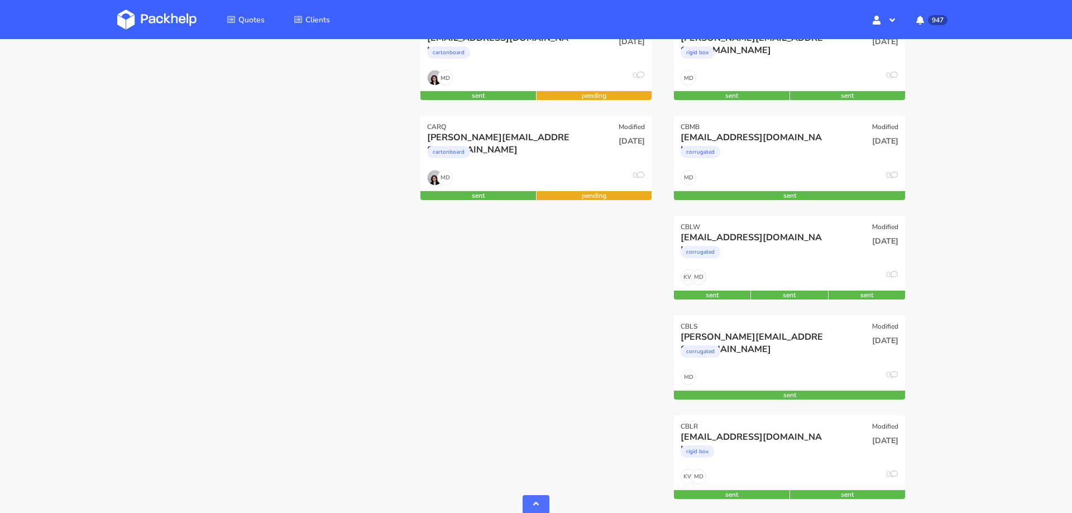
scroll to position [390, 0]
click at [850, 257] on div "[DATE]" at bounding box center [868, 251] width 78 height 38
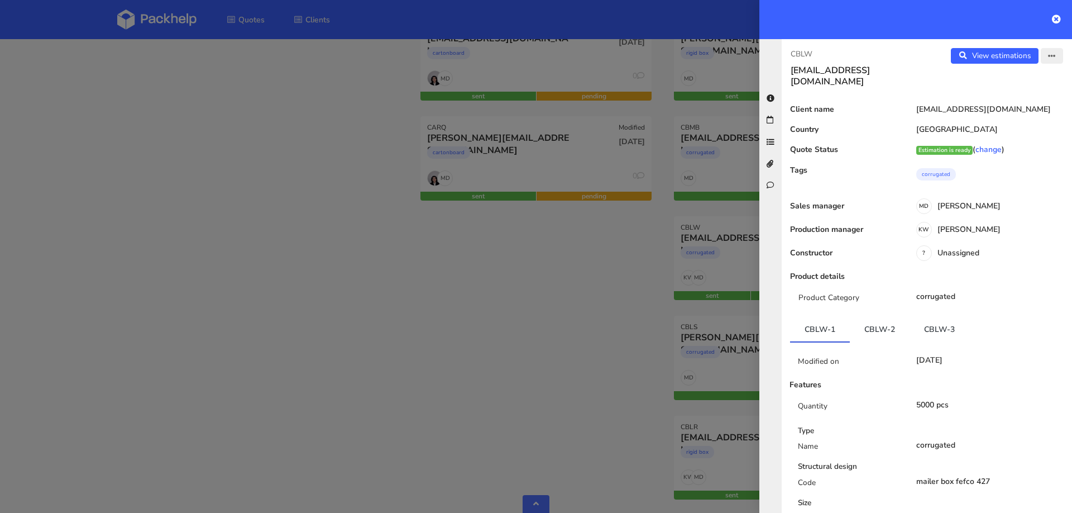
click at [1058, 59] on button "button" at bounding box center [1052, 56] width 22 height 16
click at [1038, 98] on link "Edit quote" at bounding box center [1015, 99] width 98 height 18
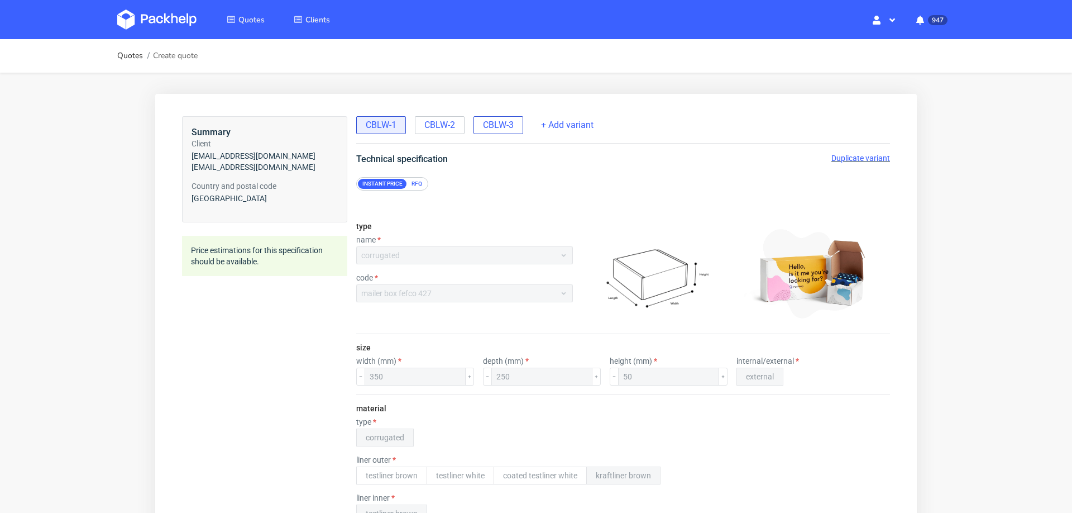
click at [487, 121] on span "CBLW-3" at bounding box center [498, 125] width 31 height 12
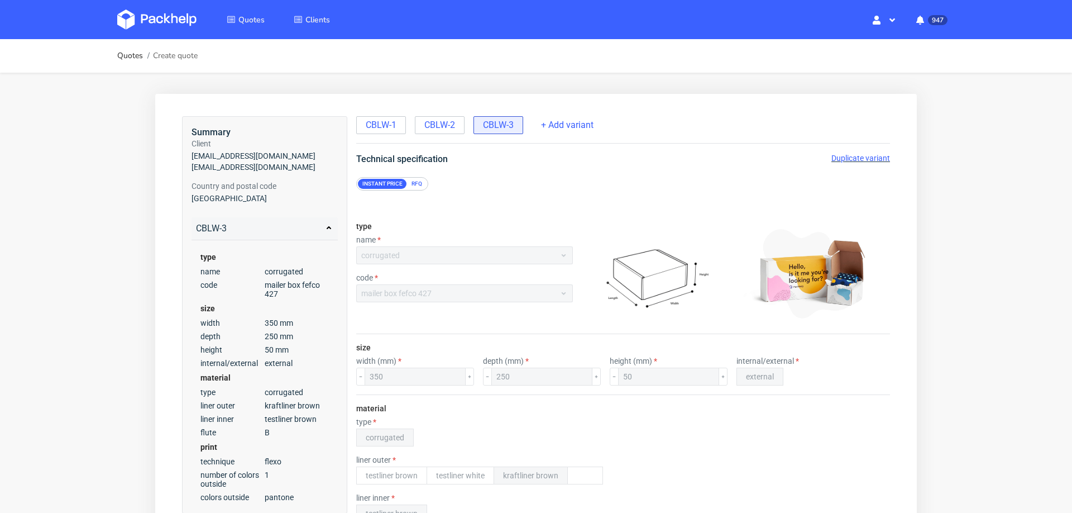
click at [838, 154] on span "Duplicate variant" at bounding box center [860, 158] width 59 height 9
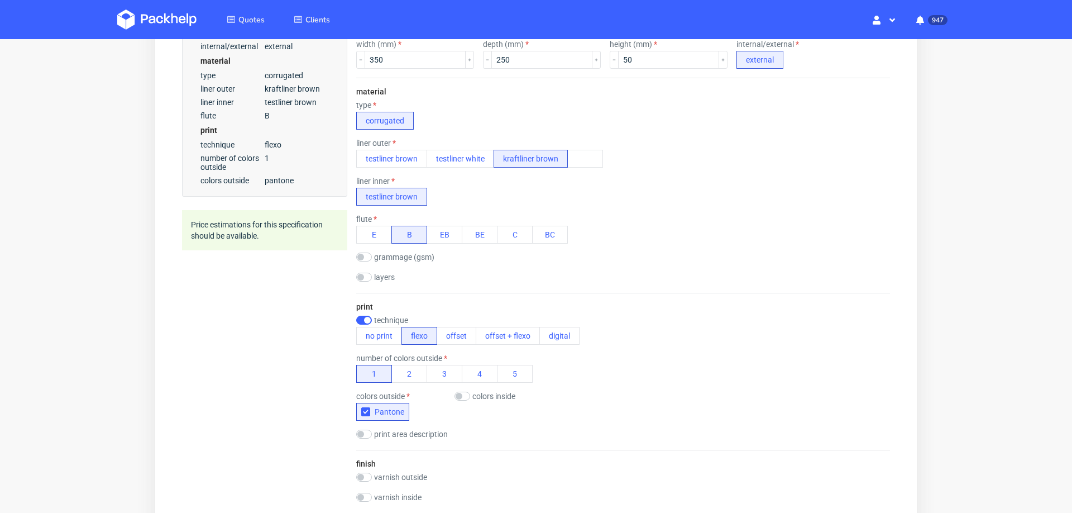
scroll to position [322, 0]
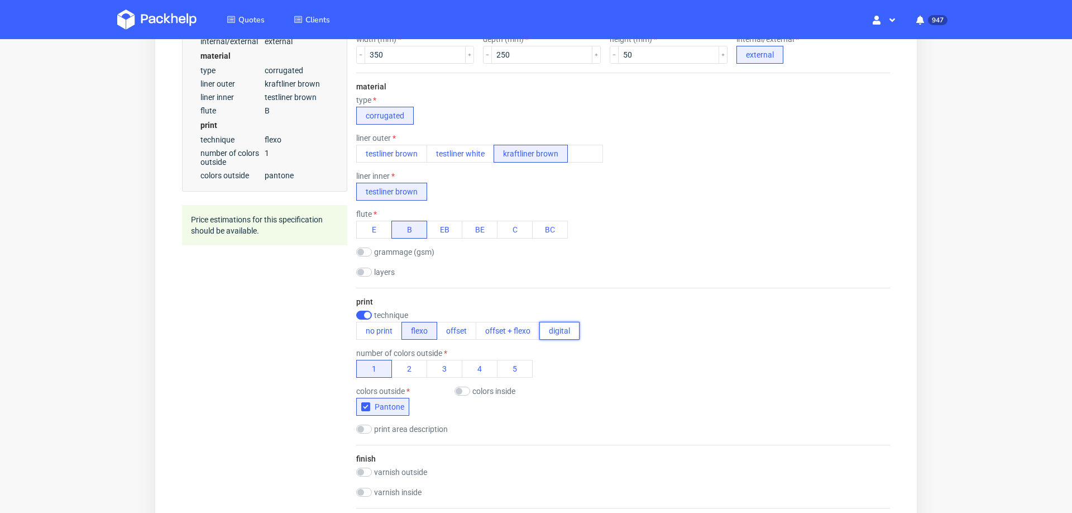
click at [549, 327] on button "digital" at bounding box center [559, 331] width 40 height 18
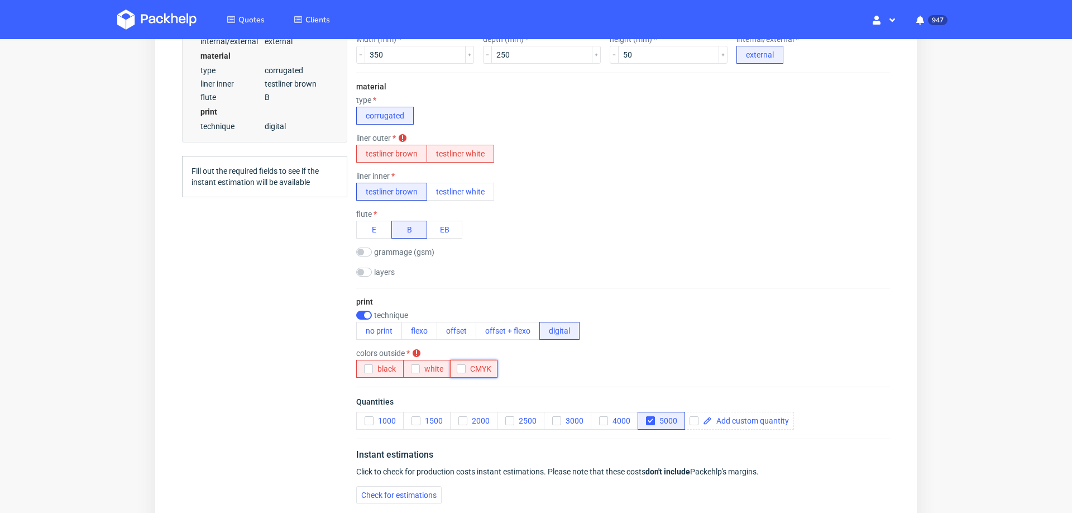
click at [461, 370] on icon "button" at bounding box center [461, 369] width 8 height 8
click at [394, 151] on button "testliner brown" at bounding box center [391, 154] width 71 height 18
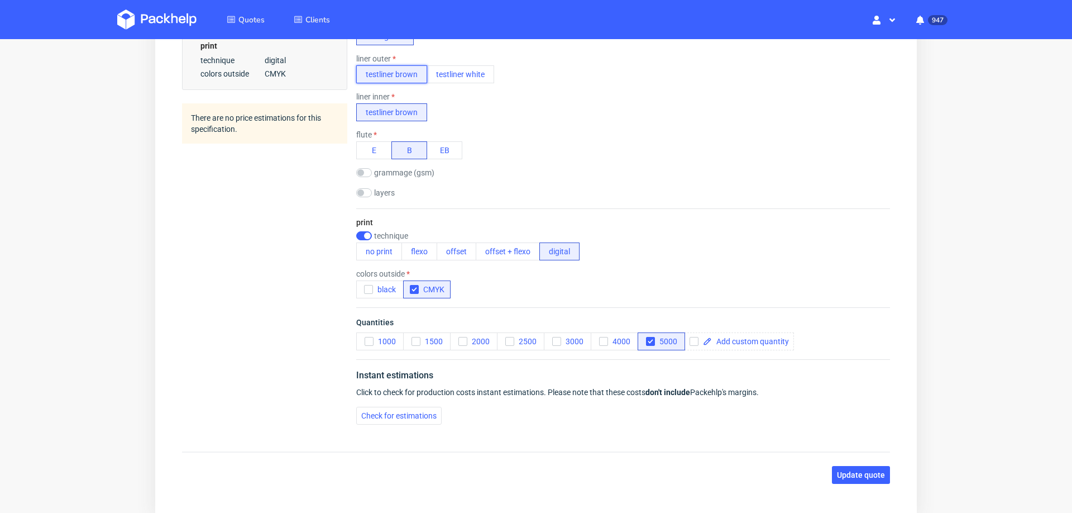
scroll to position [420, 0]
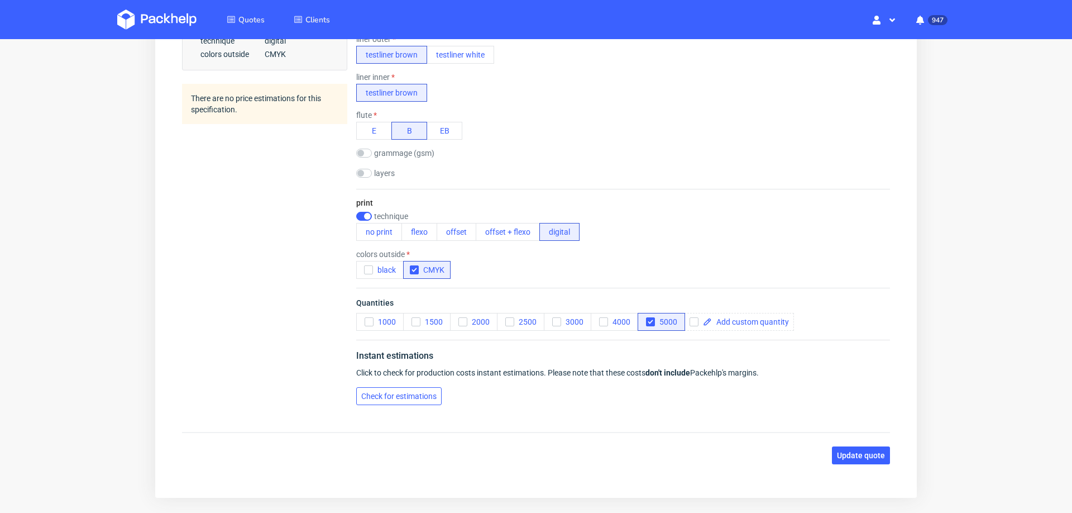
click at [420, 392] on span "Check for estimations" at bounding box center [398, 396] width 75 height 8
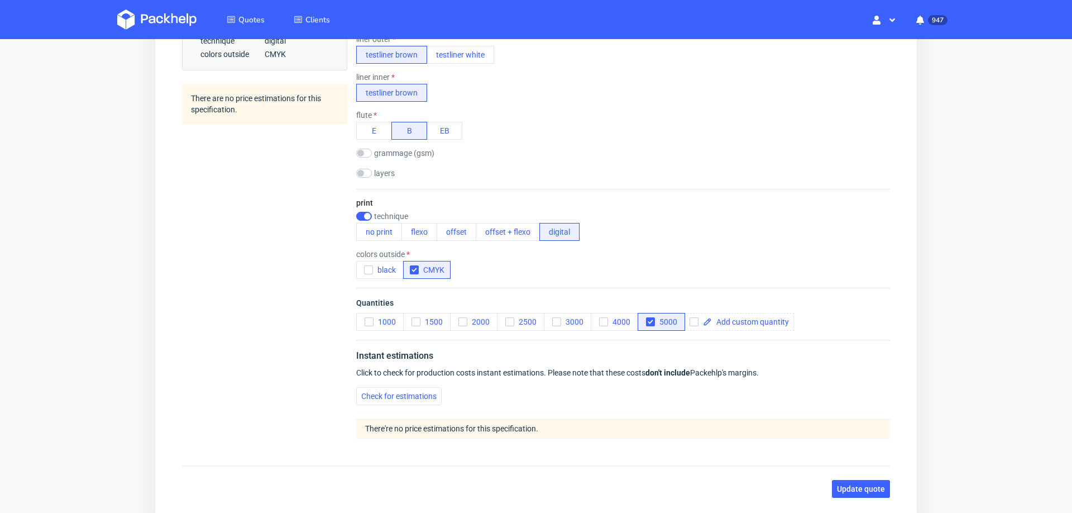
scroll to position [494, 0]
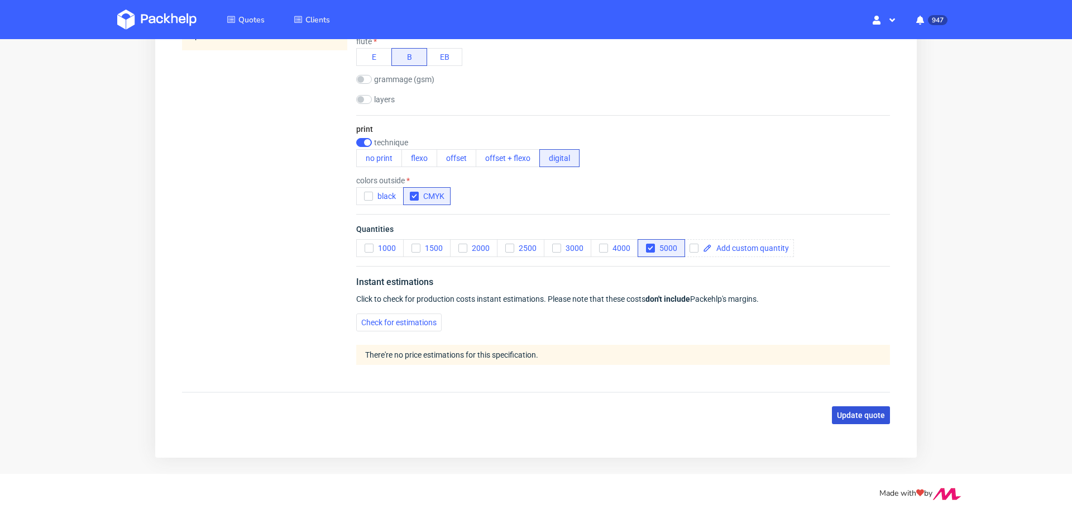
click at [839, 406] on button "Update quote" at bounding box center [861, 415] width 58 height 18
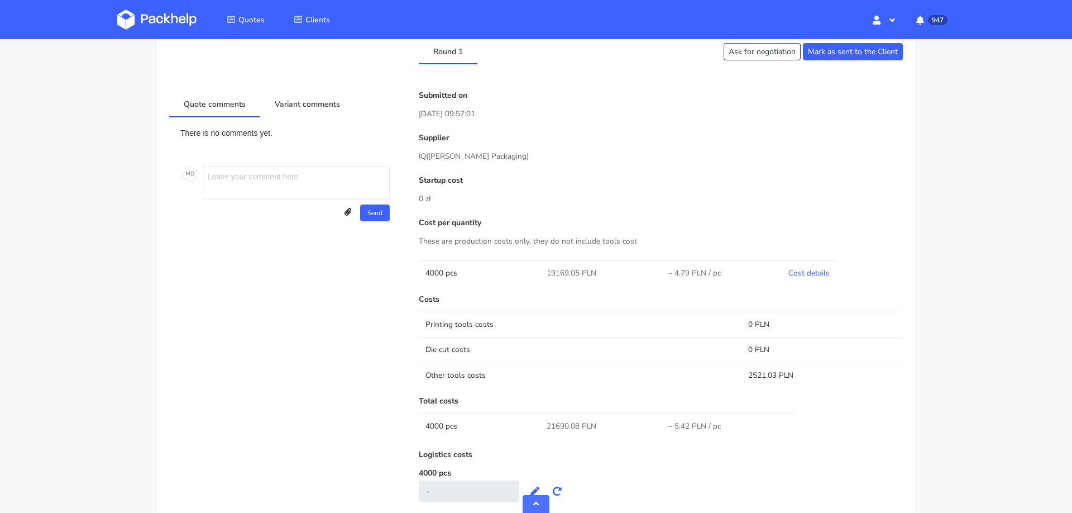
scroll to position [506, 0]
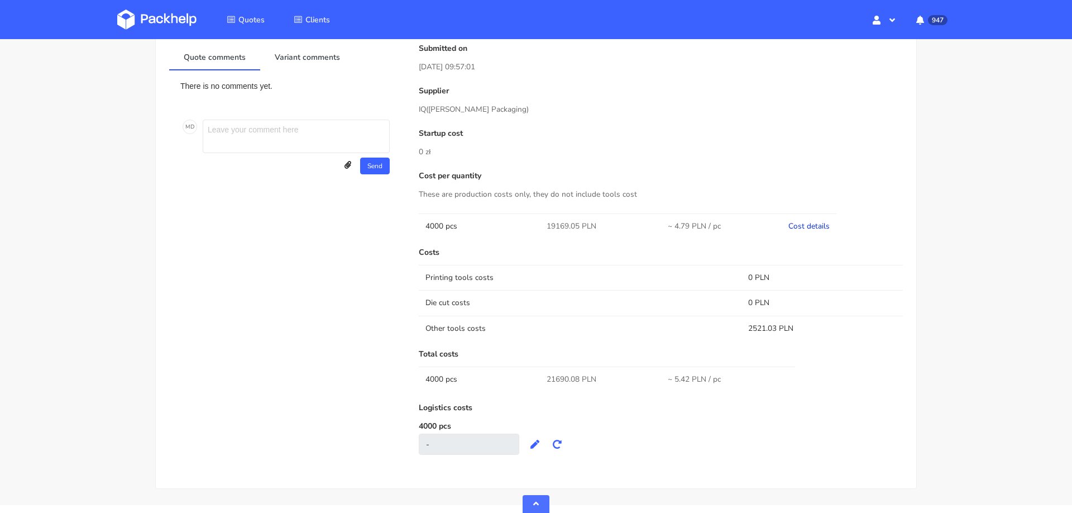
click at [804, 227] on link "Cost details" at bounding box center [808, 226] width 41 height 11
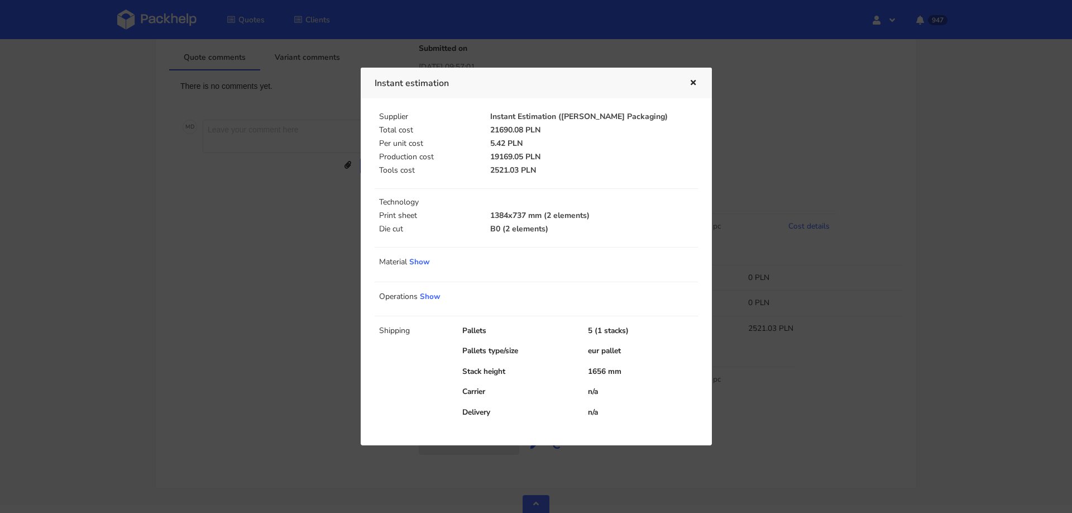
click at [826, 179] on div at bounding box center [536, 256] width 1072 height 513
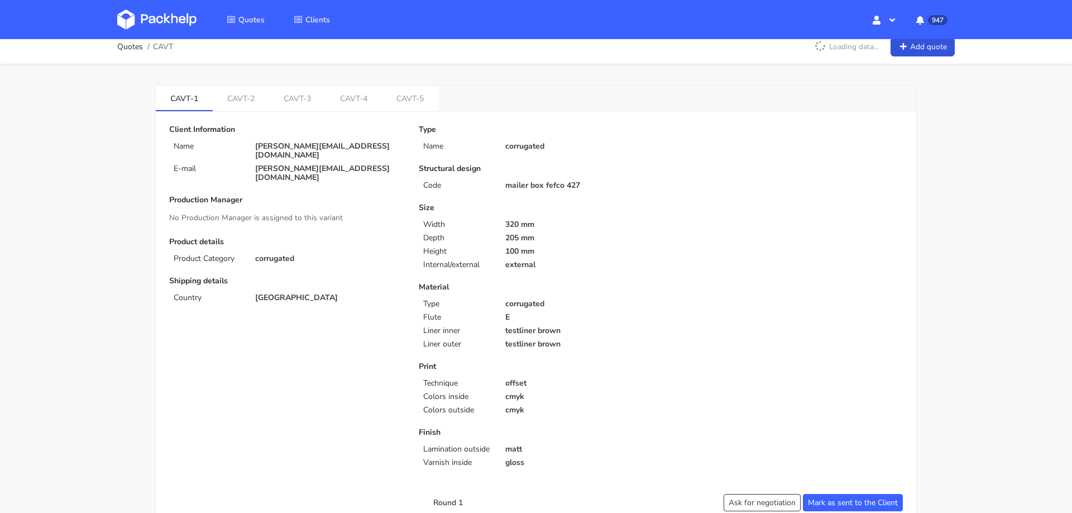
scroll to position [10, 0]
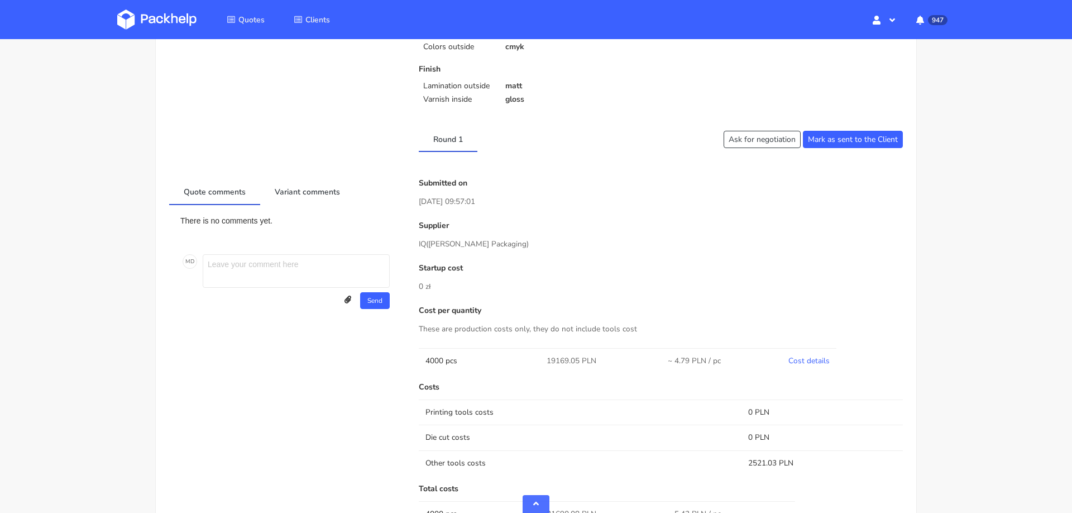
scroll to position [486, 0]
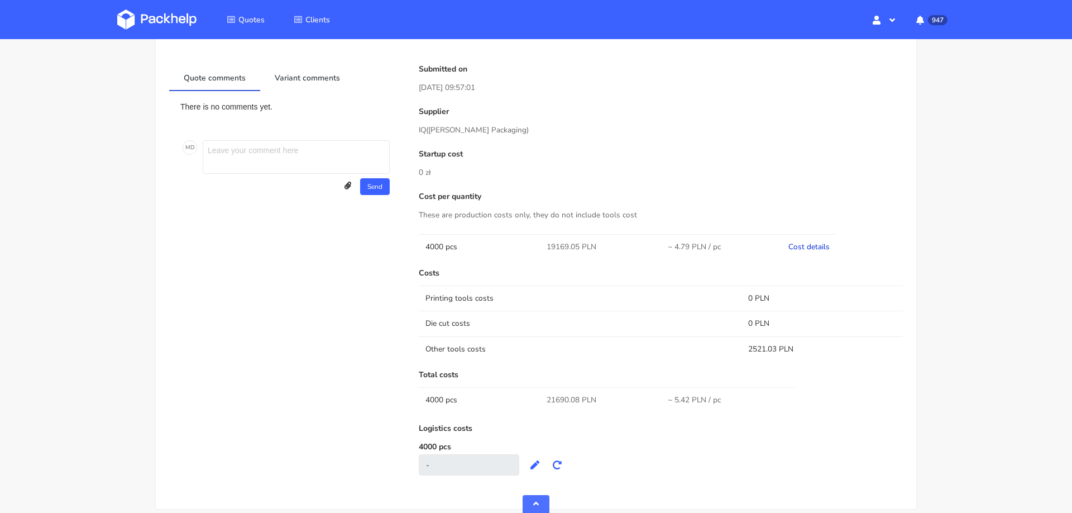
click at [812, 247] on link "Cost details" at bounding box center [808, 246] width 41 height 11
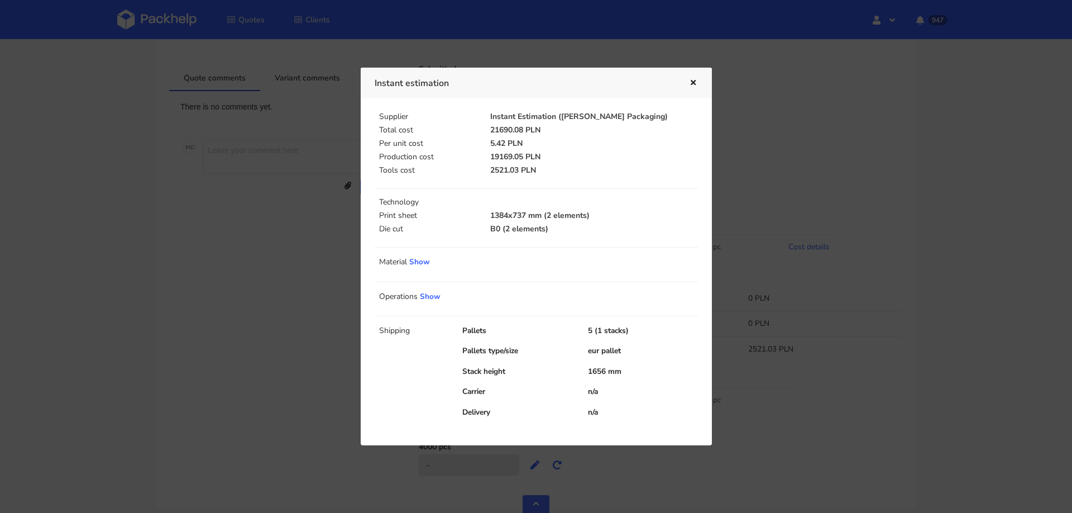
click at [839, 208] on div at bounding box center [536, 256] width 1072 height 513
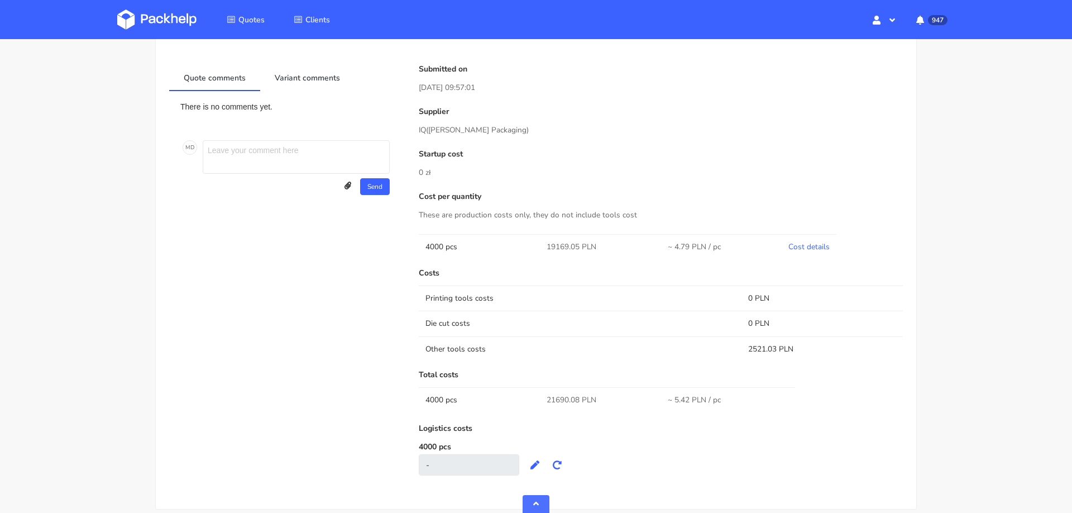
scroll to position [0, 0]
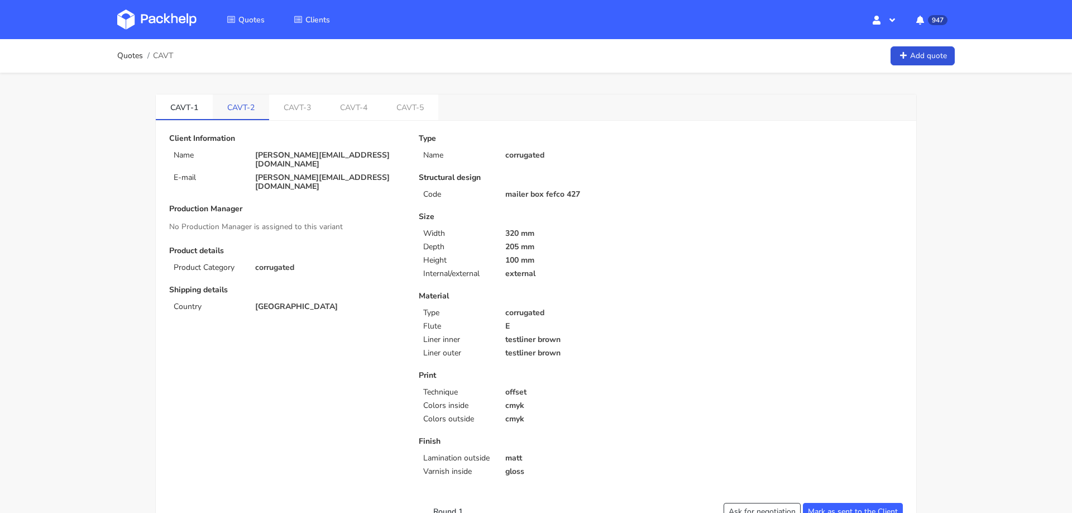
click at [226, 103] on link "CAVT-2" at bounding box center [241, 106] width 56 height 25
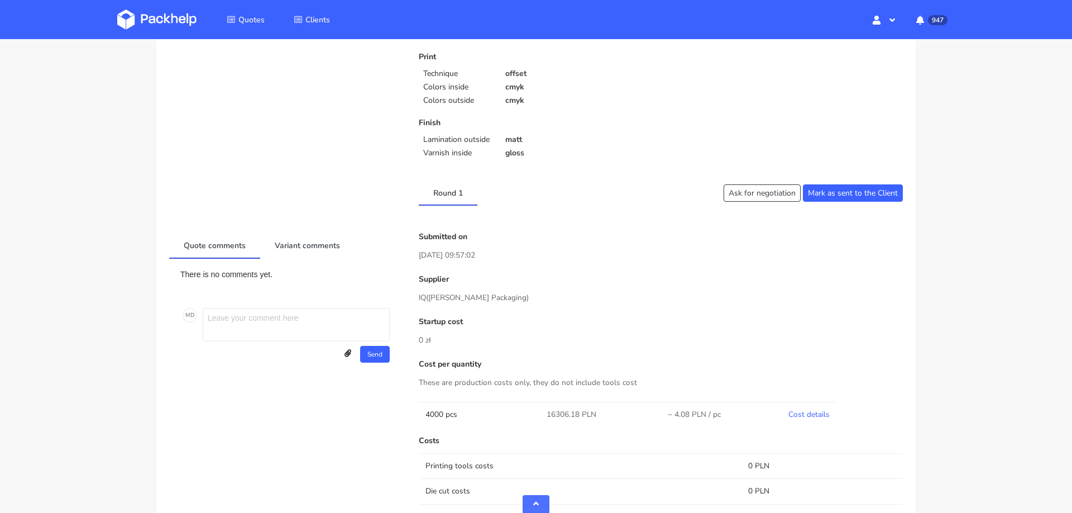
scroll to position [536, 0]
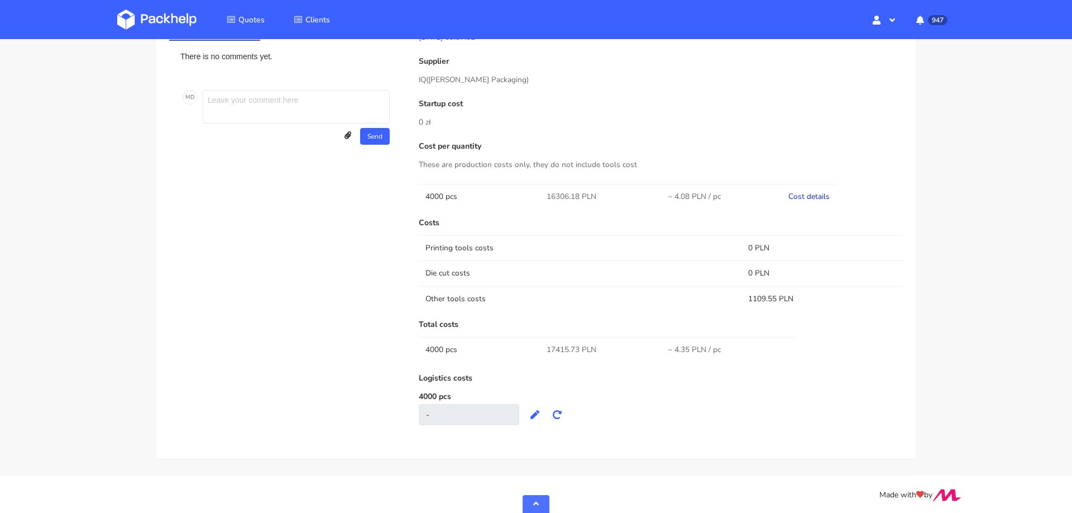
click at [801, 194] on link "Cost details" at bounding box center [808, 196] width 41 height 11
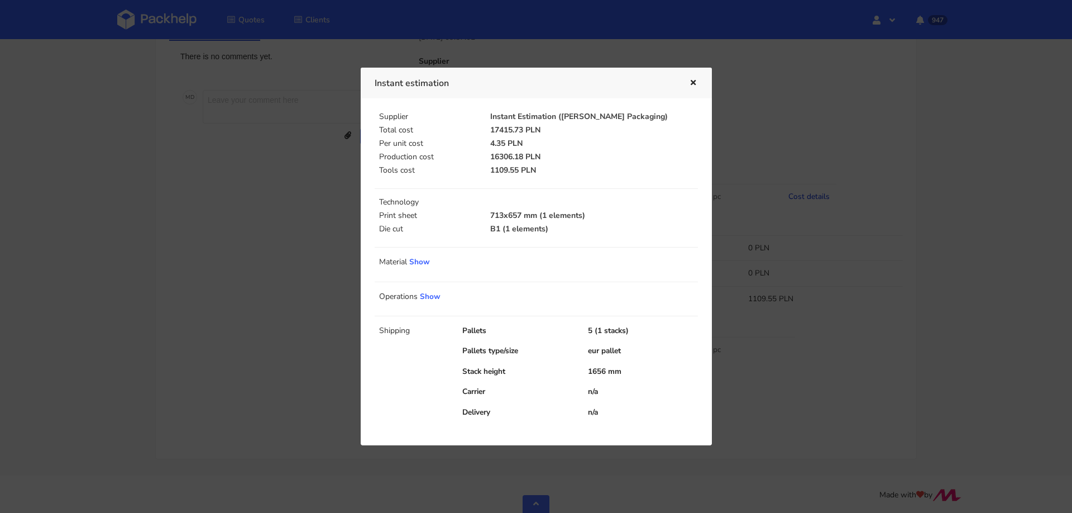
click at [801, 194] on div at bounding box center [536, 256] width 1072 height 513
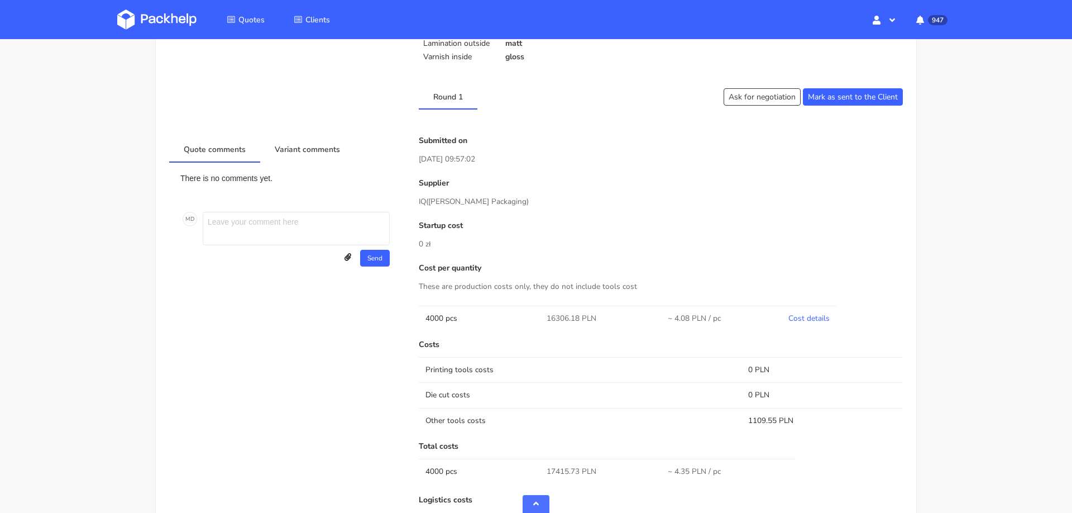
scroll to position [0, 0]
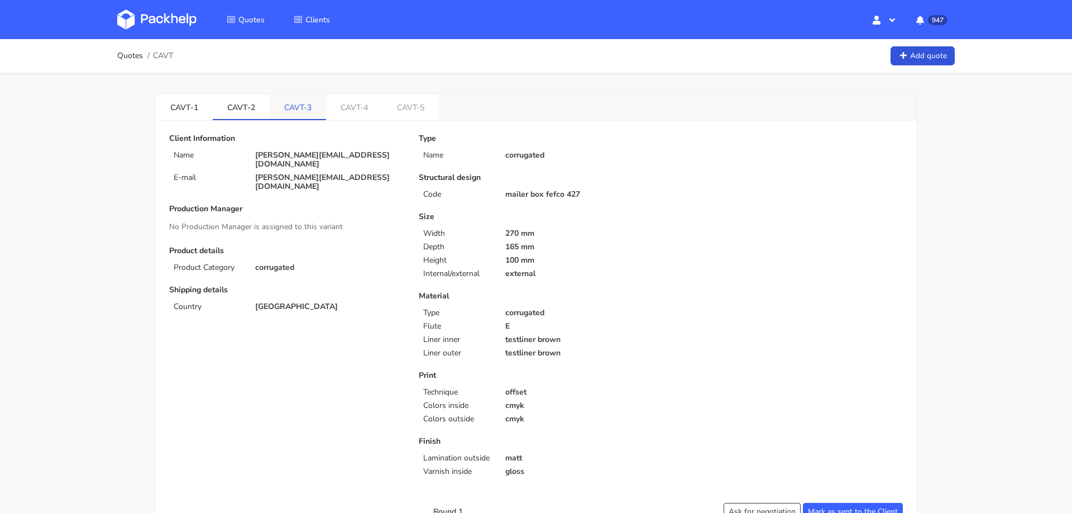
click at [305, 113] on link "CAVT-3" at bounding box center [298, 106] width 56 height 25
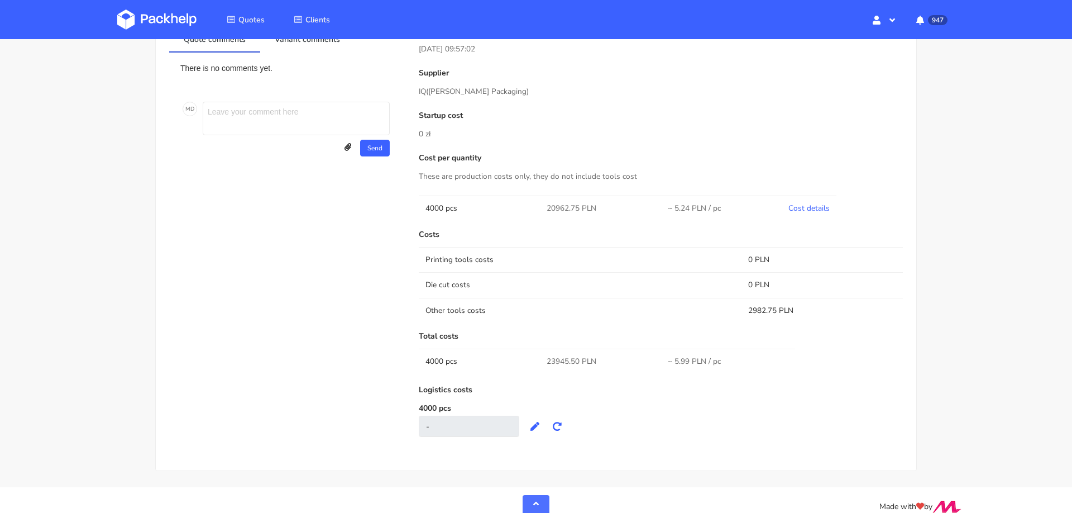
scroll to position [536, 0]
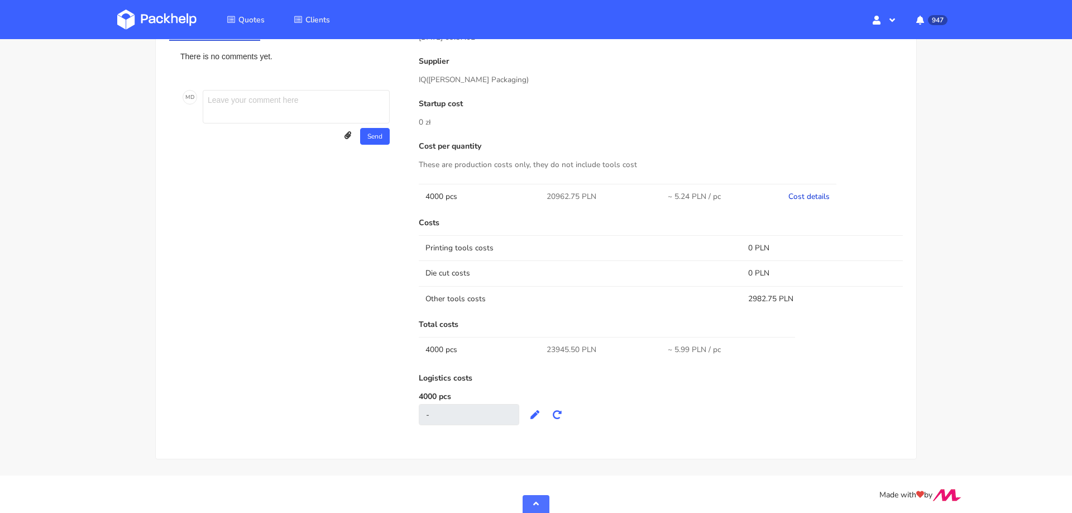
click at [823, 195] on link "Cost details" at bounding box center [808, 196] width 41 height 11
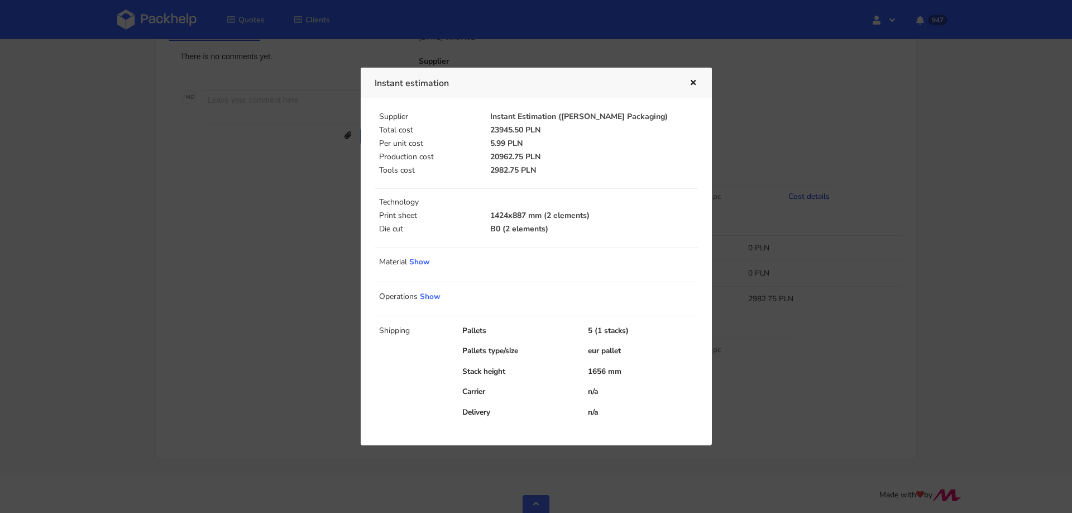
click at [823, 195] on div at bounding box center [536, 256] width 1072 height 513
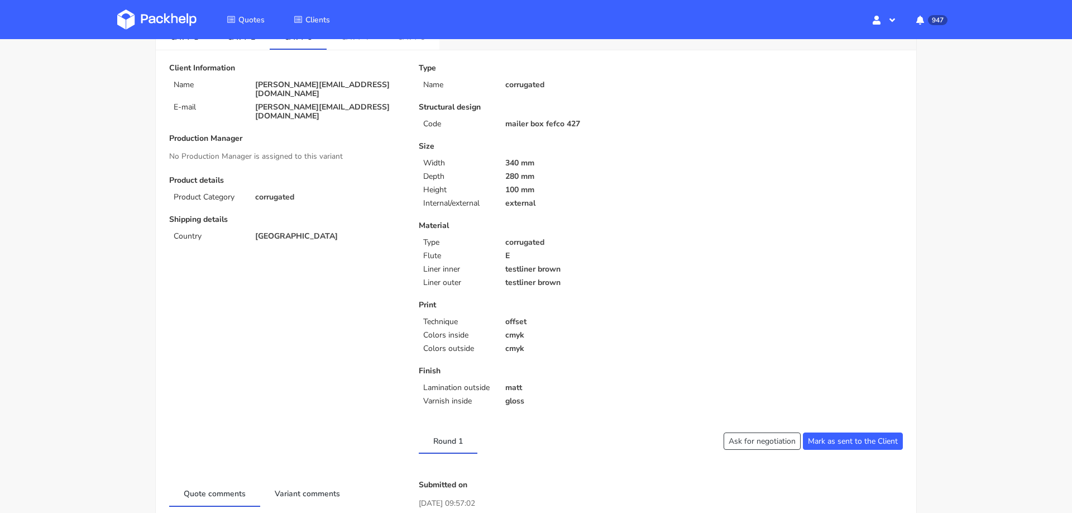
scroll to position [0, 0]
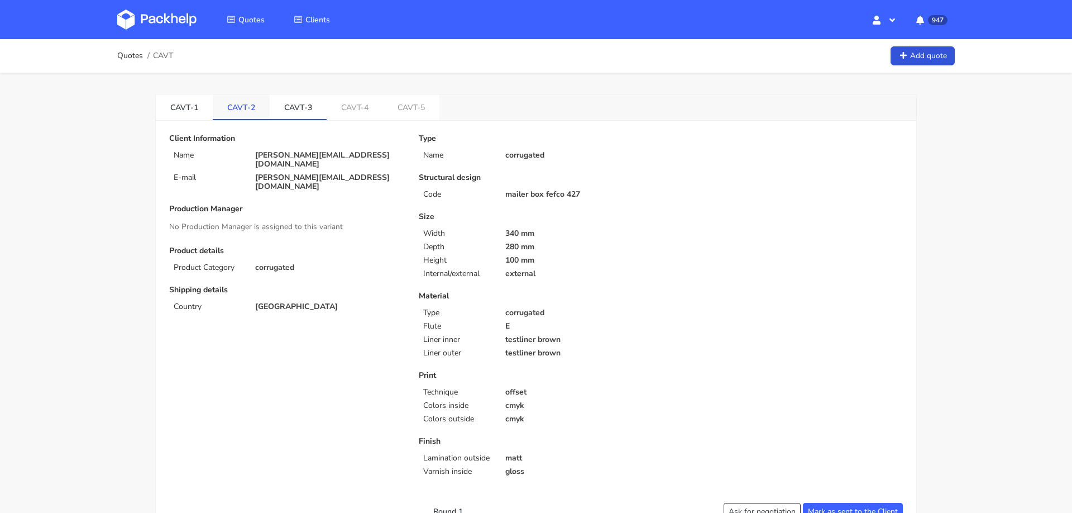
click at [245, 107] on link "CAVT-2" at bounding box center [241, 106] width 57 height 25
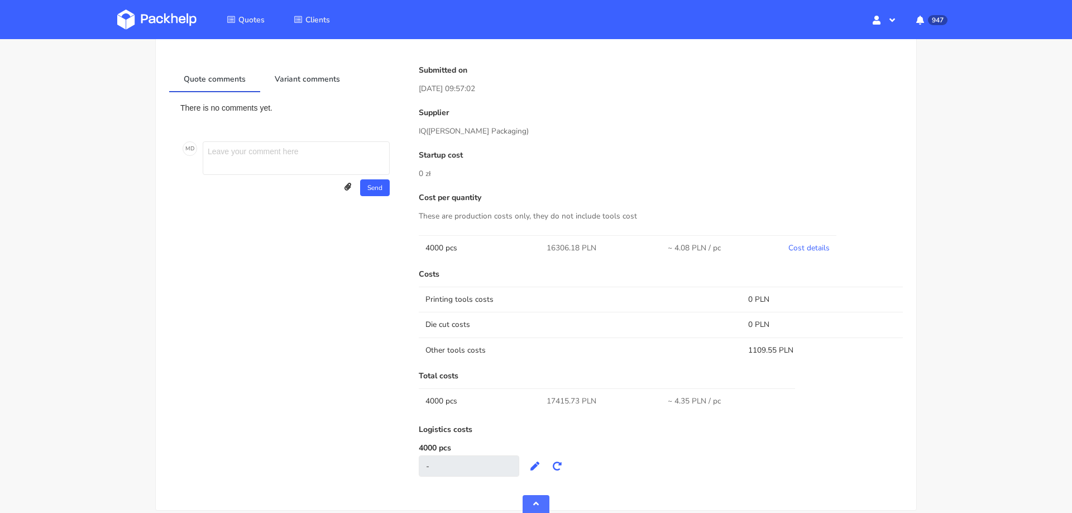
scroll to position [466, 0]
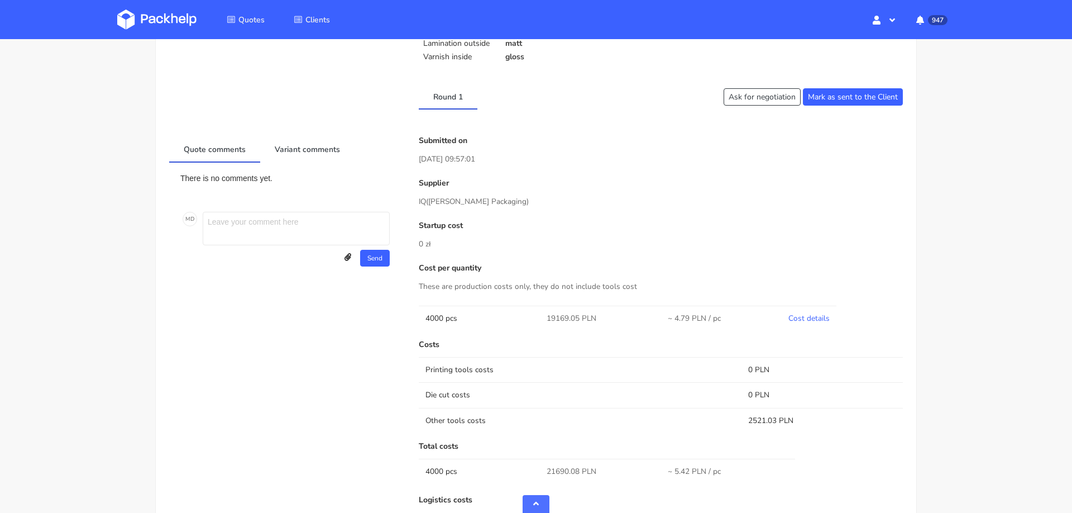
scroll to position [431, 0]
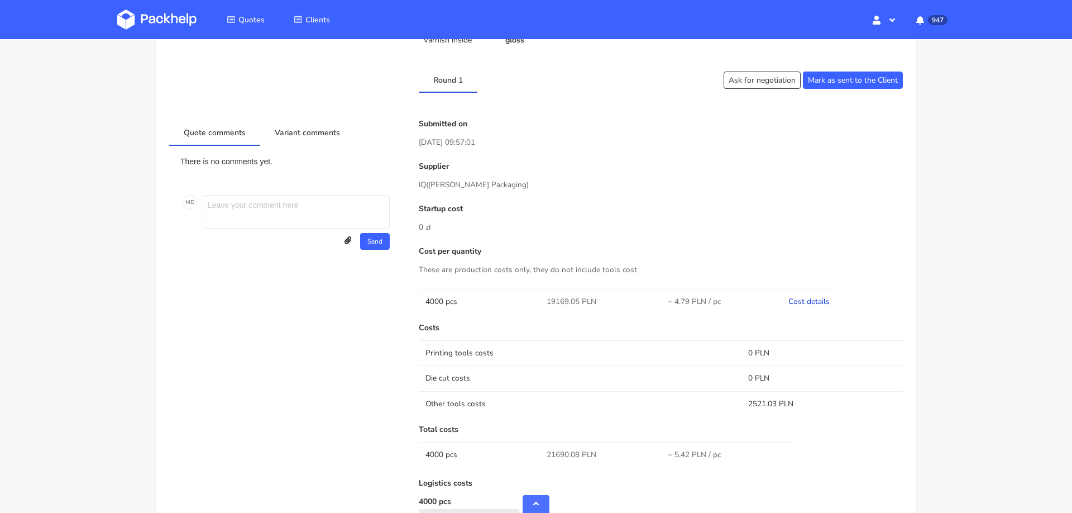
click at [800, 299] on link "Cost details" at bounding box center [808, 301] width 41 height 11
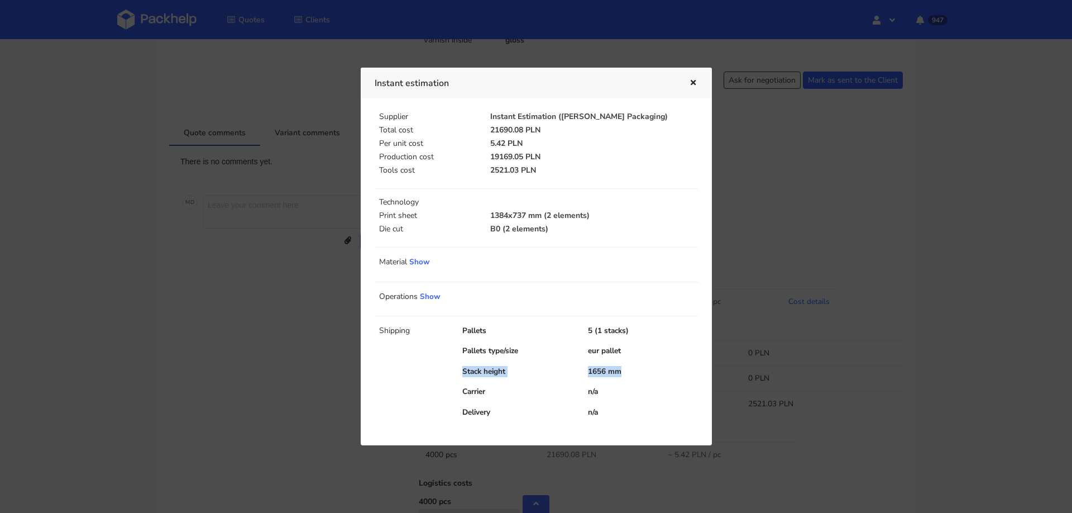
drag, startPoint x: 457, startPoint y: 369, endPoint x: 631, endPoint y: 366, distance: 173.7
click at [632, 366] on div "Stack height 1656 mm" at bounding box center [580, 371] width 251 height 11
copy div "Stack height 1656 mm"
click at [237, 302] on div at bounding box center [536, 256] width 1072 height 513
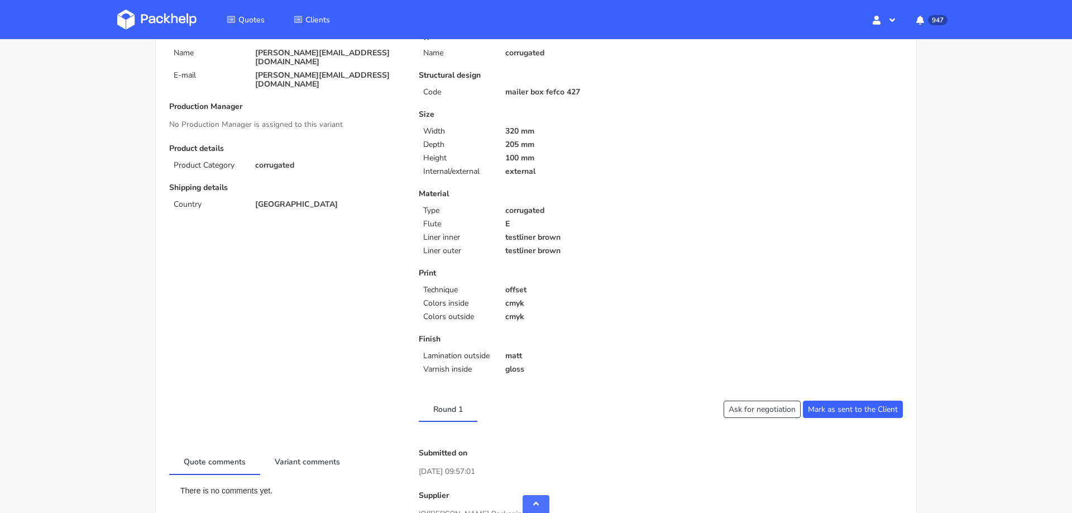
scroll to position [0, 0]
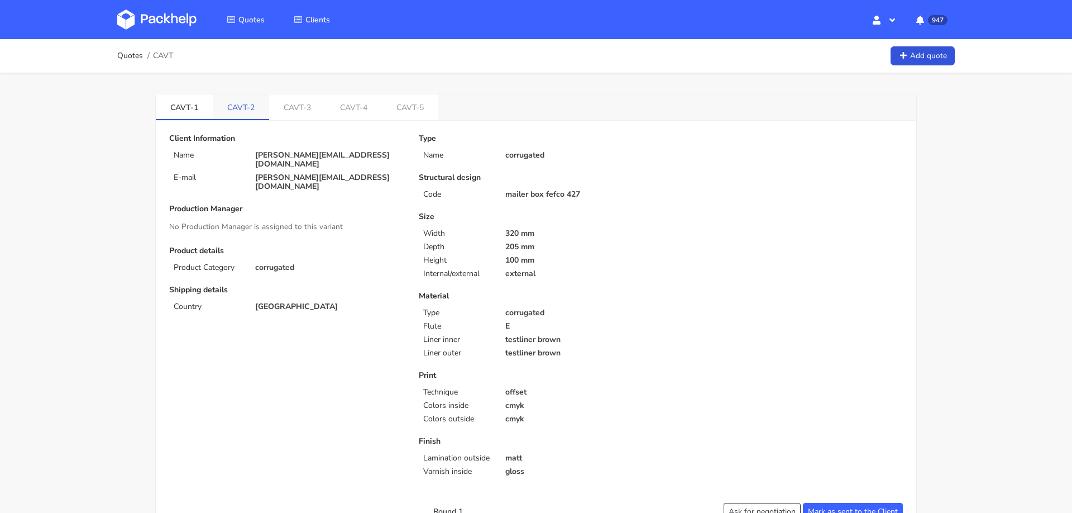
click at [242, 103] on link "CAVT-2" at bounding box center [241, 106] width 56 height 25
click at [399, 101] on link "CAVT-5" at bounding box center [410, 106] width 56 height 25
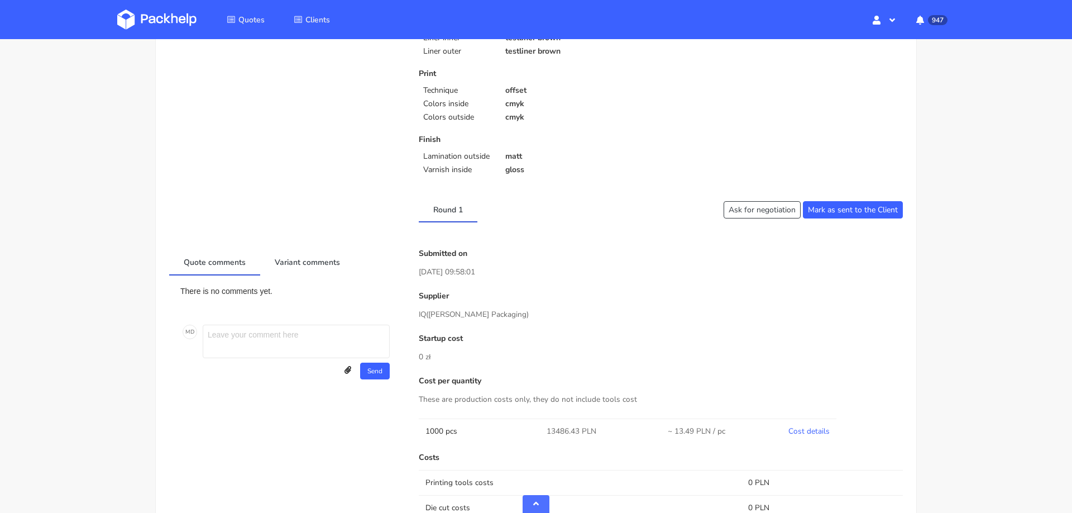
scroll to position [301, 0]
click at [814, 432] on link "Cost details" at bounding box center [808, 431] width 41 height 11
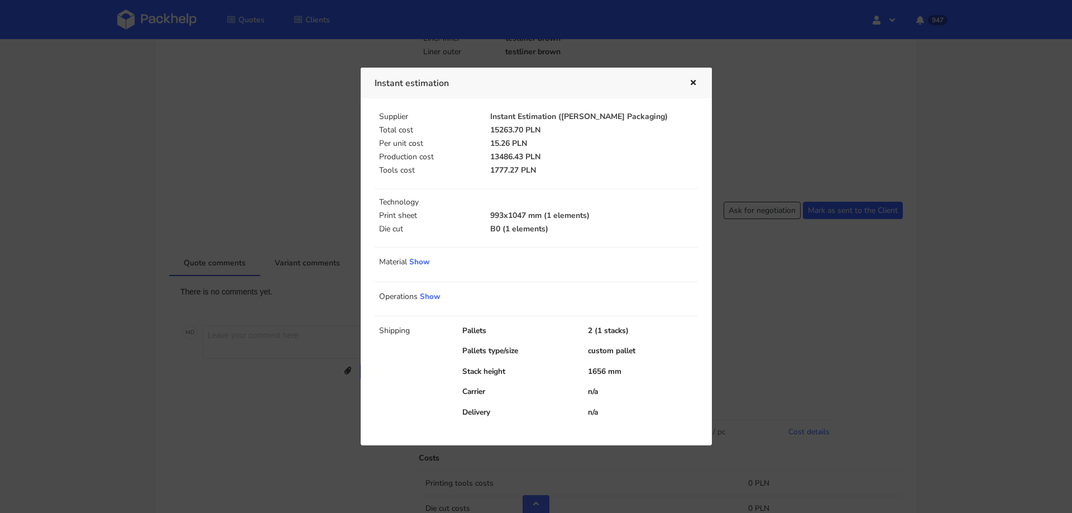
click at [811, 347] on div at bounding box center [536, 256] width 1072 height 513
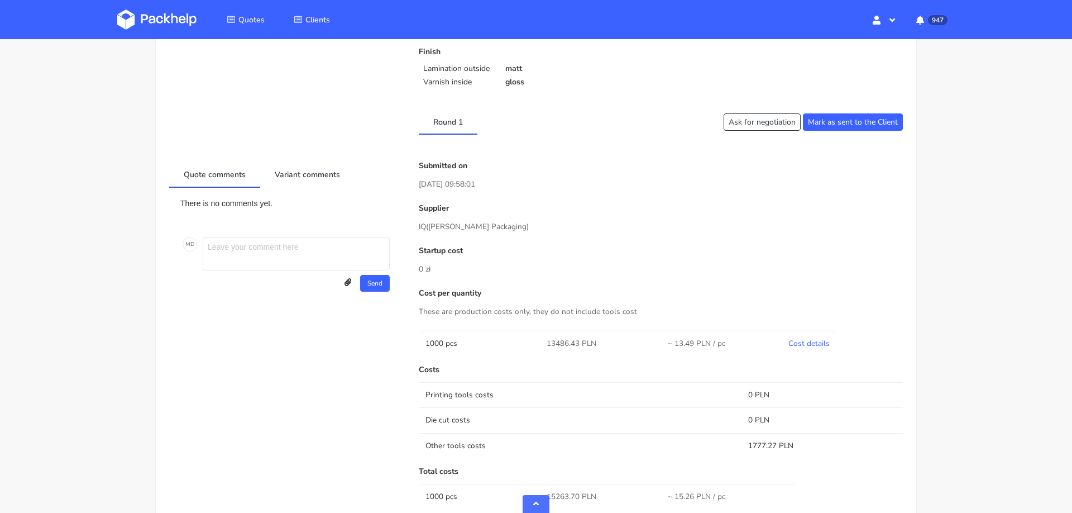
scroll to position [536, 0]
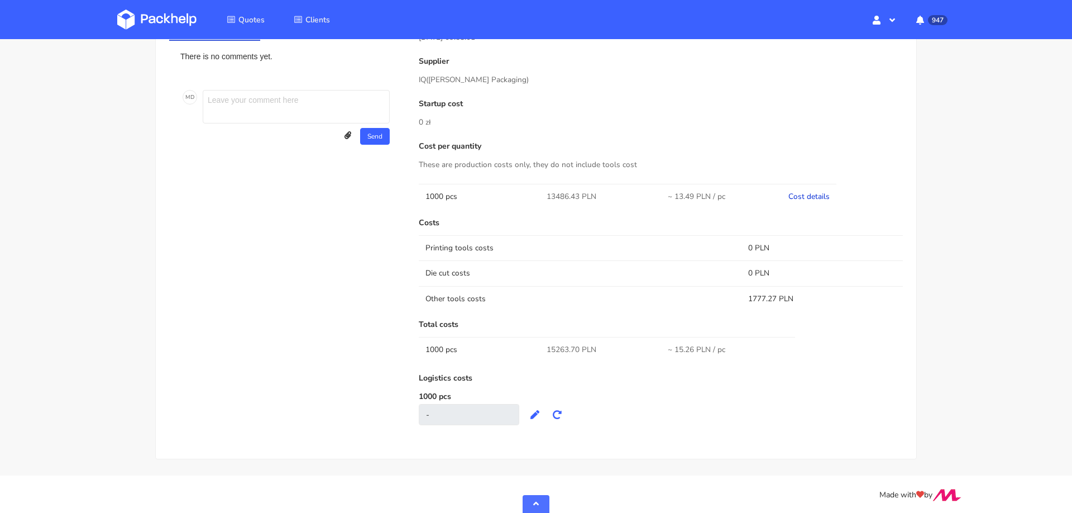
click at [813, 192] on link "Cost details" at bounding box center [808, 196] width 41 height 11
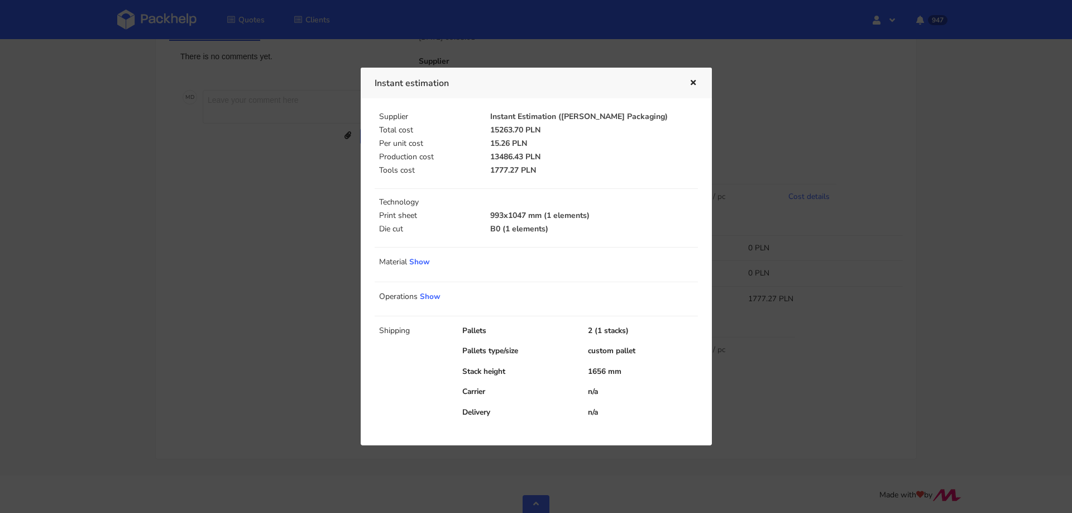
click at [809, 159] on div at bounding box center [536, 256] width 1072 height 513
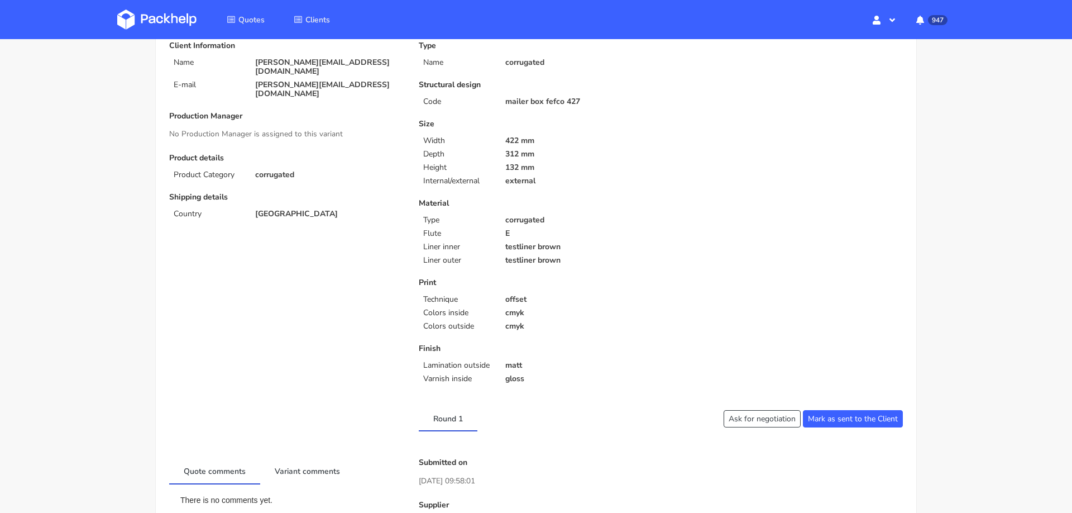
scroll to position [0, 0]
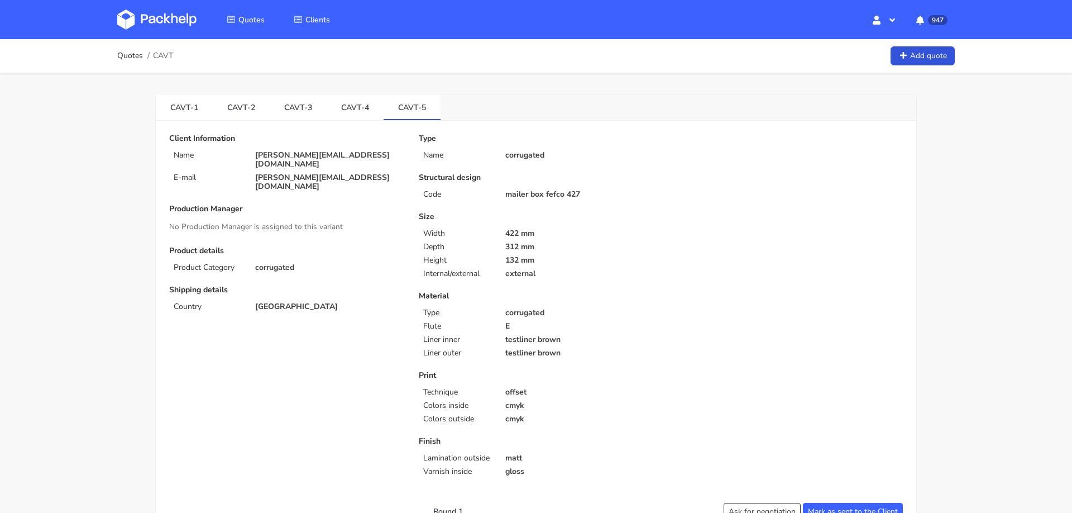
click at [289, 153] on p "[PERSON_NAME][EMAIL_ADDRESS][DOMAIN_NAME]" at bounding box center [329, 160] width 148 height 18
copy div "[PERSON_NAME][EMAIL_ADDRESS][DOMAIN_NAME]"
